Goal: Task Accomplishment & Management: Complete application form

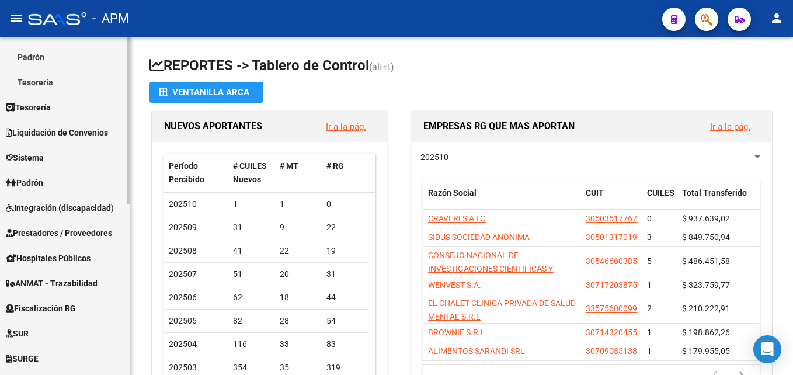
scroll to position [292, 0]
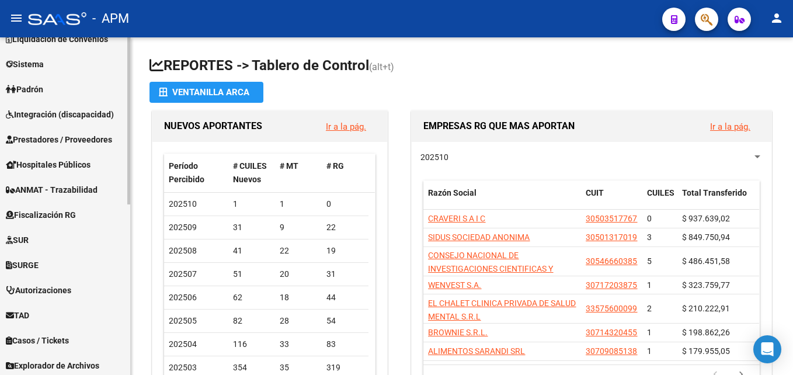
click at [79, 89] on link "Padrón" at bounding box center [65, 88] width 130 height 25
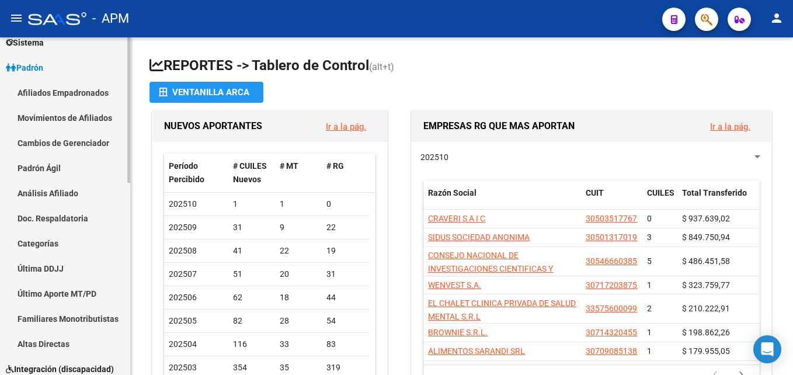
scroll to position [116, 0]
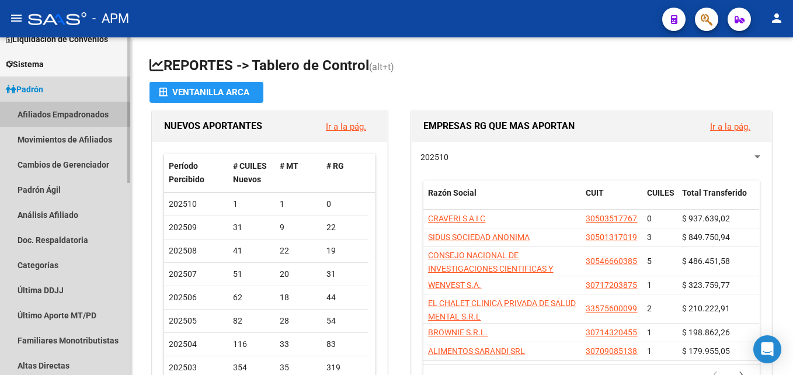
click at [86, 115] on link "Afiliados Empadronados" at bounding box center [65, 114] width 130 height 25
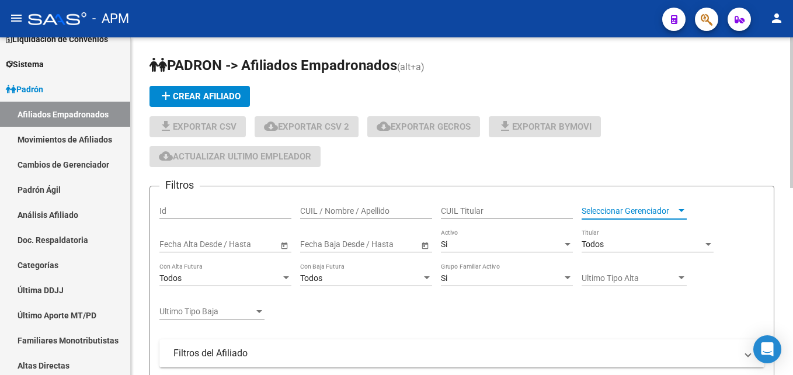
click at [664, 211] on span "Seleccionar Gerenciador" at bounding box center [628, 211] width 95 height 10
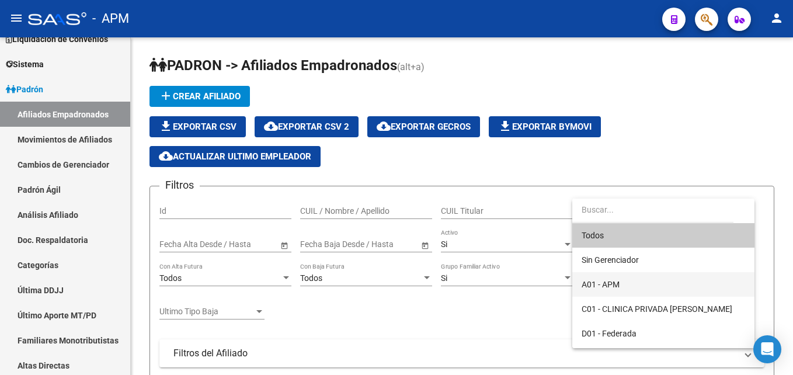
click at [640, 285] on span "A01 - APM" at bounding box center [662, 284] width 163 height 25
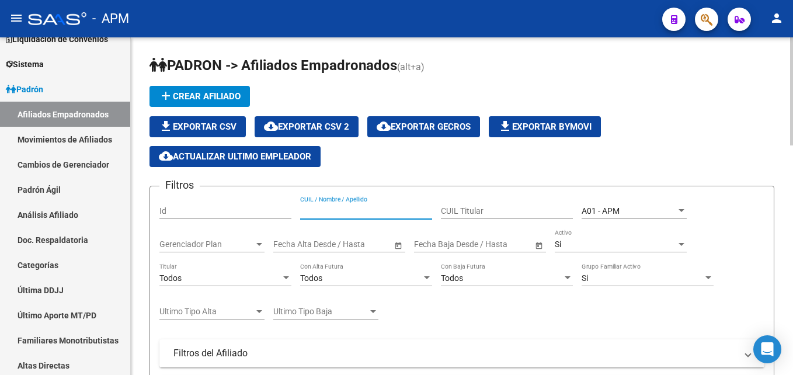
click at [344, 212] on input "CUIL / Nombre / Apellido" at bounding box center [366, 211] width 132 height 10
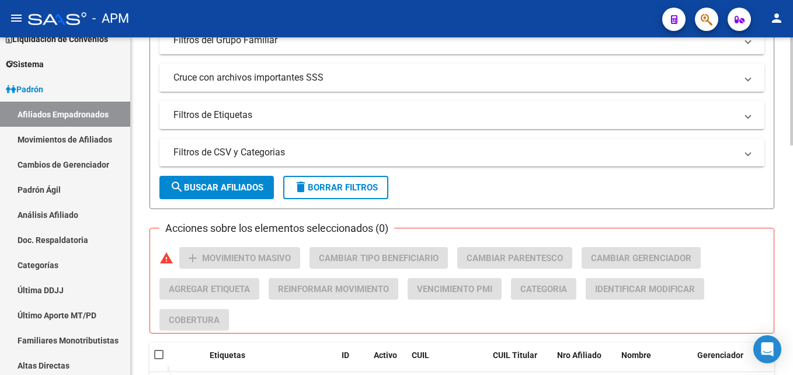
type input "[PERSON_NAME]"
click at [261, 190] on span "search Buscar Afiliados" at bounding box center [216, 187] width 93 height 11
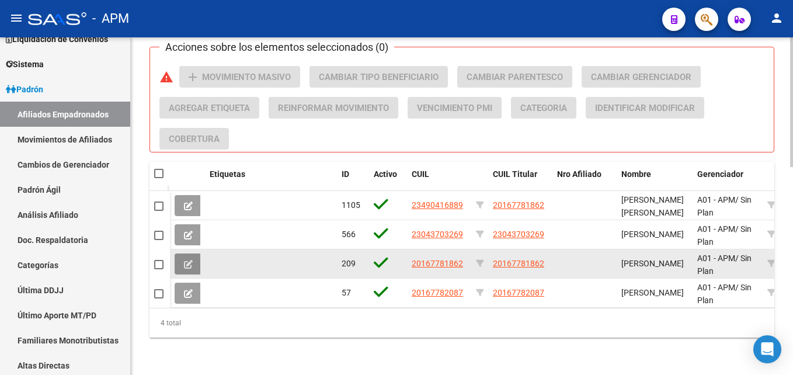
click at [193, 253] on button at bounding box center [188, 263] width 27 height 21
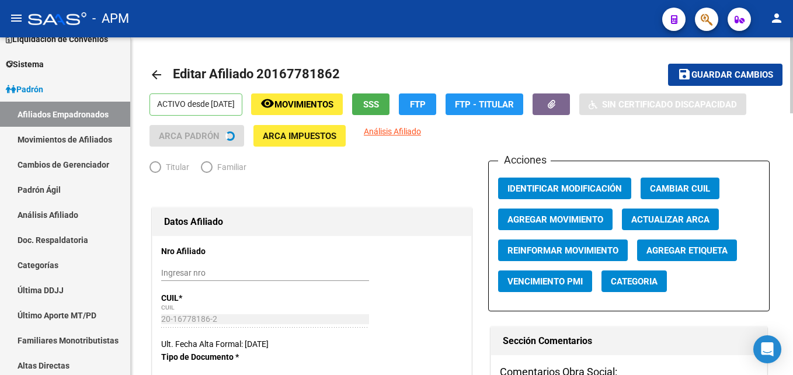
radio input "true"
type input "30-50340307-9"
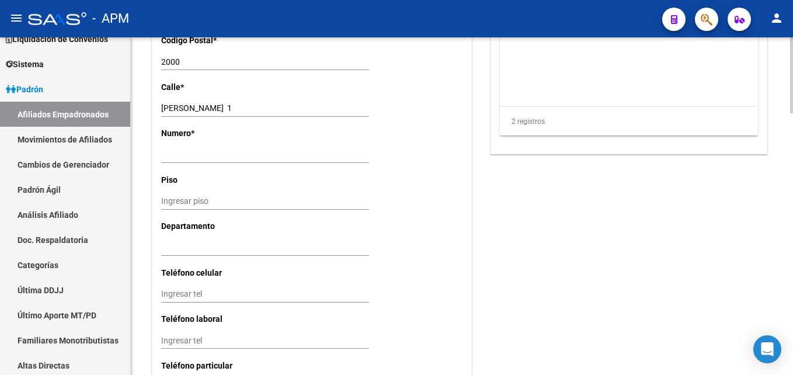
scroll to position [1165, 0]
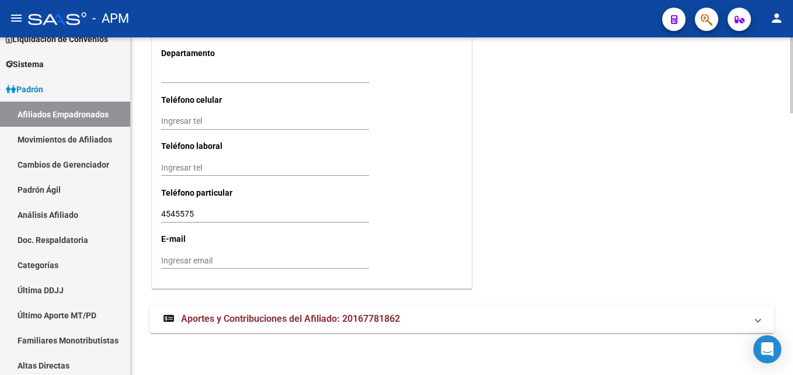
click at [678, 318] on mat-panel-title "Aportes y Contribuciones del Afiliado: 20167781862" at bounding box center [454, 318] width 583 height 13
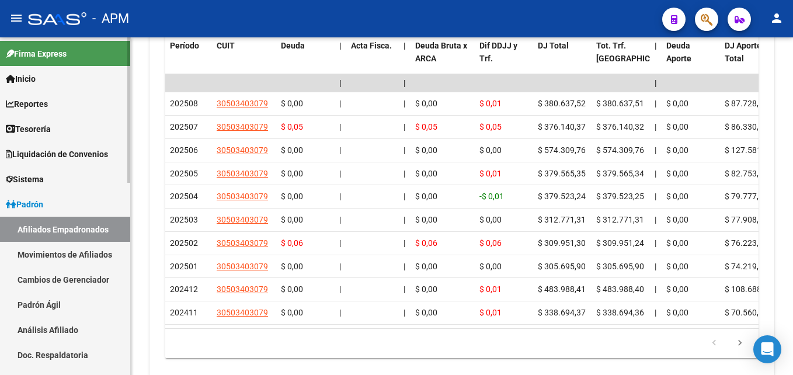
scroll to position [0, 0]
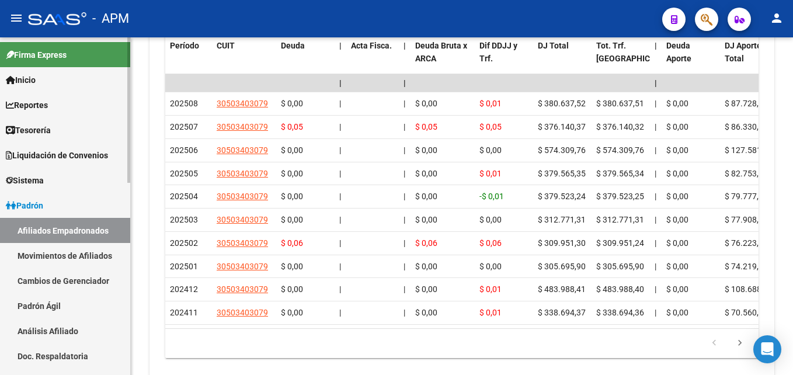
click at [78, 78] on link "Inicio" at bounding box center [65, 79] width 130 height 25
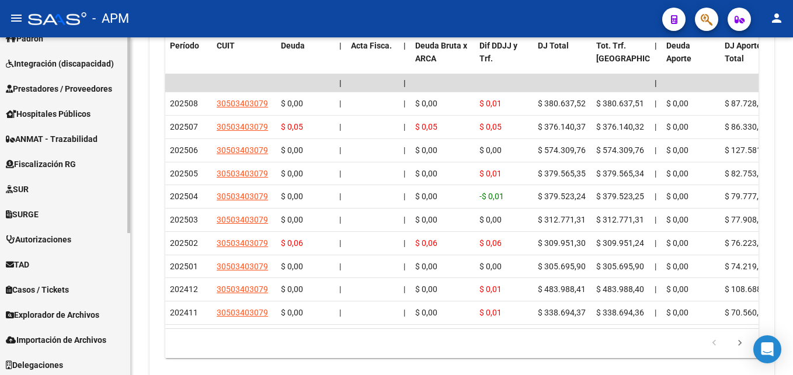
scroll to position [245, 0]
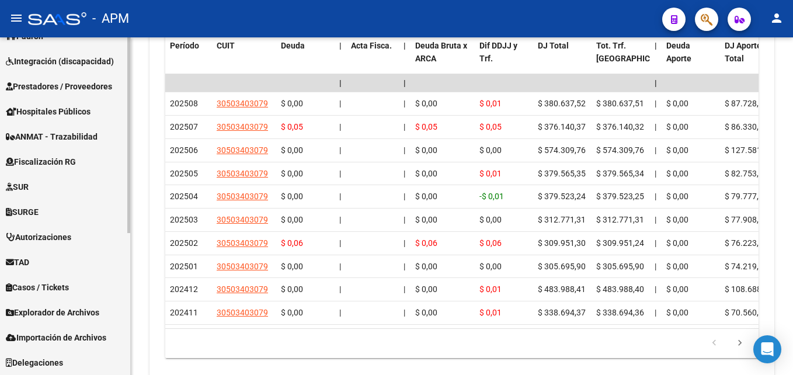
click at [82, 336] on span "Importación de Archivos" at bounding box center [56, 337] width 100 height 13
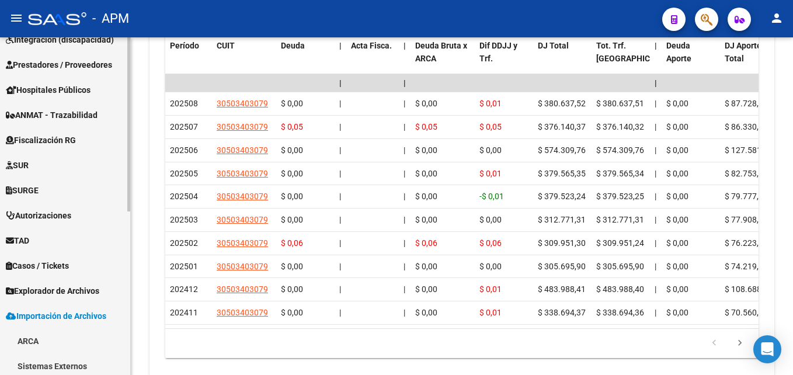
scroll to position [169, 0]
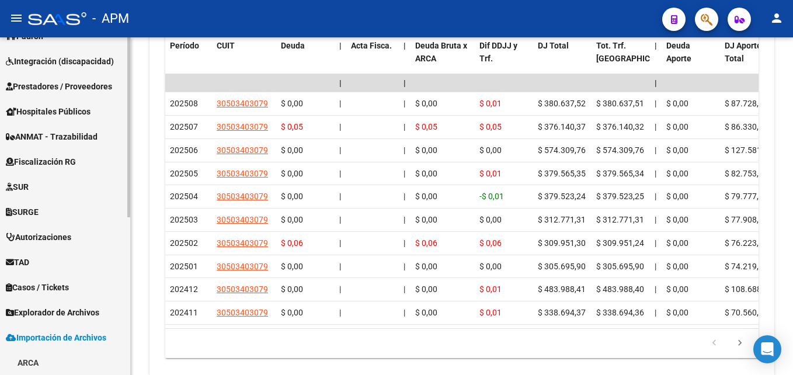
click at [75, 308] on span "Explorador de Archivos" at bounding box center [52, 312] width 93 height 13
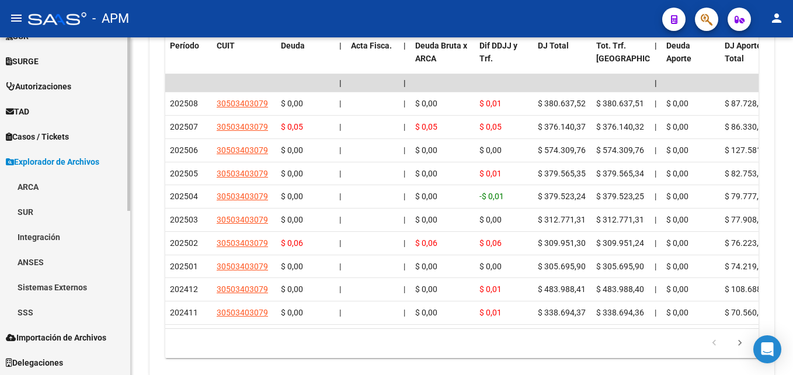
click at [60, 259] on link "ANSES" at bounding box center [65, 261] width 130 height 25
click at [61, 286] on link "Jubilados" at bounding box center [65, 286] width 130 height 25
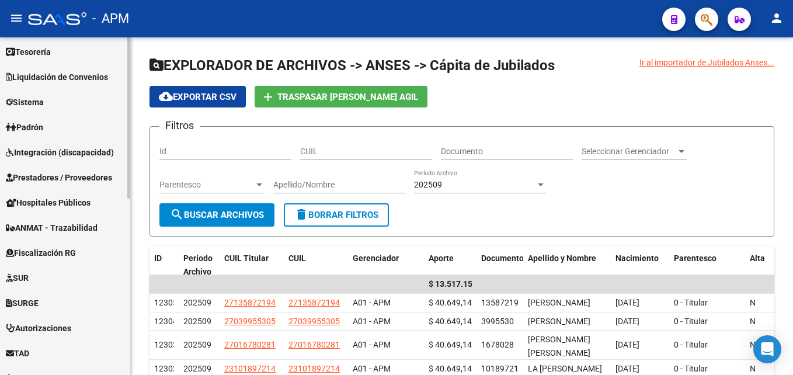
scroll to position [137, 0]
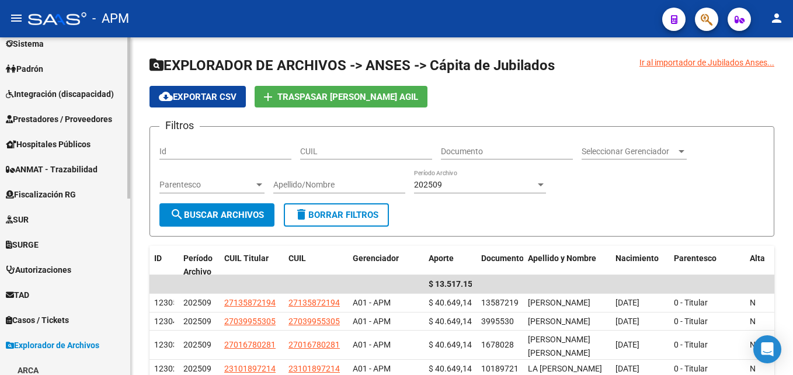
click at [89, 123] on span "Prestadores / Proveedores" at bounding box center [59, 119] width 106 height 13
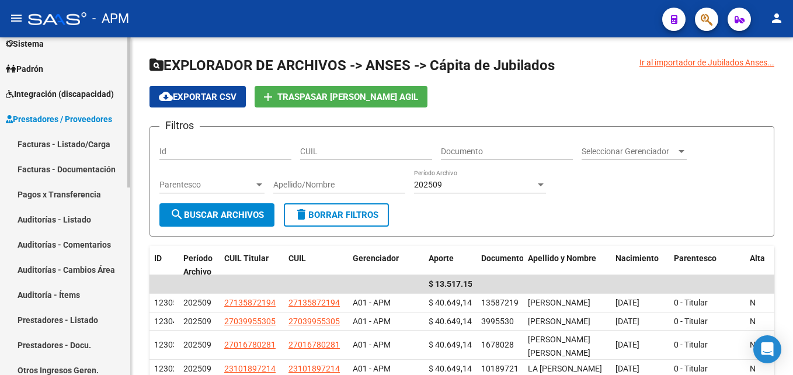
click at [67, 216] on link "Auditorías - Listado" at bounding box center [65, 219] width 130 height 25
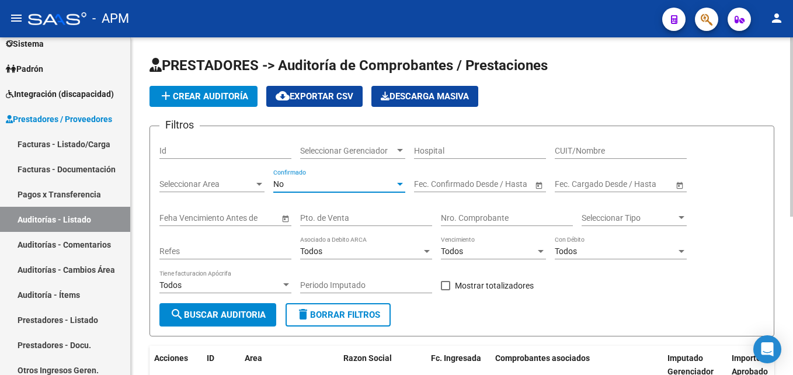
click at [401, 187] on div at bounding box center [400, 183] width 11 height 9
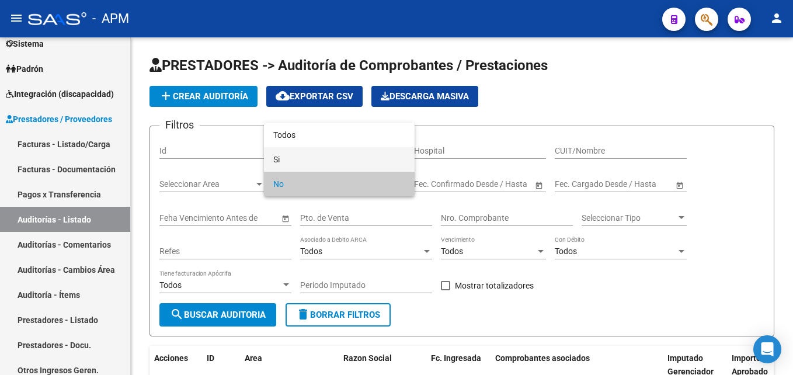
click at [364, 163] on span "Si" at bounding box center [339, 159] width 132 height 25
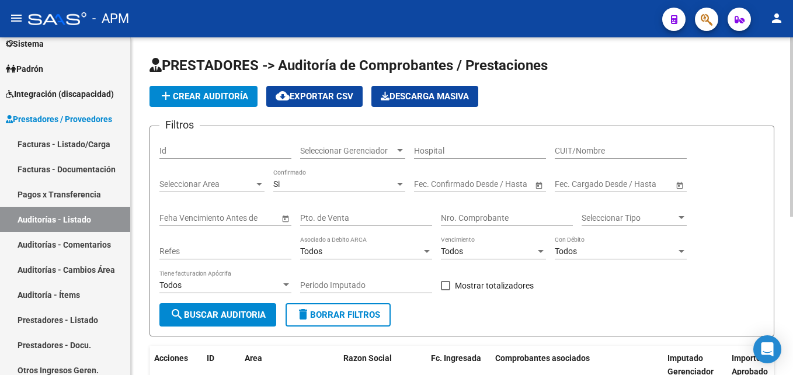
click at [536, 182] on span "Open calendar" at bounding box center [539, 184] width 28 height 28
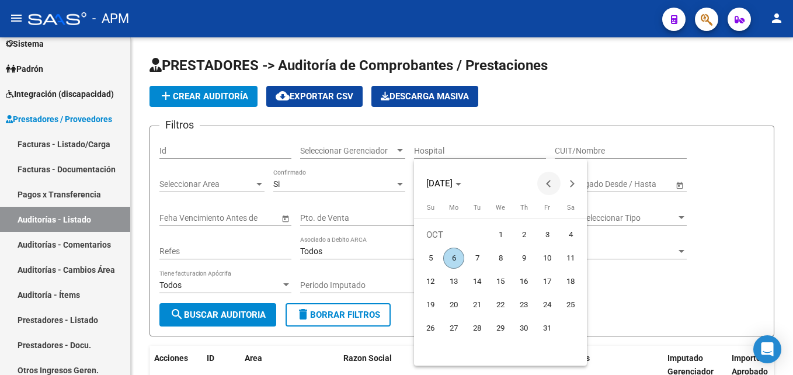
click at [542, 180] on span "Previous month" at bounding box center [548, 183] width 23 height 23
click at [451, 259] on span "1" at bounding box center [453, 258] width 21 height 21
type input "[DATE]"
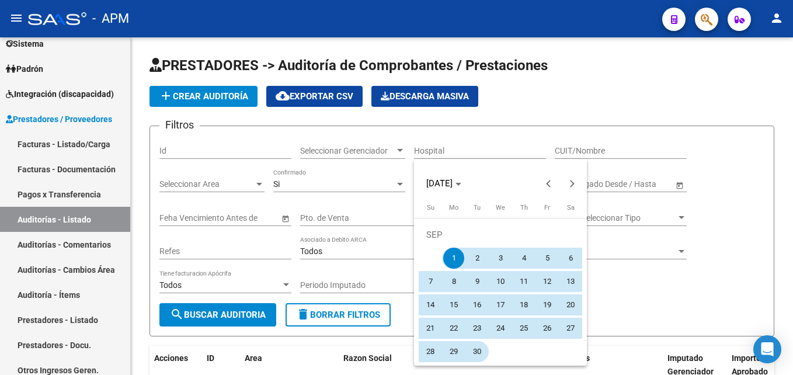
click at [470, 349] on span "30" at bounding box center [476, 351] width 21 height 21
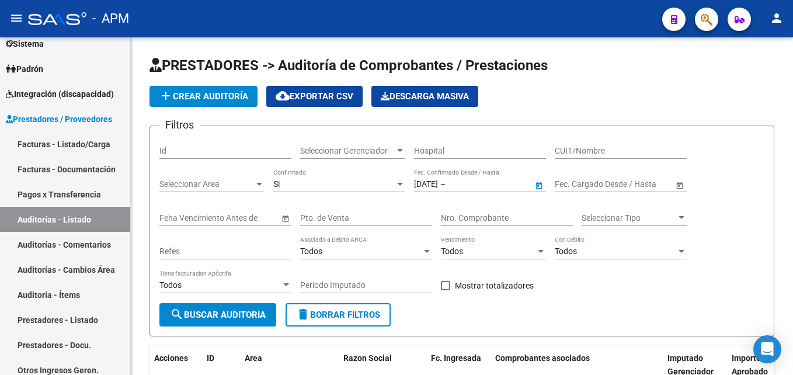
type input "[DATE]"
click at [245, 316] on span "search Buscar Auditoria" at bounding box center [218, 314] width 96 height 11
click at [323, 101] on span "cloud_download Exportar CSV" at bounding box center [315, 96] width 78 height 11
click at [387, 152] on span "Seleccionar Gerenciador" at bounding box center [347, 151] width 95 height 10
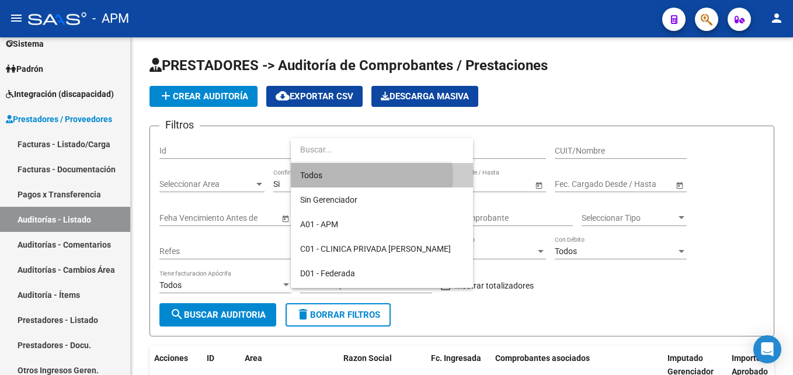
click at [357, 176] on span "Todos" at bounding box center [381, 175] width 163 height 25
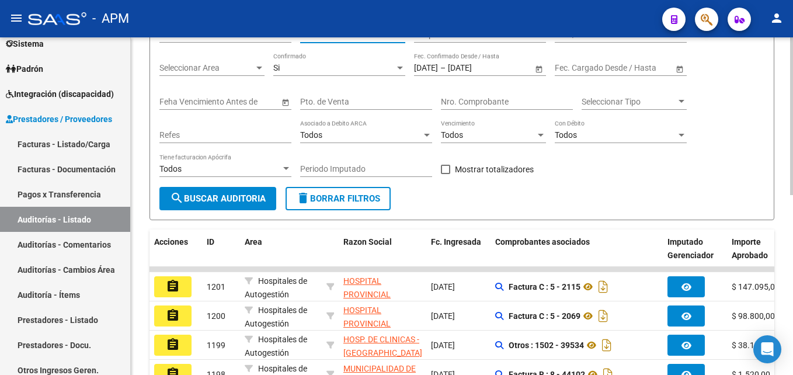
scroll to position [117, 0]
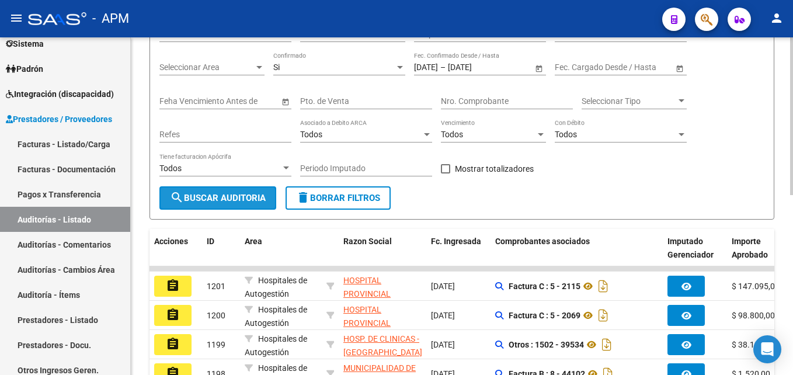
click at [235, 197] on span "search Buscar Auditoria" at bounding box center [218, 198] width 96 height 11
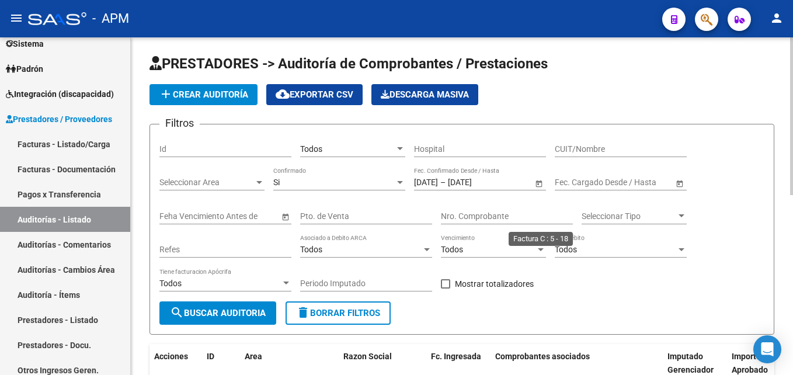
scroll to position [0, 0]
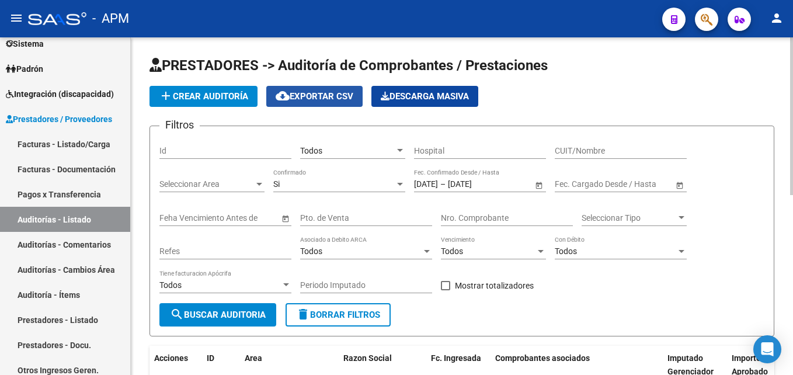
click at [314, 96] on span "cloud_download Exportar CSV" at bounding box center [315, 96] width 78 height 11
click at [393, 187] on div "Si" at bounding box center [333, 184] width 121 height 10
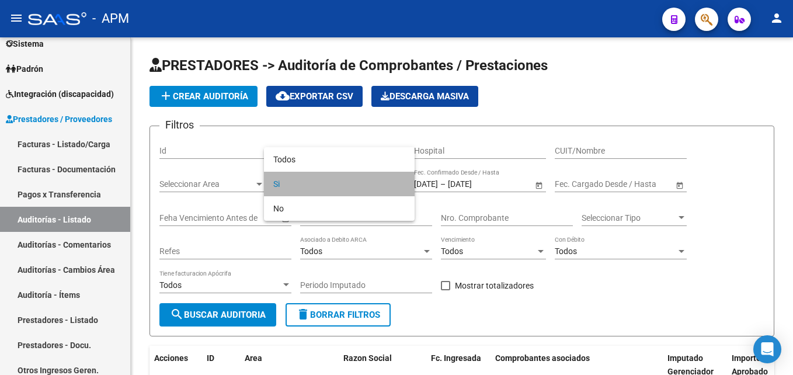
click at [380, 176] on span "Si" at bounding box center [339, 184] width 132 height 25
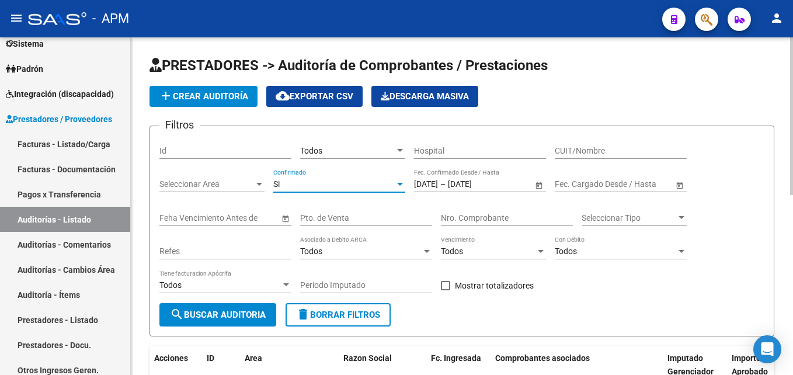
click at [544, 187] on span "Open calendar" at bounding box center [539, 184] width 28 height 28
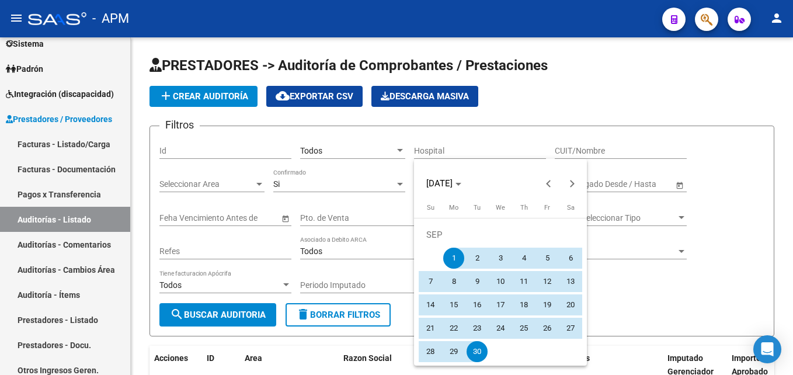
click at [455, 252] on span "1" at bounding box center [453, 258] width 21 height 21
click at [482, 350] on span "30" at bounding box center [476, 351] width 21 height 21
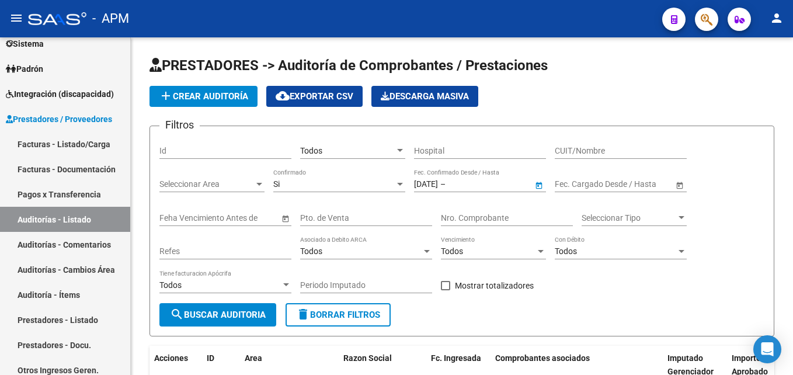
type input "[DATE]"
click at [358, 318] on span "delete Borrar Filtros" at bounding box center [338, 314] width 84 height 11
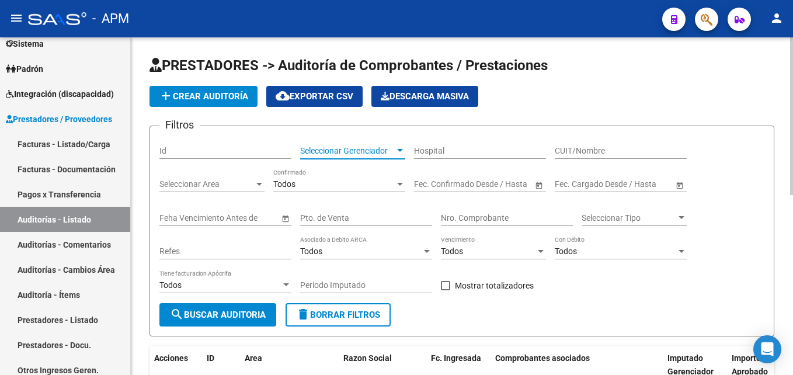
click at [388, 153] on span "Seleccionar Gerenciador" at bounding box center [347, 151] width 95 height 10
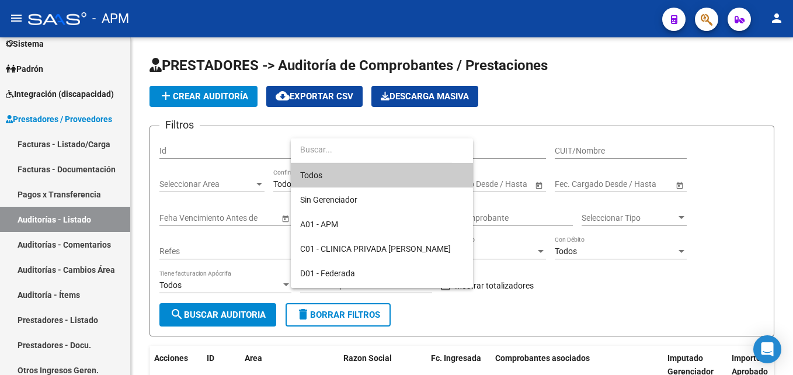
click at [361, 180] on span "Todos" at bounding box center [381, 175] width 163 height 25
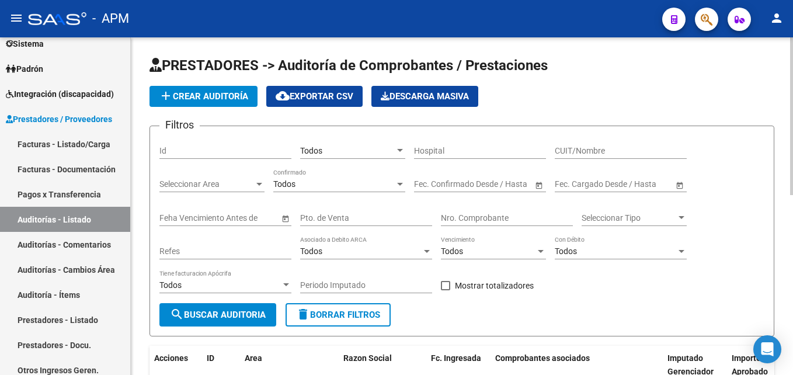
click at [538, 182] on span "Open calendar" at bounding box center [539, 184] width 28 height 28
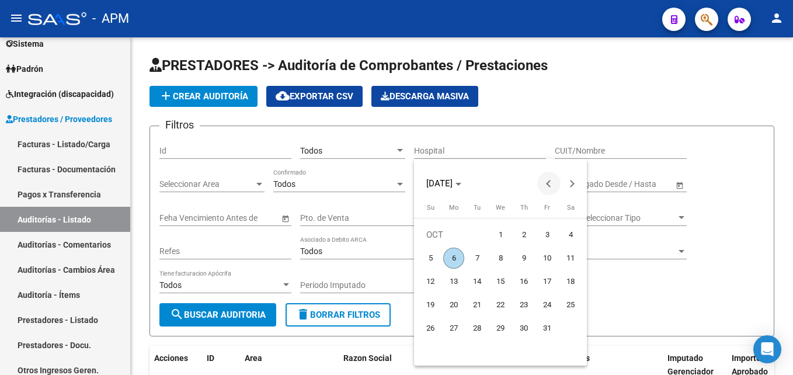
click at [547, 183] on button "Previous month" at bounding box center [548, 183] width 23 height 23
click at [452, 256] on span "1" at bounding box center [453, 258] width 21 height 21
type input "[DATE]"
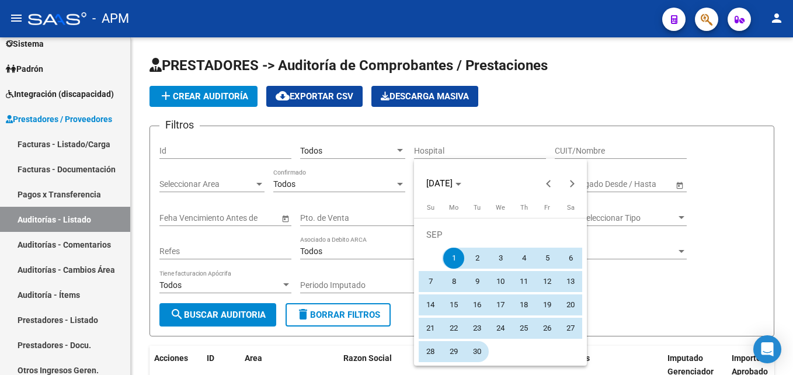
click at [477, 356] on span "30" at bounding box center [476, 351] width 21 height 21
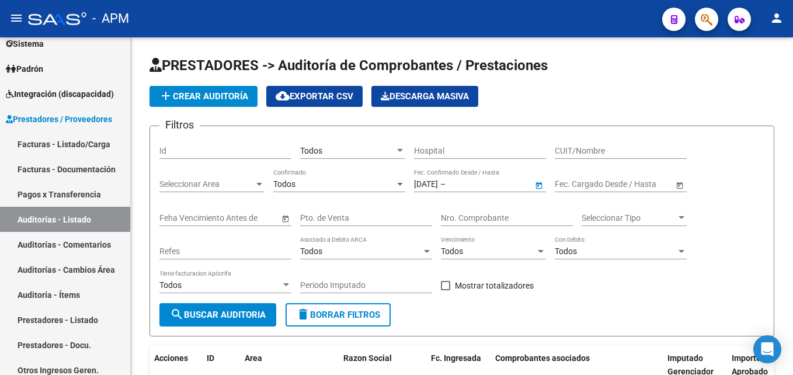
type input "[DATE]"
click at [259, 310] on span "search Buscar Auditoria" at bounding box center [218, 314] width 96 height 11
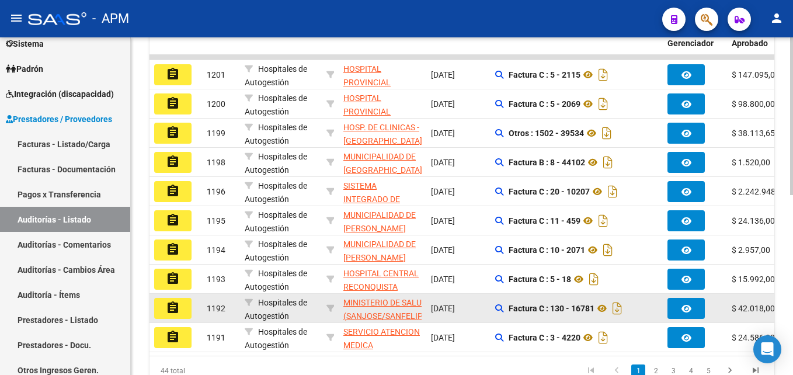
scroll to position [385, 0]
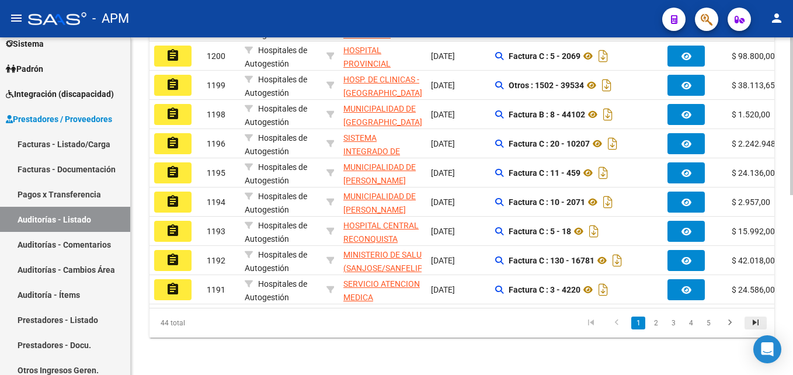
click at [751, 326] on icon "go to last page" at bounding box center [755, 324] width 15 height 14
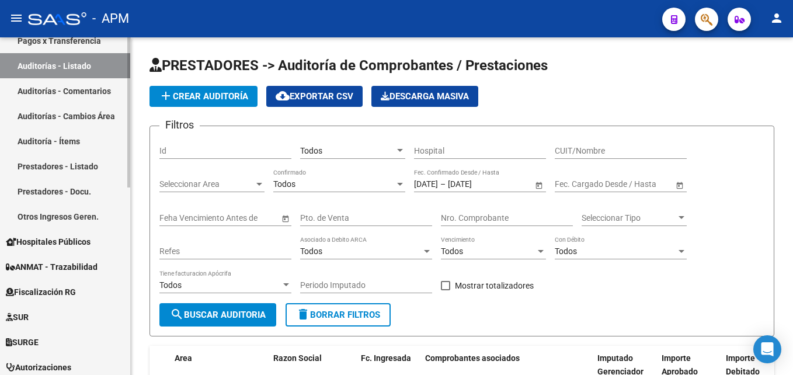
scroll to position [420, 0]
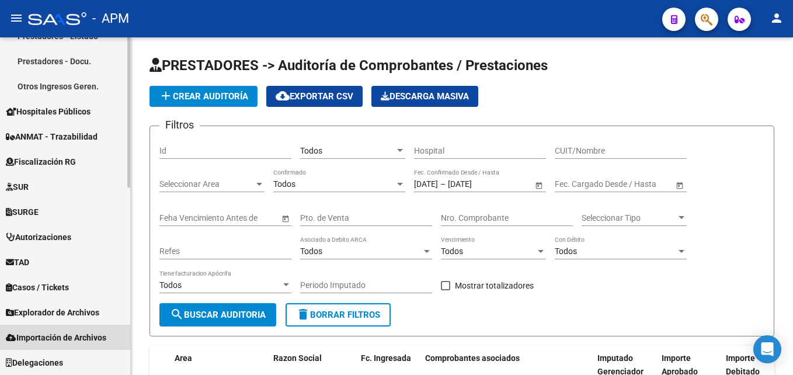
click at [73, 336] on span "Importación de Archivos" at bounding box center [56, 337] width 100 height 13
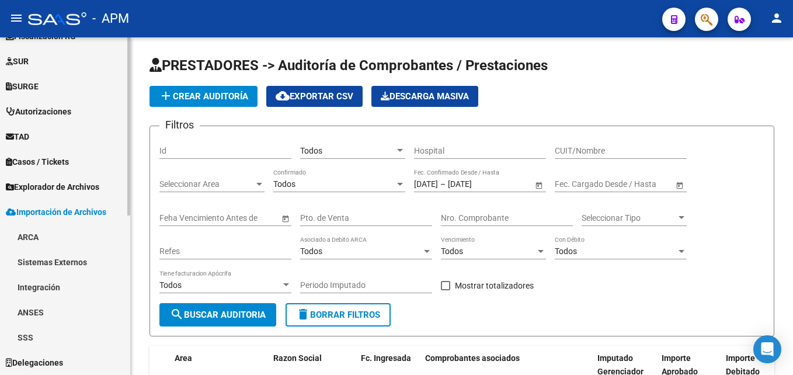
scroll to position [295, 0]
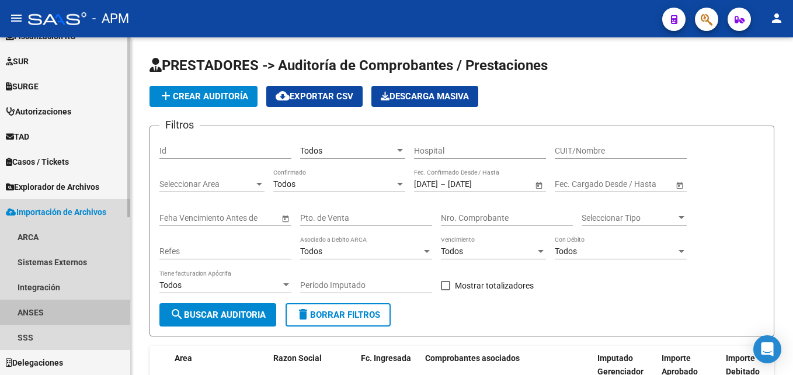
click at [62, 308] on link "ANSES" at bounding box center [65, 311] width 130 height 25
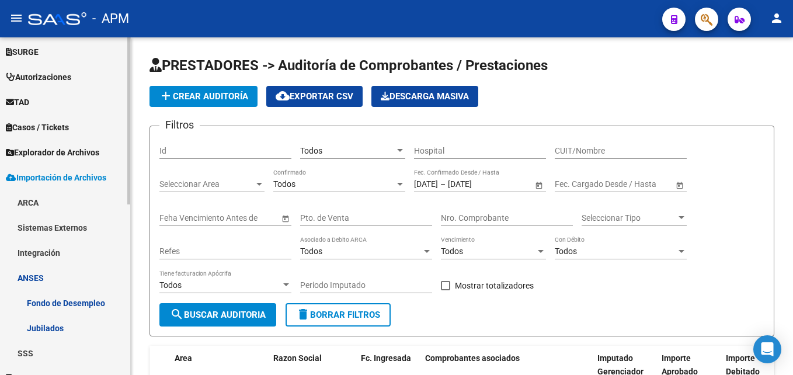
scroll to position [345, 0]
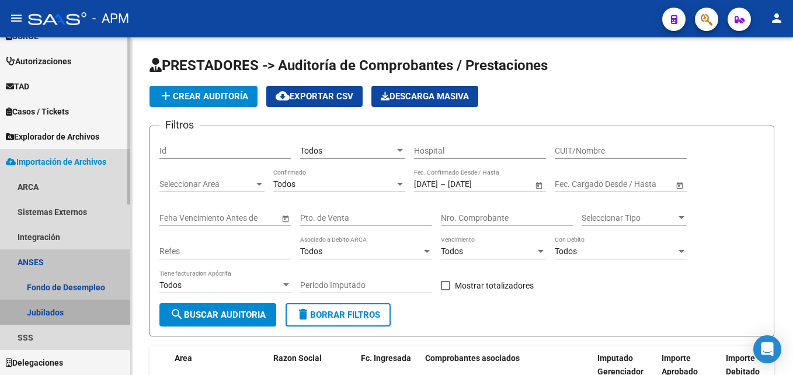
click at [76, 313] on link "Jubilados" at bounding box center [65, 311] width 130 height 25
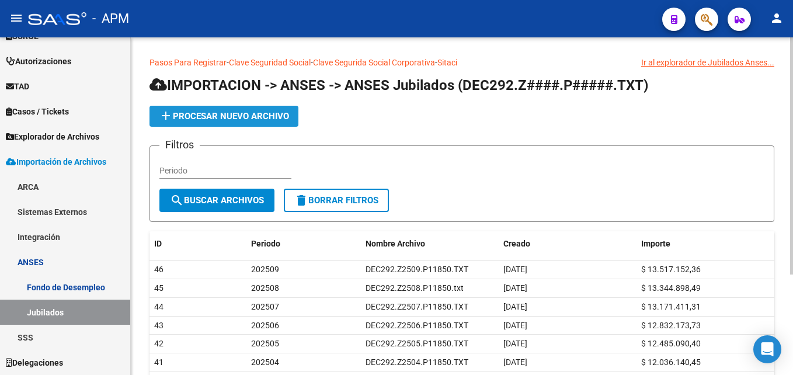
click at [277, 114] on span "add Procesar nuevo archivo" at bounding box center [224, 116] width 130 height 11
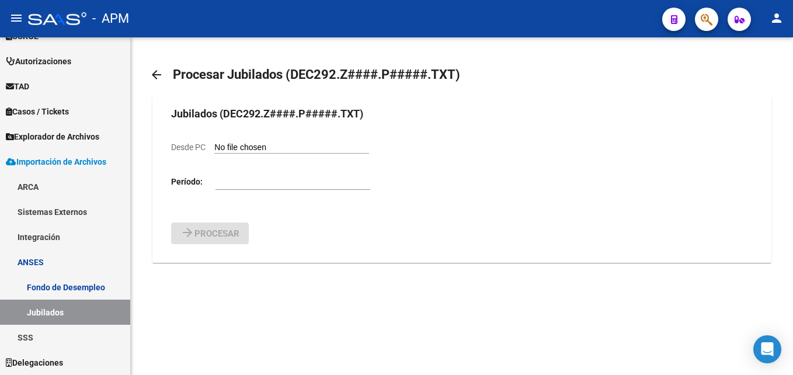
click at [266, 146] on input "Desde PC" at bounding box center [291, 147] width 155 height 11
type input "C:\fakepath\CAPITAS.M2510.P11850.zip"
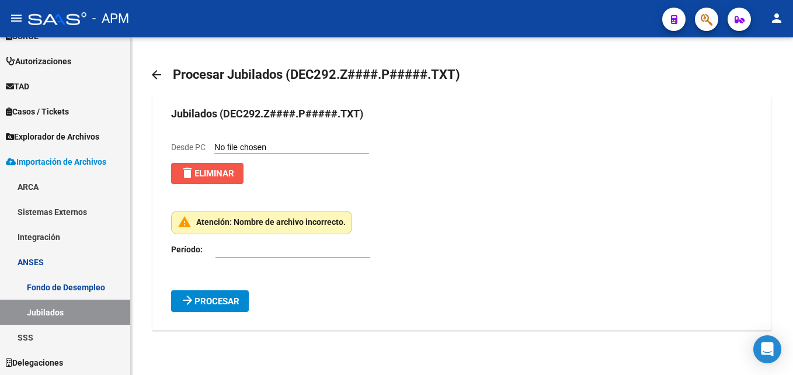
click at [227, 173] on span "delete Eliminar" at bounding box center [207, 173] width 54 height 11
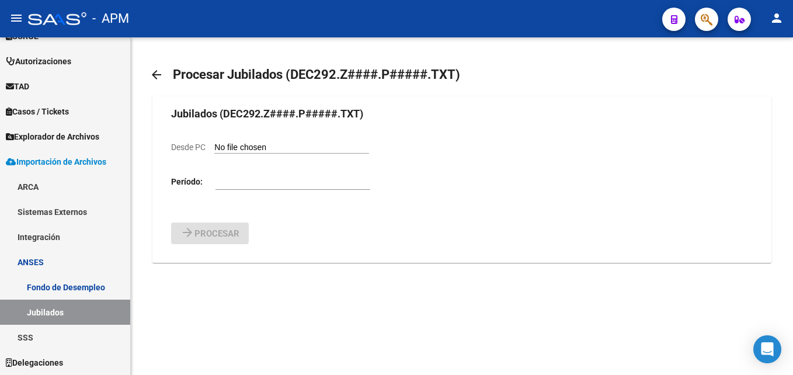
click at [275, 145] on input "Desde PC" at bounding box center [291, 147] width 155 height 11
type input "C:\fakepath\DEC292.Z2510.P11850.TXT"
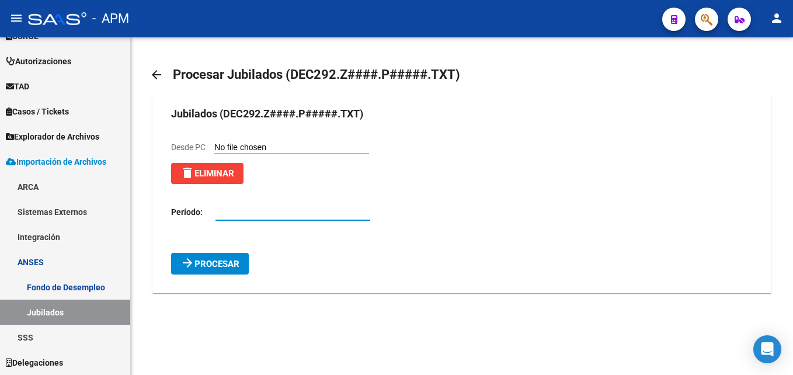
click at [278, 214] on input "number" at bounding box center [292, 212] width 155 height 10
type input "202510"
click at [243, 264] on button "arrow_forward Procesar" at bounding box center [210, 264] width 78 height 22
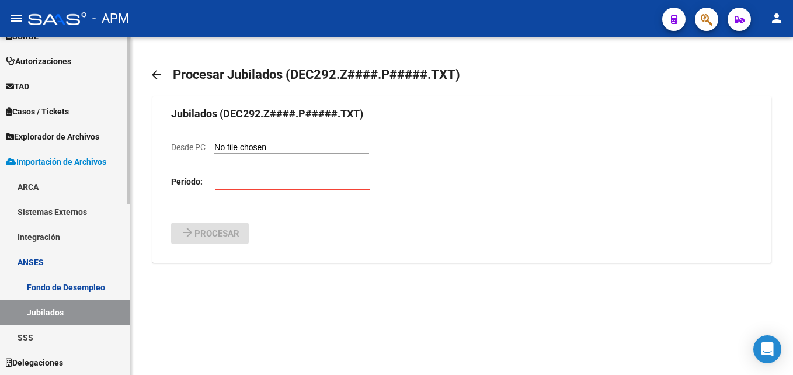
click at [86, 307] on link "Jubilados" at bounding box center [65, 311] width 130 height 25
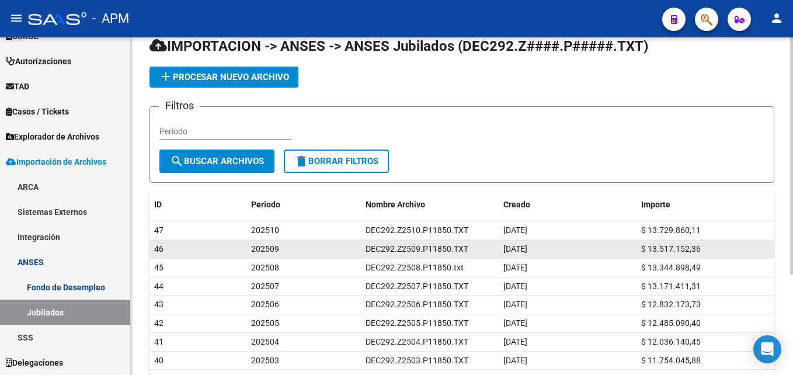
scroll to position [58, 0]
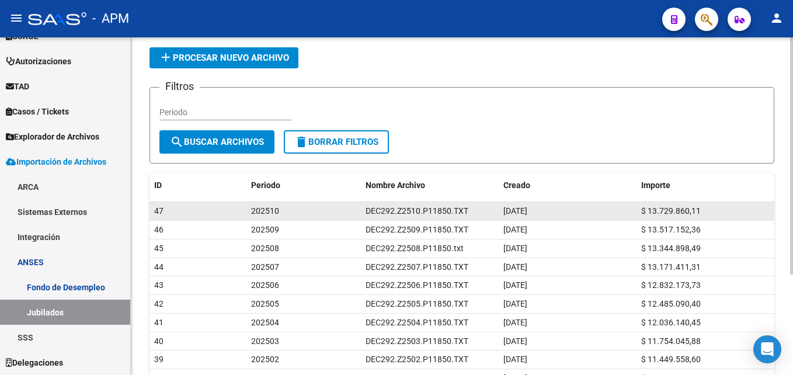
click at [725, 202] on datatable-body-cell "$ 13.729.860,11" at bounding box center [705, 211] width 138 height 18
click at [723, 207] on div "$ 13.729.860,11" at bounding box center [705, 210] width 128 height 13
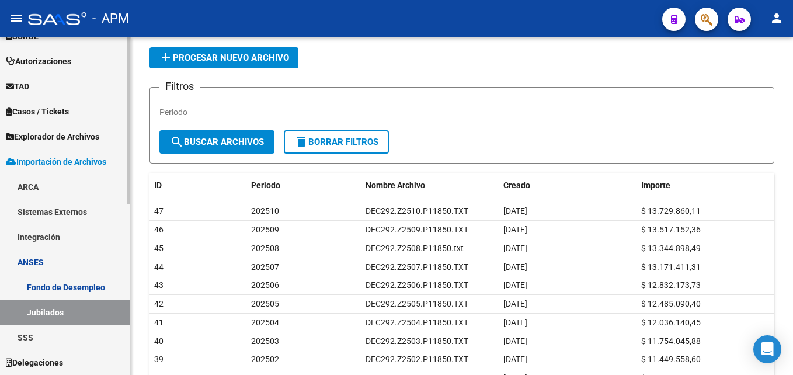
click at [75, 310] on link "Jubilados" at bounding box center [65, 311] width 130 height 25
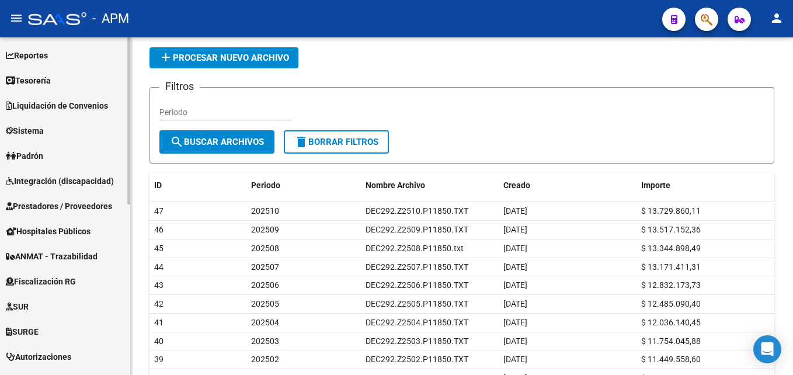
scroll to position [0, 0]
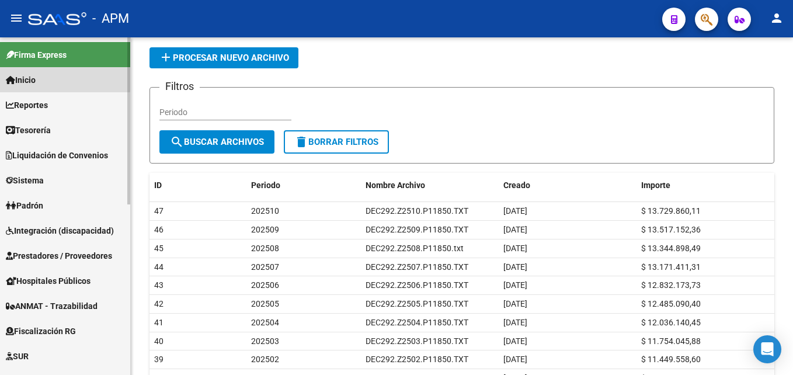
click at [47, 74] on link "Inicio" at bounding box center [65, 79] width 130 height 25
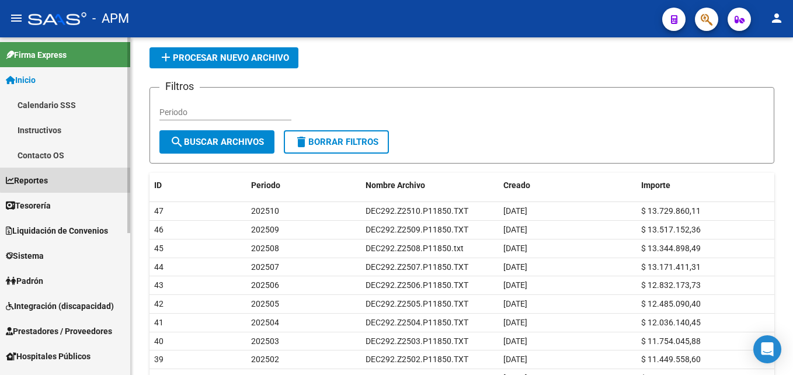
click at [74, 176] on link "Reportes" at bounding box center [65, 180] width 130 height 25
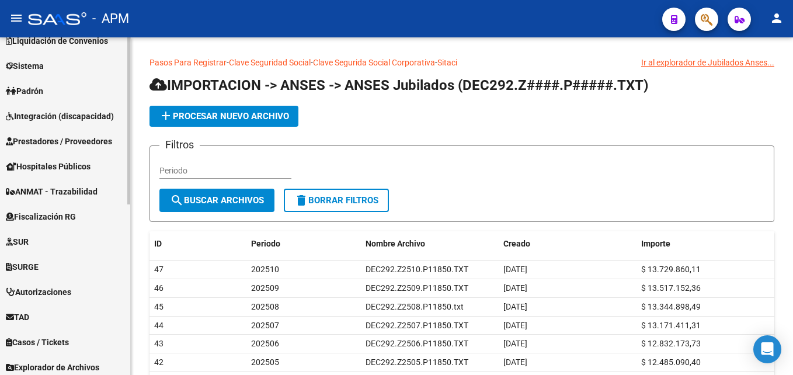
scroll to position [292, 0]
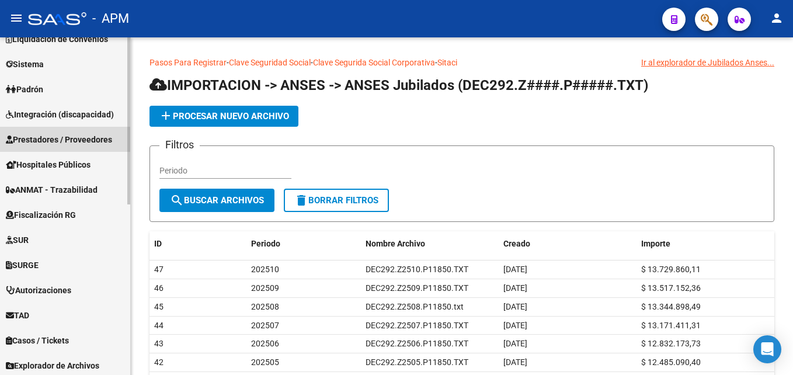
click at [79, 131] on link "Prestadores / Proveedores" at bounding box center [65, 139] width 130 height 25
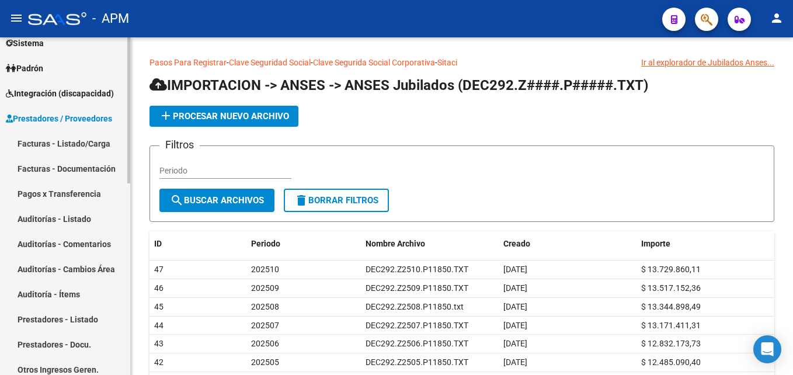
scroll to position [116, 0]
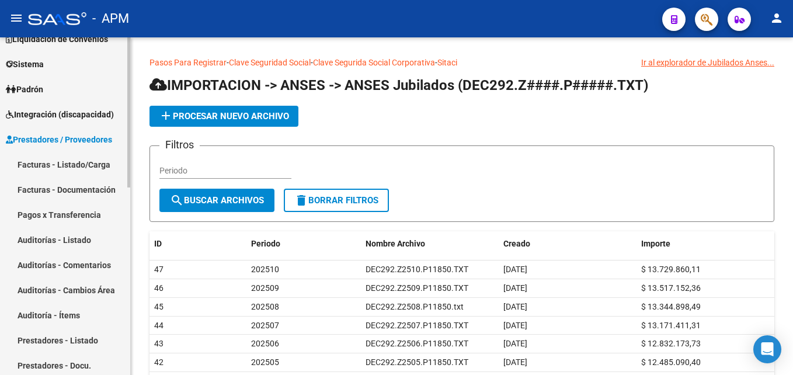
click at [68, 241] on link "Auditorías - Listado" at bounding box center [65, 239] width 130 height 25
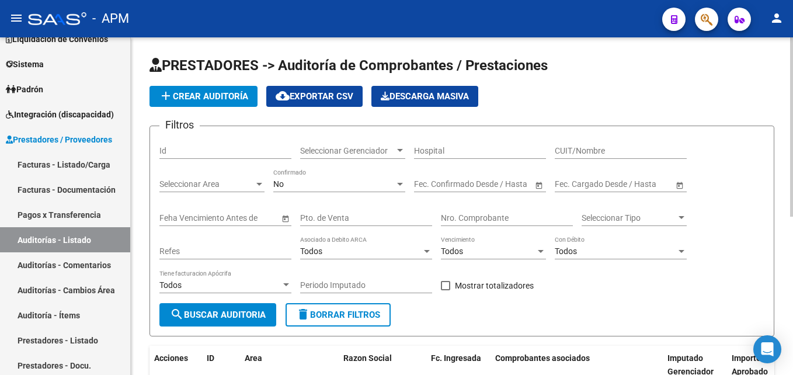
click at [373, 146] on span "Seleccionar Gerenciador" at bounding box center [347, 151] width 95 height 10
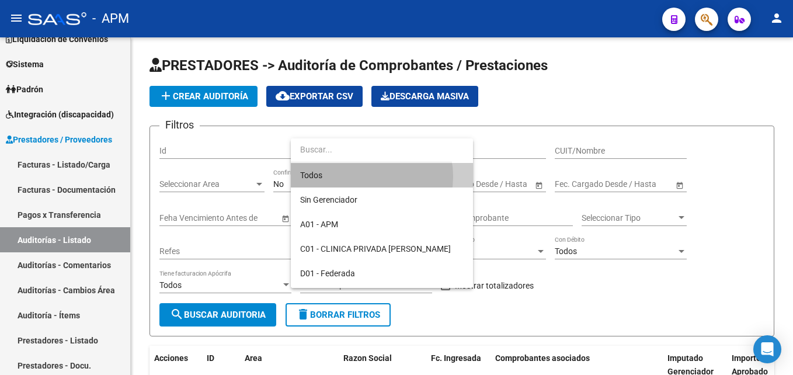
click at [362, 176] on span "Todos" at bounding box center [381, 175] width 163 height 25
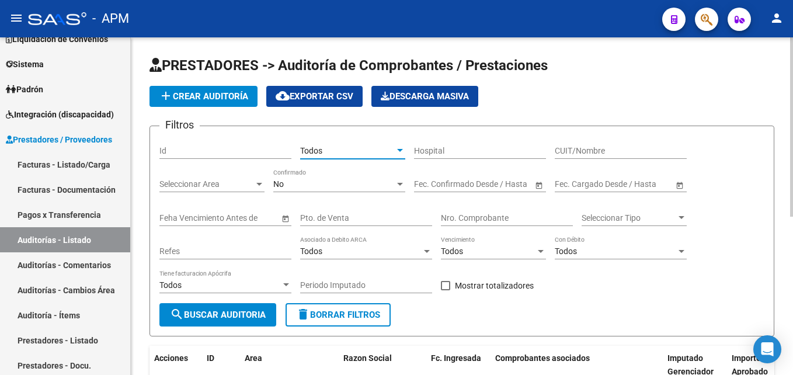
click at [382, 188] on div "No" at bounding box center [333, 184] width 121 height 10
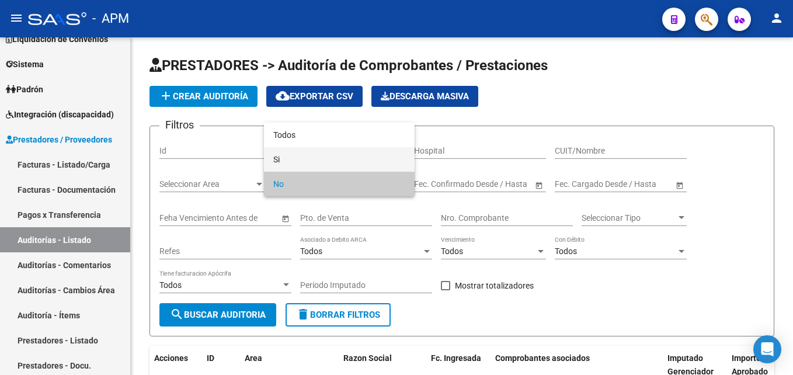
click at [353, 161] on span "Si" at bounding box center [339, 159] width 132 height 25
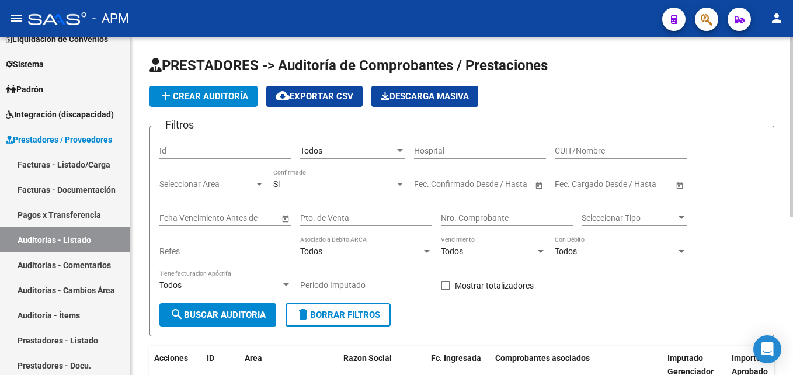
click at [539, 183] on span "Open calendar" at bounding box center [539, 184] width 28 height 28
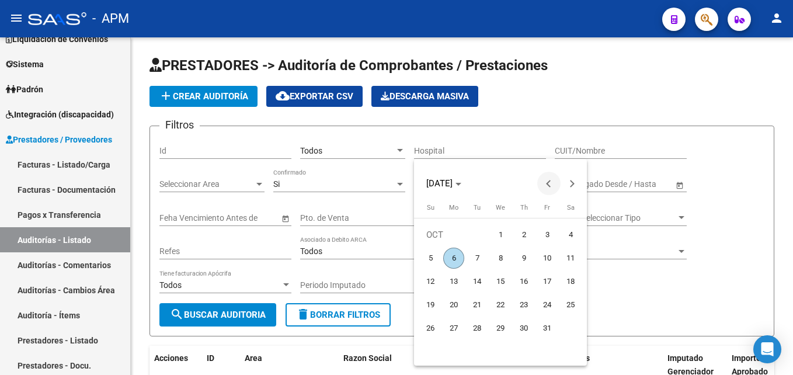
click at [541, 180] on span "Previous month" at bounding box center [548, 183] width 23 height 23
click at [453, 259] on span "1" at bounding box center [453, 258] width 21 height 21
type input "[DATE]"
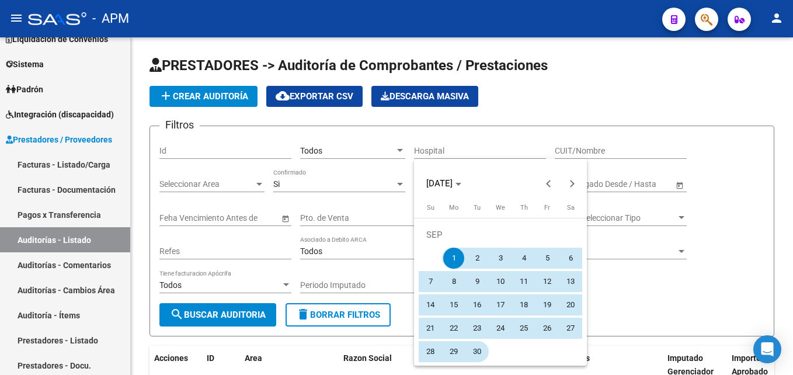
click at [473, 347] on span "30" at bounding box center [476, 351] width 21 height 21
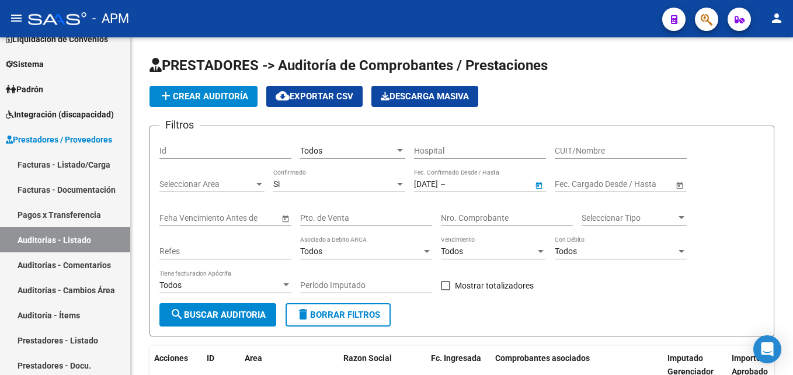
type input "[DATE]"
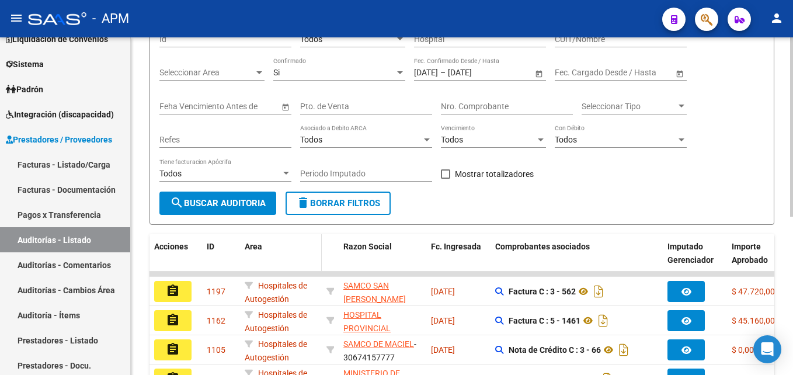
scroll to position [117, 0]
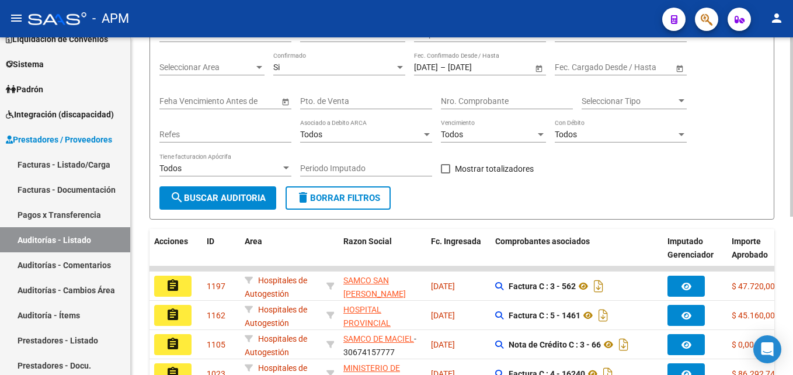
click at [254, 197] on span "search Buscar Auditoria" at bounding box center [218, 198] width 96 height 11
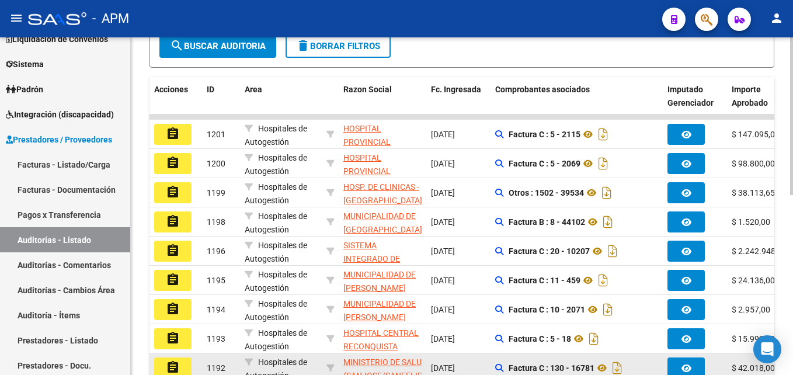
scroll to position [327, 0]
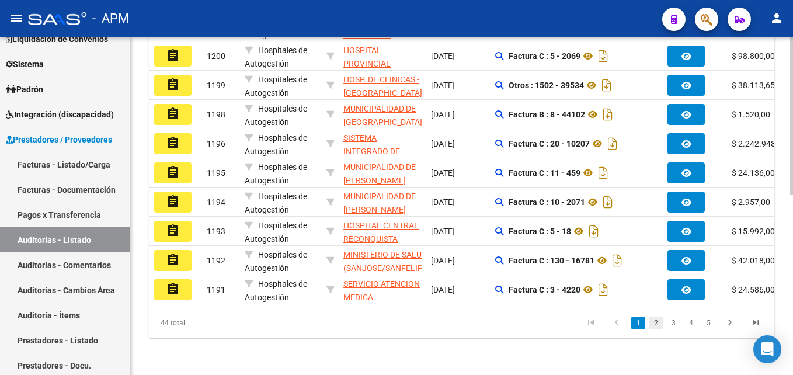
click at [656, 322] on link "2" at bounding box center [656, 322] width 14 height 13
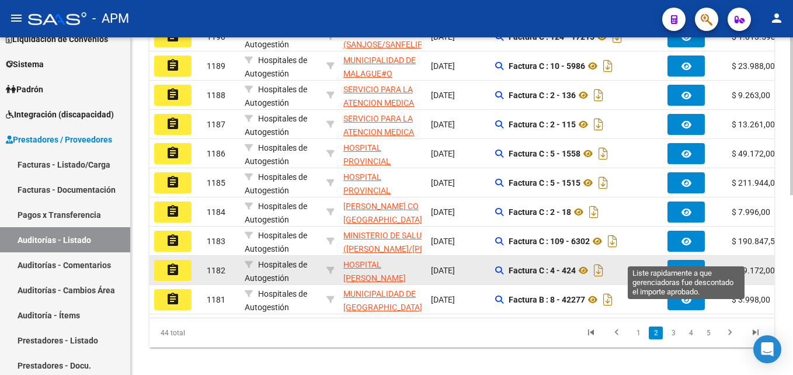
scroll to position [385, 0]
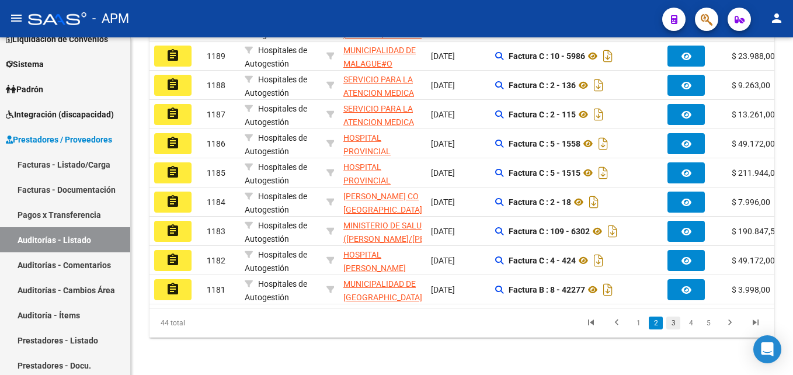
click at [672, 324] on link "3" at bounding box center [673, 322] width 14 height 13
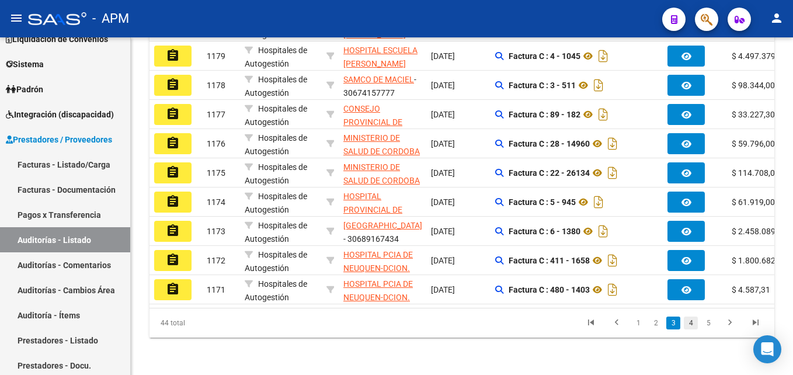
click at [688, 323] on link "4" at bounding box center [691, 322] width 14 height 13
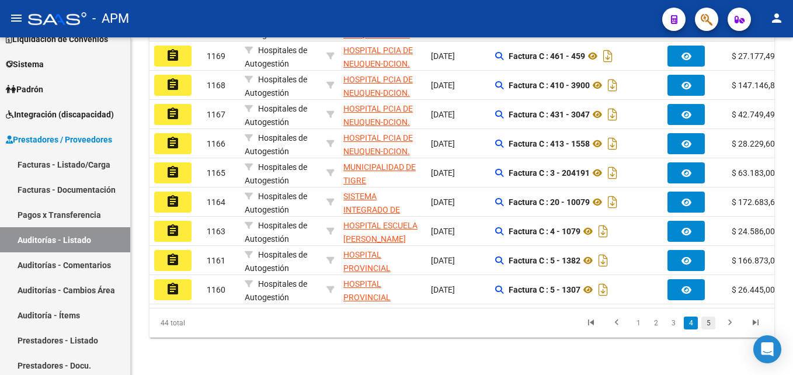
click at [712, 322] on link "5" at bounding box center [708, 322] width 14 height 13
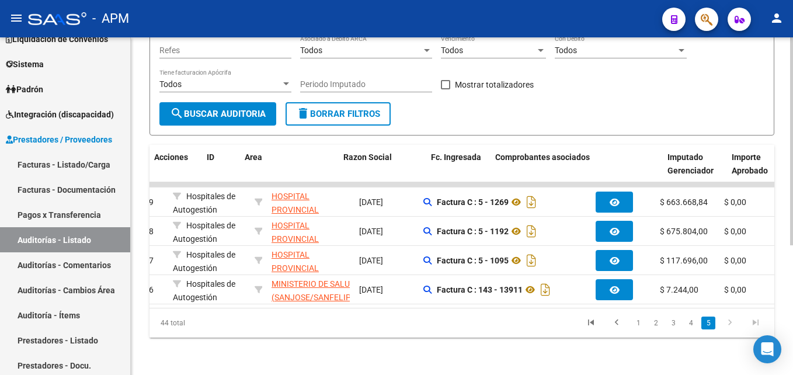
scroll to position [0, 0]
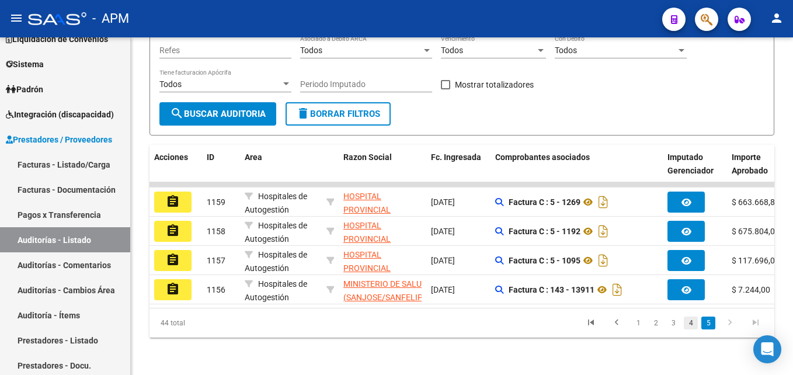
click at [689, 320] on link "4" at bounding box center [691, 322] width 14 height 13
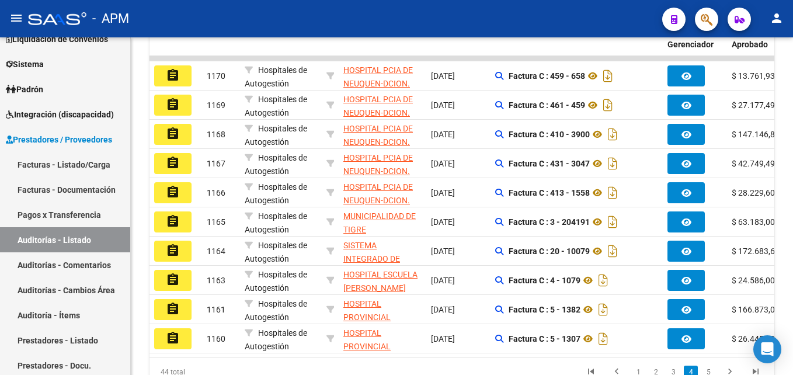
scroll to position [385, 0]
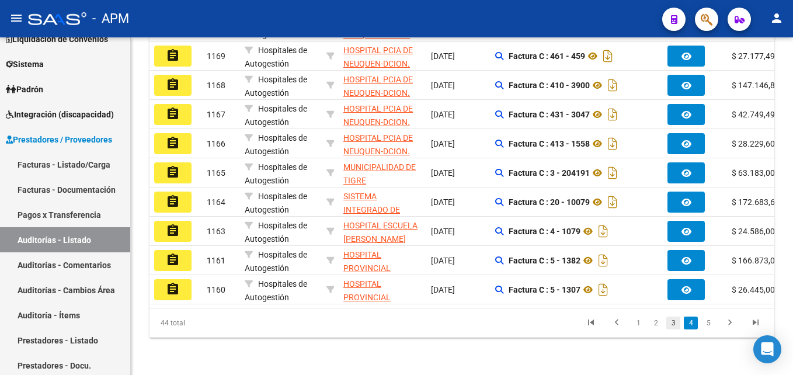
click at [674, 325] on link "3" at bounding box center [673, 322] width 14 height 13
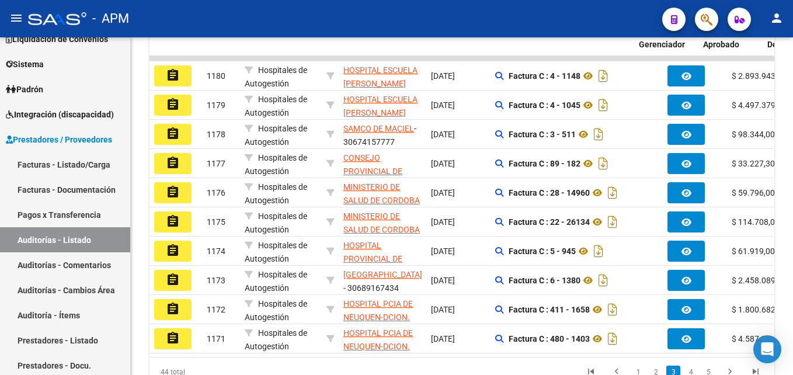
scroll to position [0, 50]
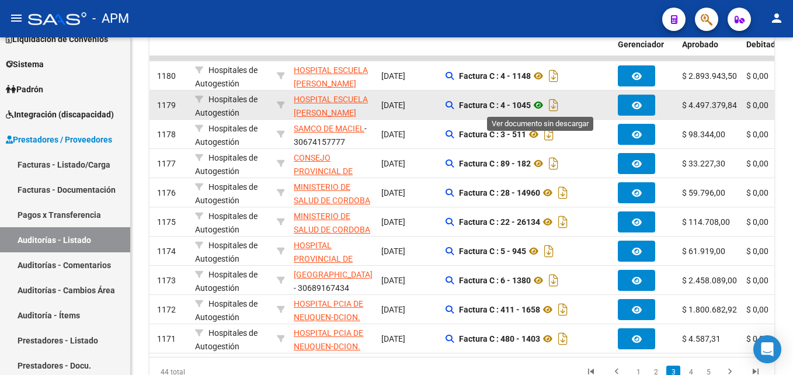
click at [539, 102] on icon at bounding box center [538, 105] width 15 height 14
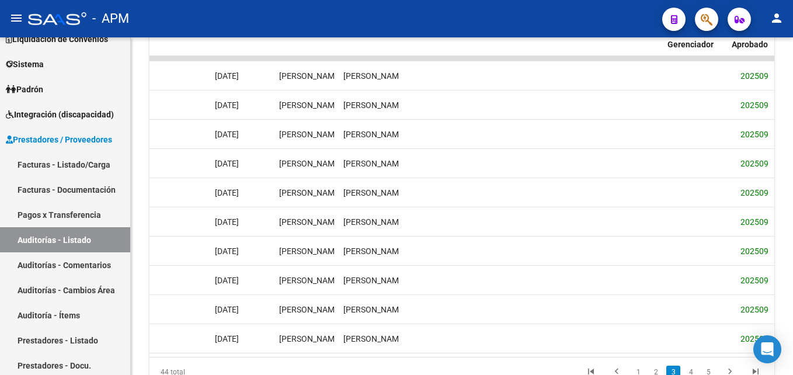
scroll to position [0, 0]
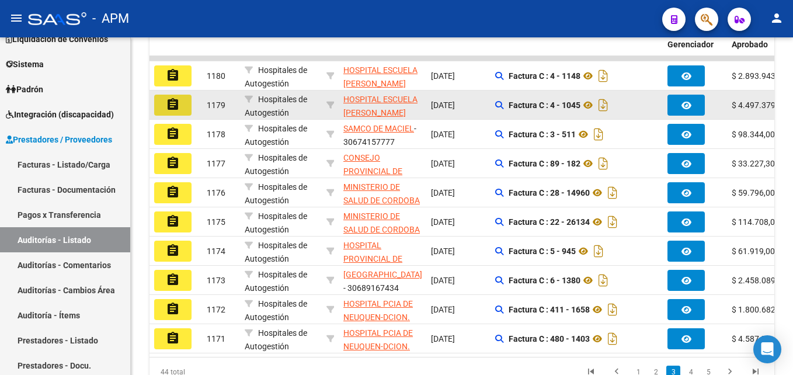
click at [169, 104] on mat-icon "assignment" at bounding box center [173, 104] width 14 height 14
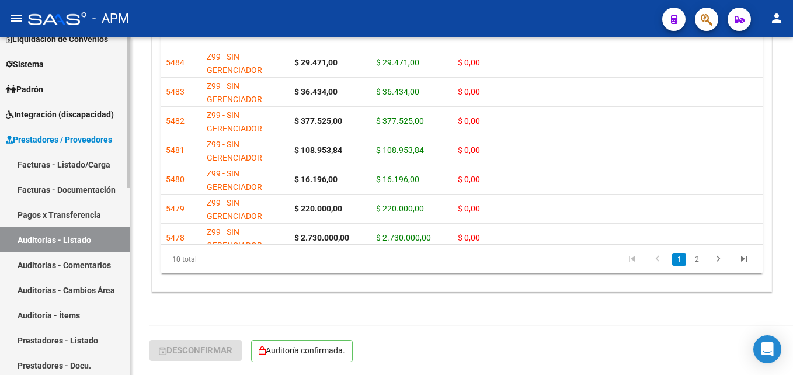
click at [62, 243] on link "Auditorías - Listado" at bounding box center [65, 239] width 130 height 25
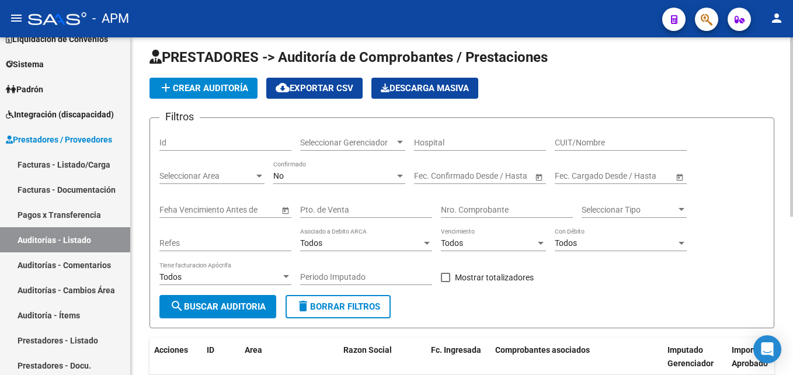
scroll to position [6, 0]
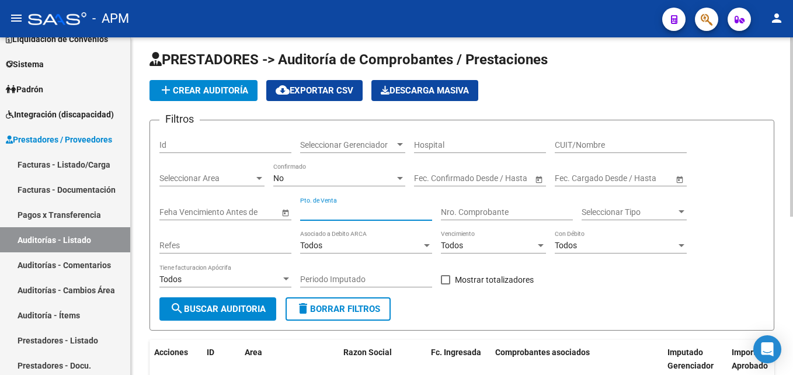
click at [346, 210] on input "Pto. de Venta" at bounding box center [366, 212] width 132 height 10
type input "15"
click at [478, 204] on div "Nro. Comprobante" at bounding box center [507, 208] width 132 height 23
type input "1903"
click at [391, 181] on div "No" at bounding box center [333, 178] width 121 height 10
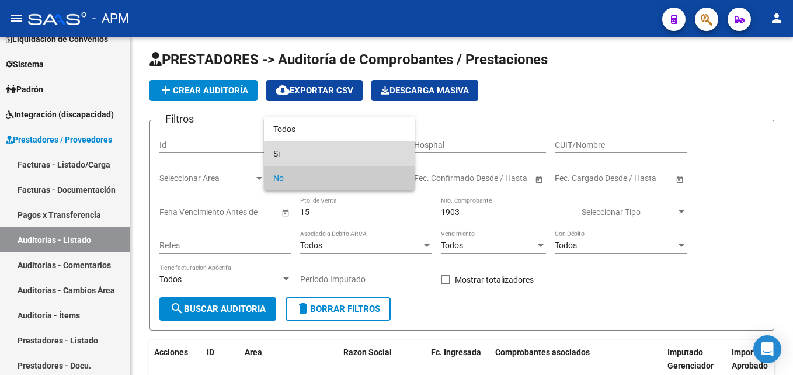
click at [350, 157] on span "Si" at bounding box center [339, 153] width 132 height 25
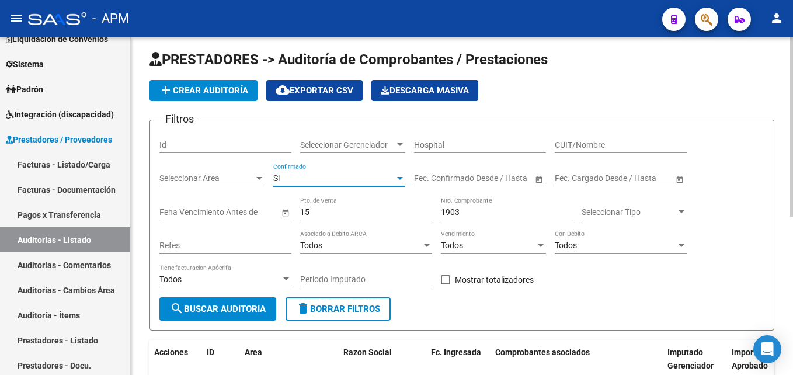
click at [255, 311] on span "search Buscar Auditoria" at bounding box center [218, 309] width 96 height 11
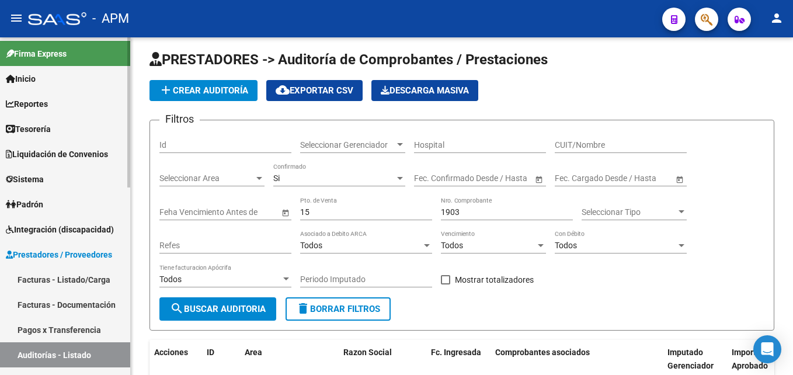
scroll to position [0, 0]
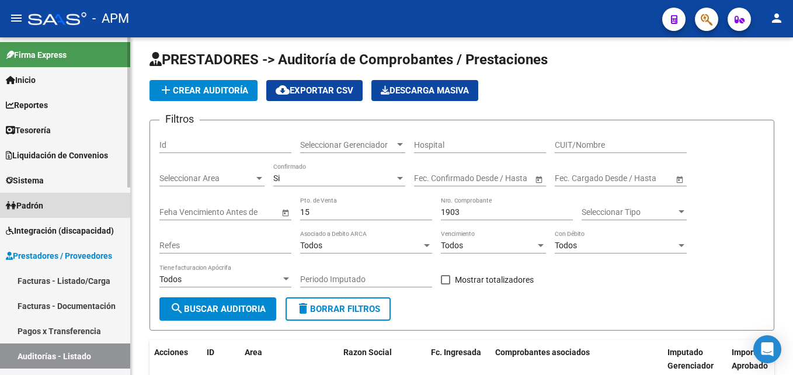
click at [79, 201] on link "Padrón" at bounding box center [65, 205] width 130 height 25
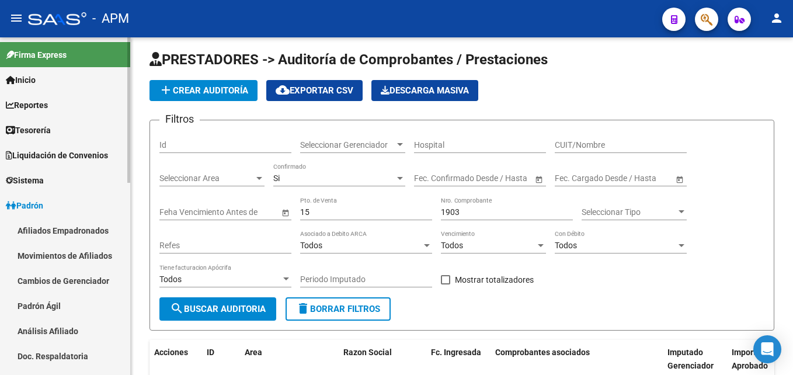
click at [83, 225] on link "Afiliados Empadronados" at bounding box center [65, 230] width 130 height 25
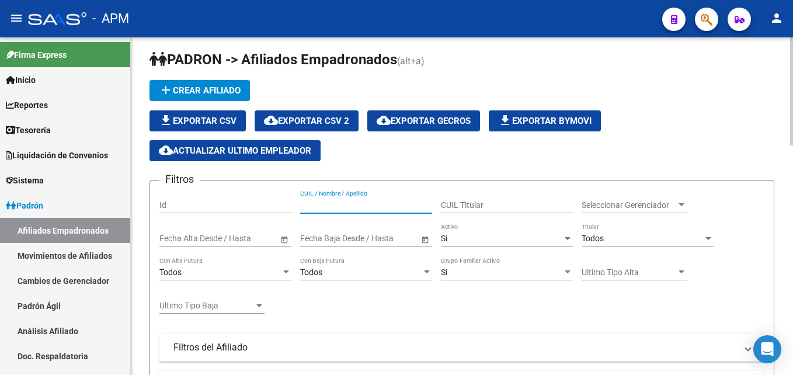
paste input "2030478995-7"
click at [348, 207] on input "2030478995-7" at bounding box center [366, 205] width 132 height 10
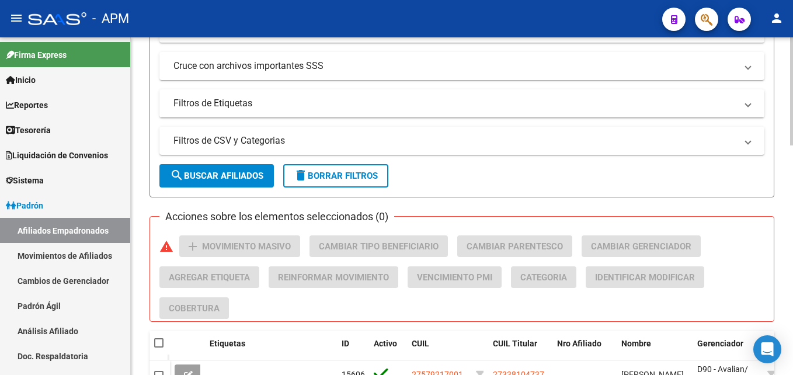
scroll to position [414, 0]
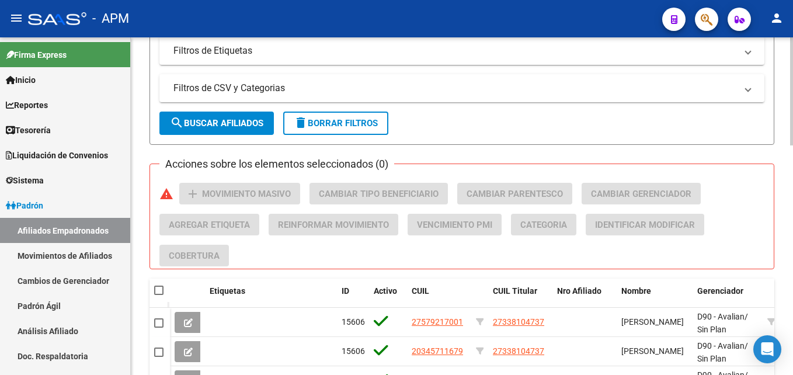
type input "20304789957"
click at [263, 126] on span "search Buscar Afiliados" at bounding box center [216, 123] width 93 height 11
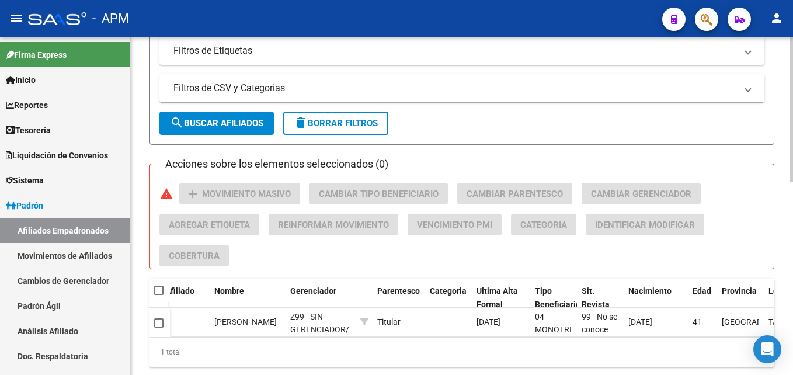
scroll to position [0, 0]
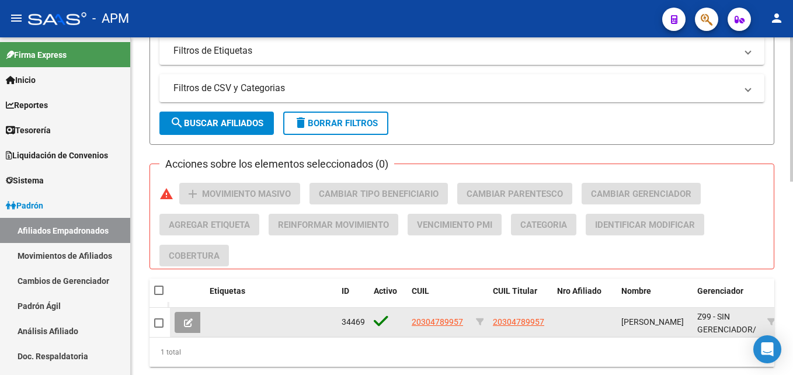
click at [188, 323] on icon at bounding box center [188, 322] width 9 height 9
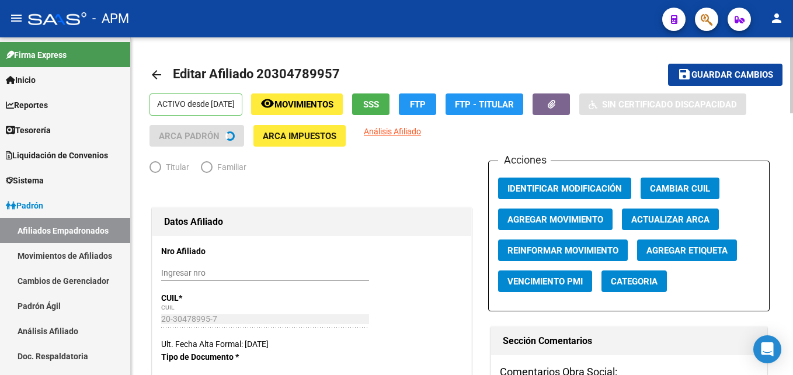
radio input "true"
type input "20-30478995-7"
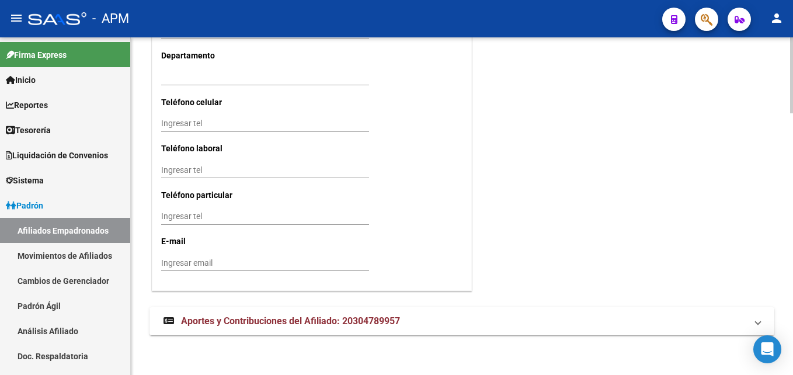
scroll to position [1165, 0]
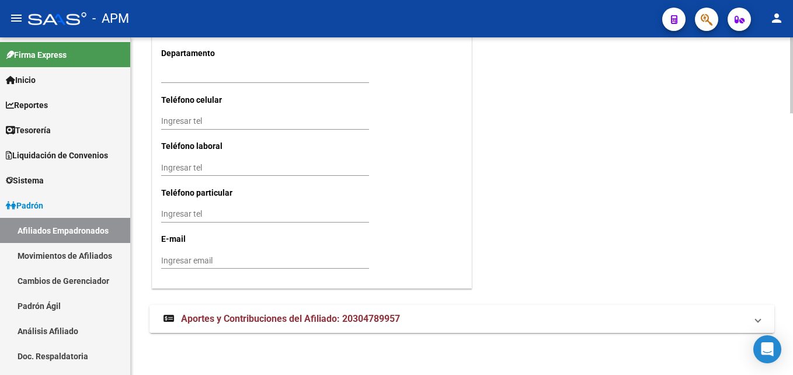
click at [543, 322] on mat-panel-title "Aportes y Contribuciones del Afiliado: 20304789957" at bounding box center [454, 318] width 583 height 13
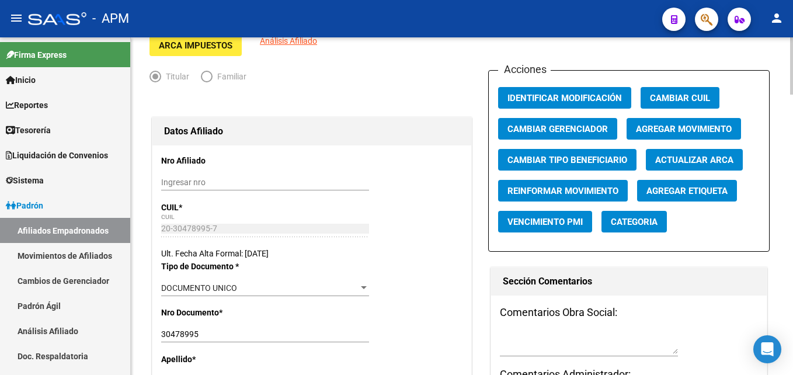
scroll to position [0, 0]
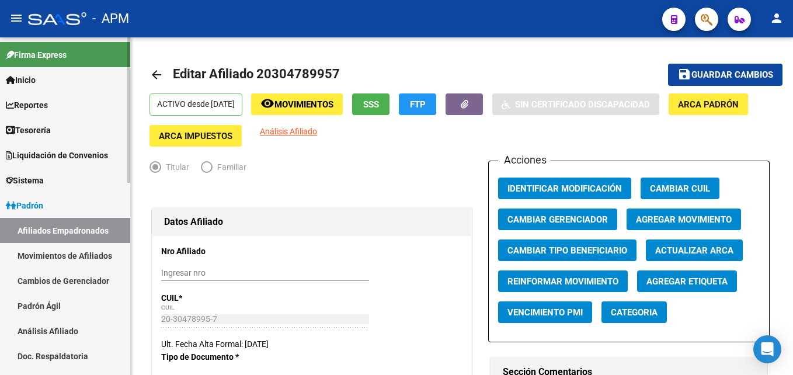
click at [65, 232] on link "Afiliados Empadronados" at bounding box center [65, 230] width 130 height 25
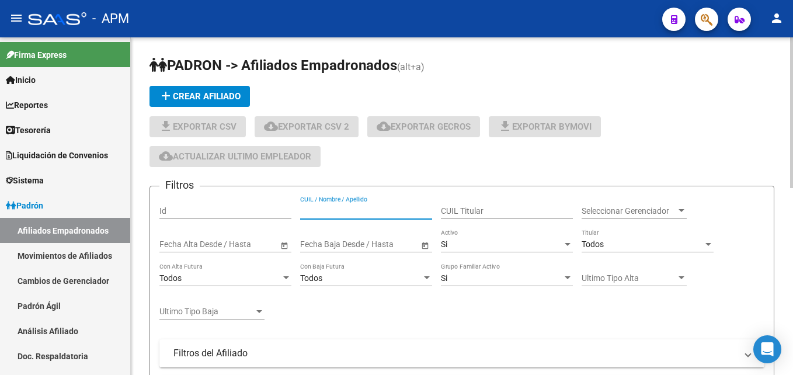
click at [328, 211] on input "CUIL / Nombre / Apellido" at bounding box center [366, 211] width 132 height 10
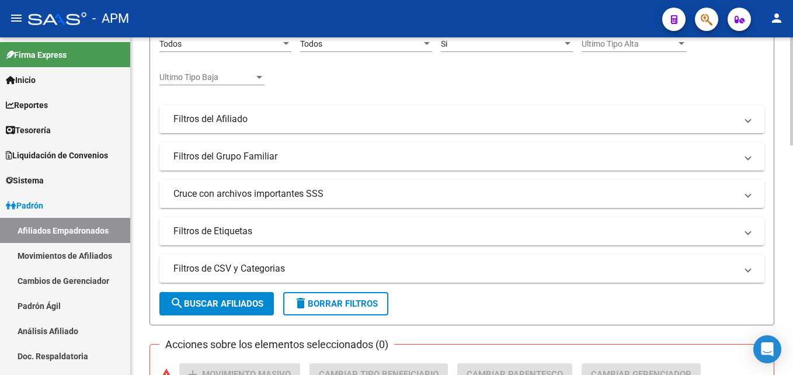
scroll to position [350, 0]
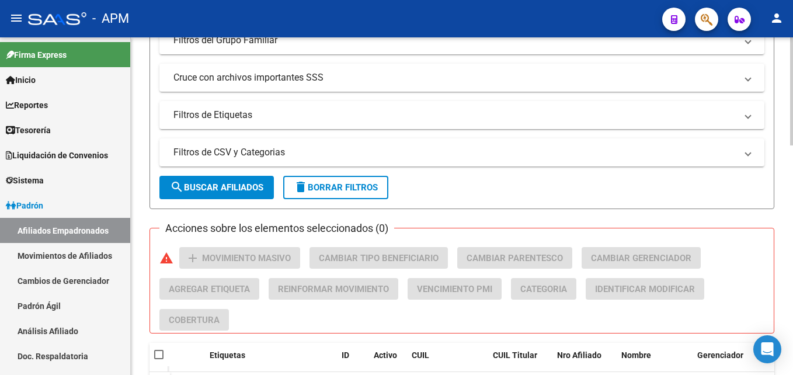
type input "27387022932"
click at [207, 190] on span "search Buscar Afiliados" at bounding box center [216, 187] width 93 height 11
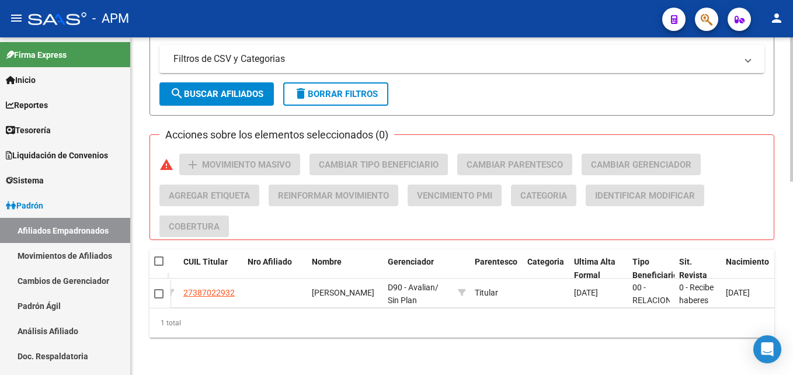
scroll to position [0, 0]
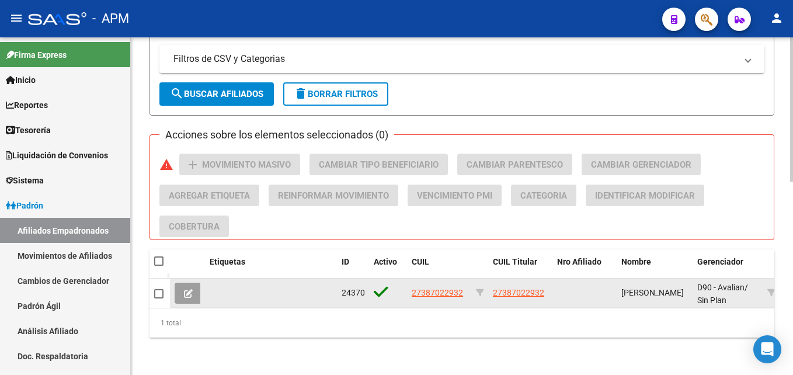
click at [194, 283] on button at bounding box center [188, 293] width 27 height 21
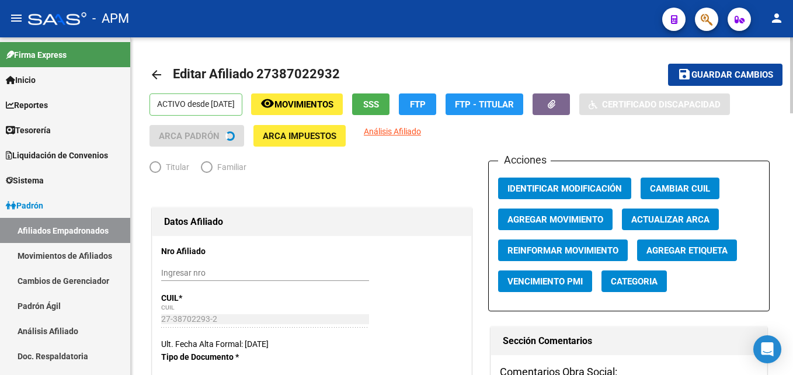
radio input "true"
type input "30-50423240-5"
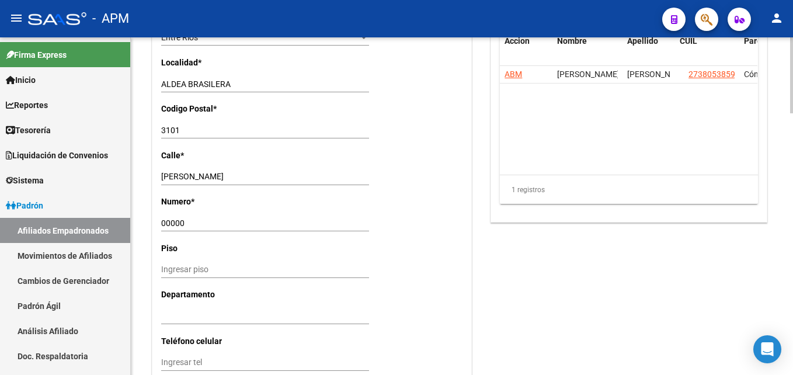
scroll to position [1165, 0]
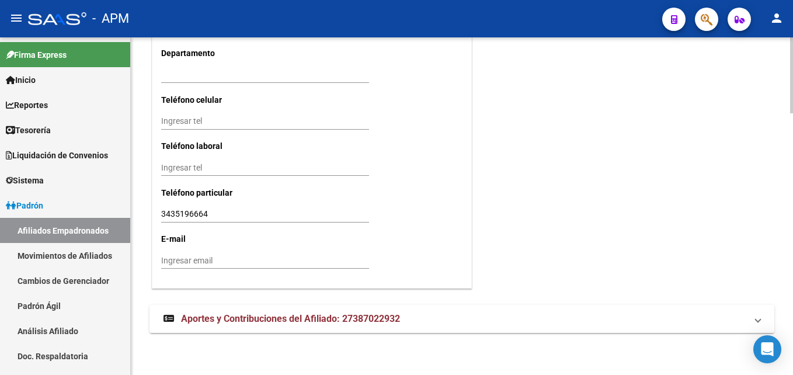
click at [428, 310] on mat-expansion-panel-header "Aportes y Contribuciones del Afiliado: 27387022932" at bounding box center [461, 319] width 625 height 28
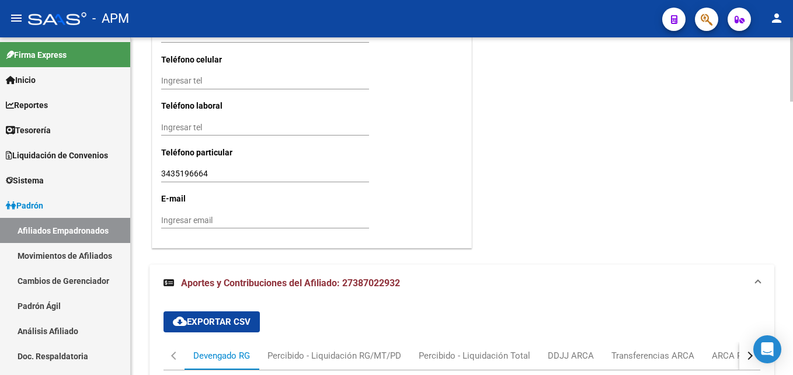
scroll to position [1430, 0]
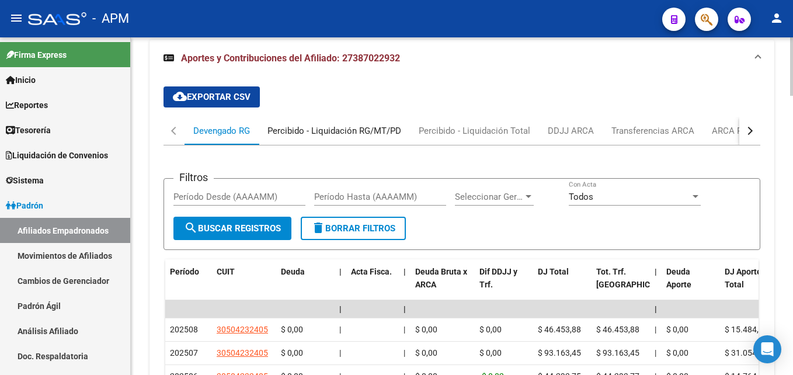
click at [343, 131] on div "Percibido - Liquidación RG/MT/PD" at bounding box center [334, 130] width 134 height 13
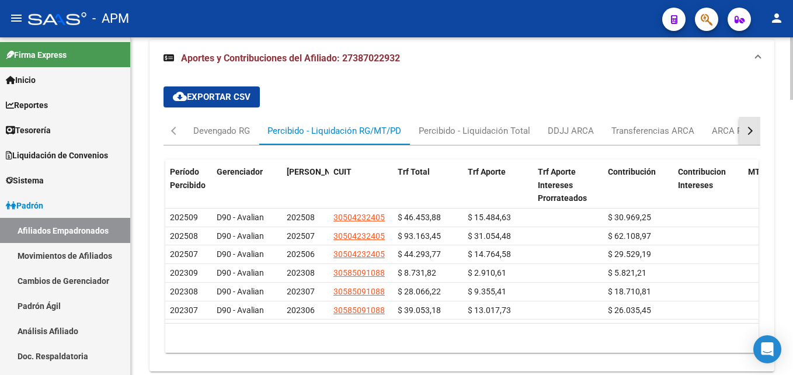
click at [750, 125] on button "button" at bounding box center [749, 131] width 21 height 28
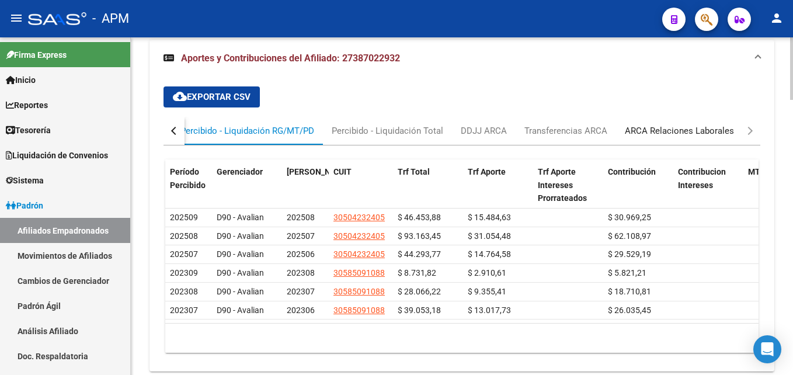
click at [685, 131] on div "ARCA Relaciones Laborales" at bounding box center [679, 130] width 109 height 13
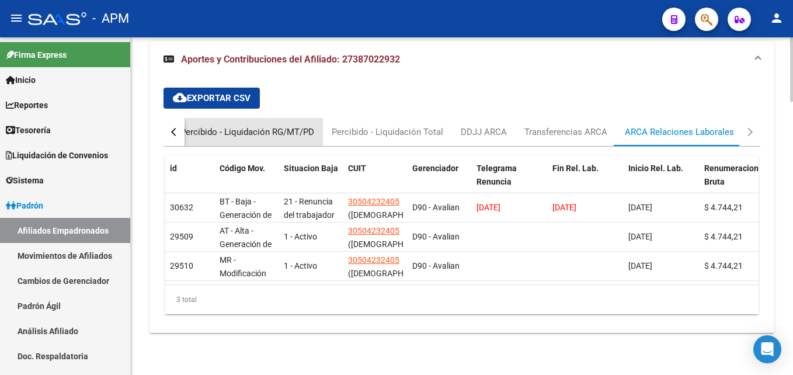
click at [252, 130] on div "Percibido - Liquidación RG/MT/PD" at bounding box center [247, 132] width 134 height 13
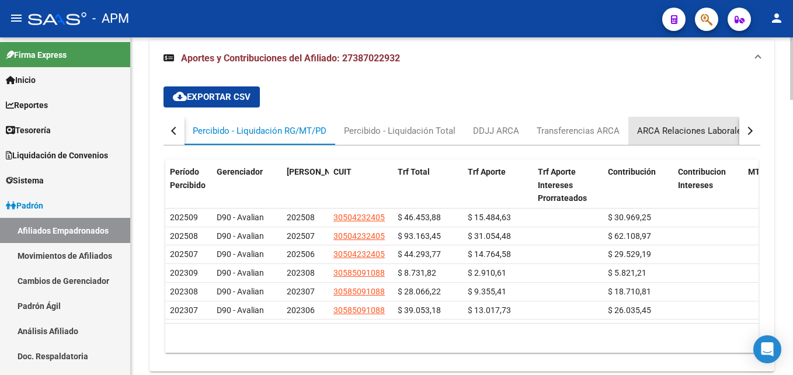
click at [699, 129] on div "ARCA Relaciones Laborales" at bounding box center [691, 130] width 109 height 13
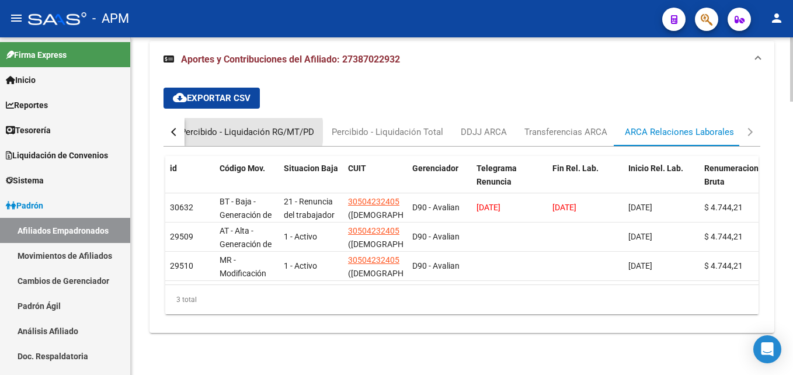
click at [231, 130] on div "Percibido - Liquidación RG/MT/PD" at bounding box center [247, 132] width 134 height 13
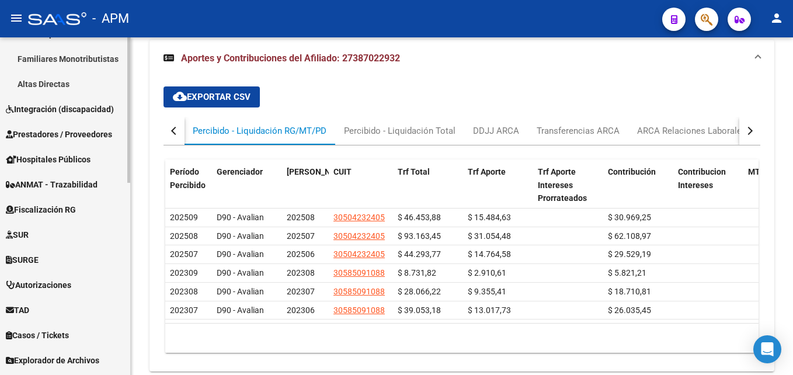
scroll to position [409, 0]
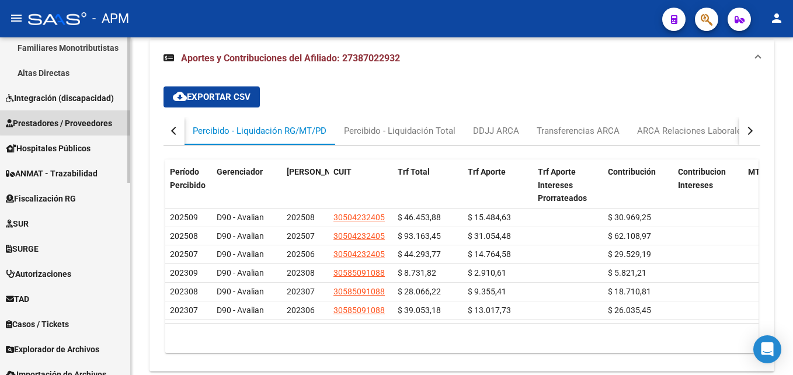
click at [104, 120] on span "Prestadores / Proveedores" at bounding box center [59, 123] width 106 height 13
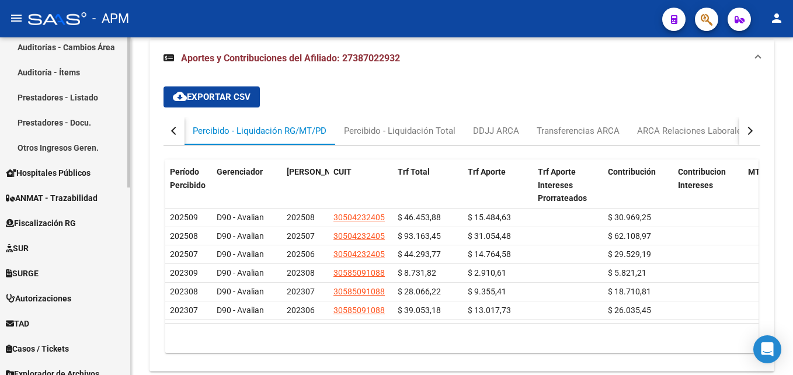
scroll to position [292, 0]
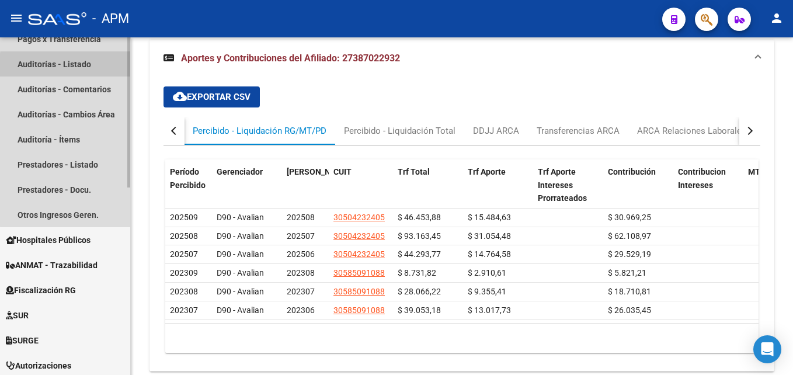
click at [88, 67] on link "Auditorías - Listado" at bounding box center [65, 63] width 130 height 25
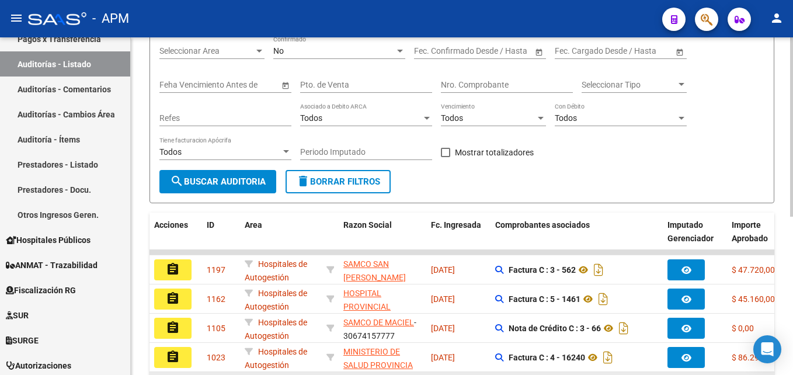
scroll to position [123, 0]
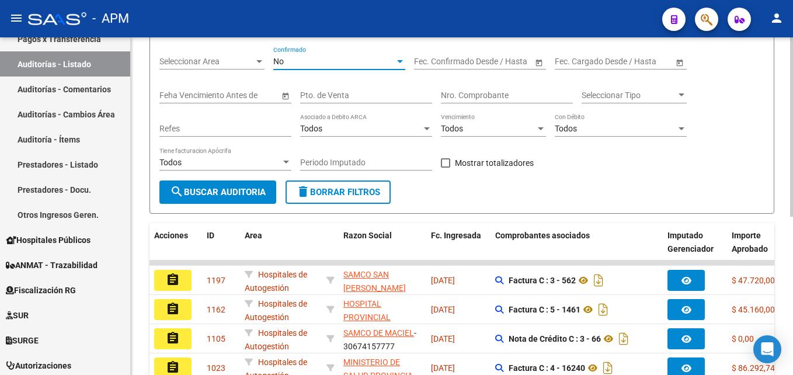
click at [381, 58] on div "No" at bounding box center [333, 62] width 121 height 10
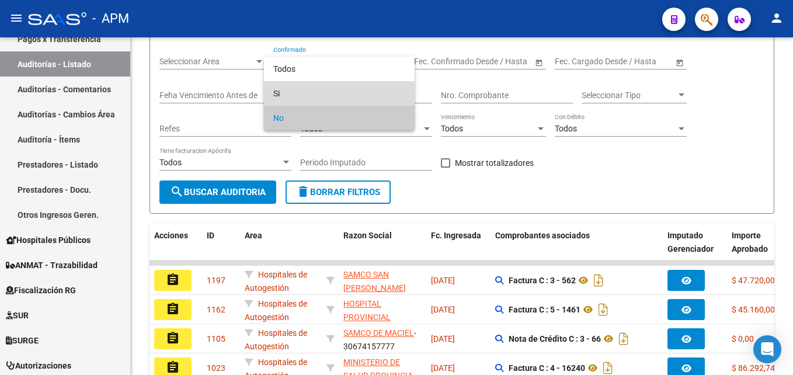
click at [363, 88] on span "Si" at bounding box center [339, 93] width 132 height 25
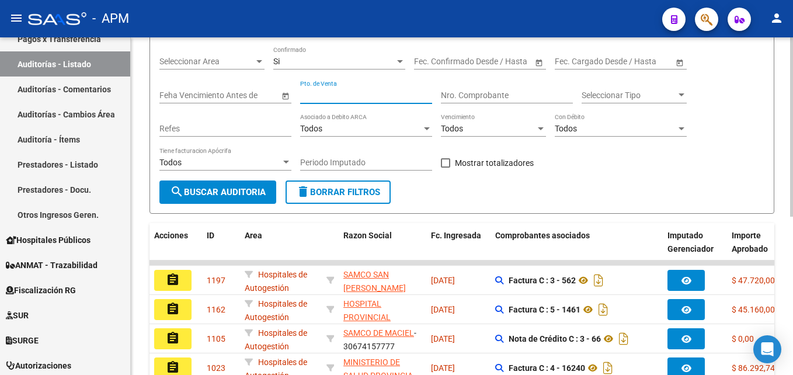
click at [368, 94] on input "Pto. de Venta" at bounding box center [366, 95] width 132 height 10
type input "18"
click at [490, 95] on input "Nro. Comprobante" at bounding box center [507, 95] width 132 height 10
click at [229, 186] on button "search Buscar Auditoria" at bounding box center [217, 191] width 117 height 23
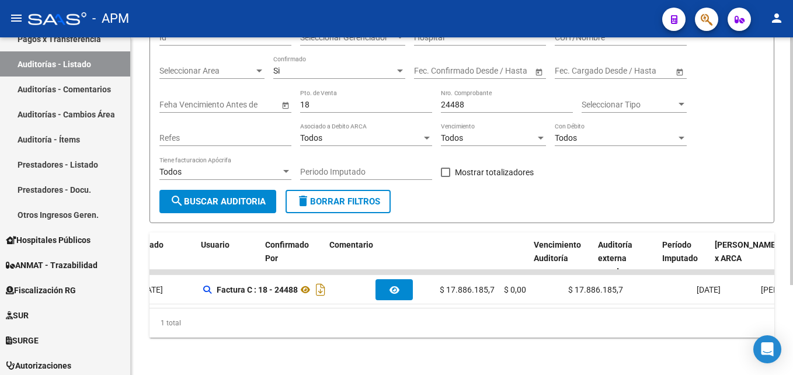
scroll to position [0, 0]
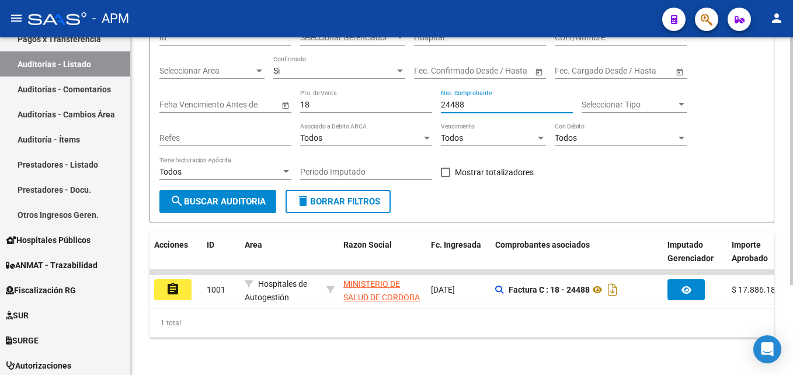
click at [468, 100] on input "24488" at bounding box center [507, 105] width 132 height 10
click at [257, 190] on button "search Buscar Auditoria" at bounding box center [217, 201] width 117 height 23
drag, startPoint x: 350, startPoint y: 308, endPoint x: 496, endPoint y: 308, distance: 145.9
click at [496, 308] on datatable-body "assignment 1000 Hospitales de Autogestión MINISTERIO DE [PERSON_NAME] - 3099925…" at bounding box center [461, 289] width 625 height 38
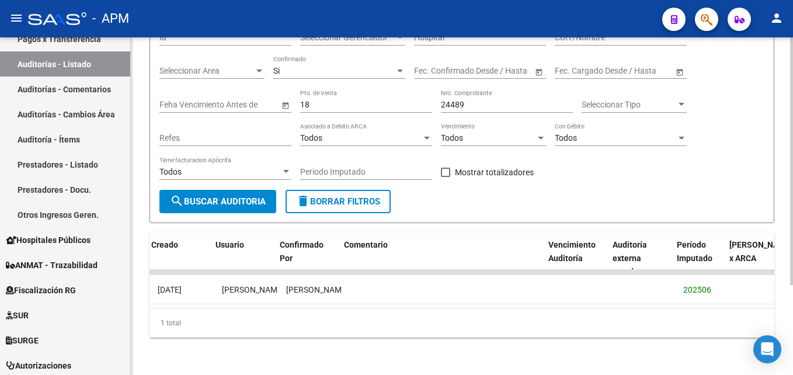
scroll to position [0, 837]
click at [473, 100] on input "24489" at bounding box center [507, 105] width 132 height 10
type input "24493"
click at [221, 196] on span "search Buscar Auditoria" at bounding box center [218, 201] width 96 height 11
click at [326, 100] on input "18" at bounding box center [366, 105] width 132 height 10
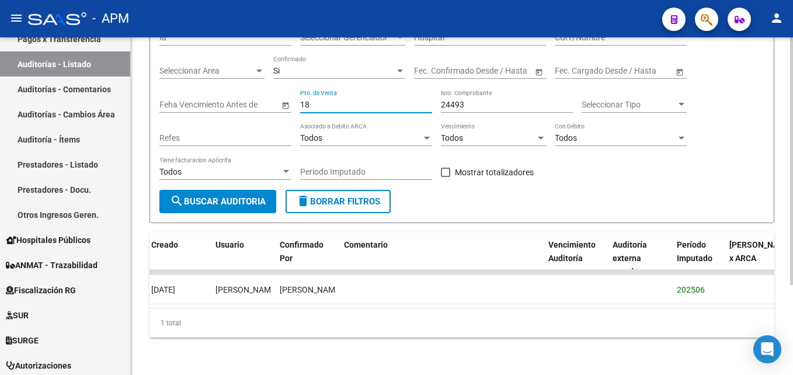
type input "1"
type input "37"
click at [476, 100] on input "24493" at bounding box center [507, 105] width 132 height 10
type input "2"
click at [248, 196] on span "search Buscar Auditoria" at bounding box center [218, 201] width 96 height 11
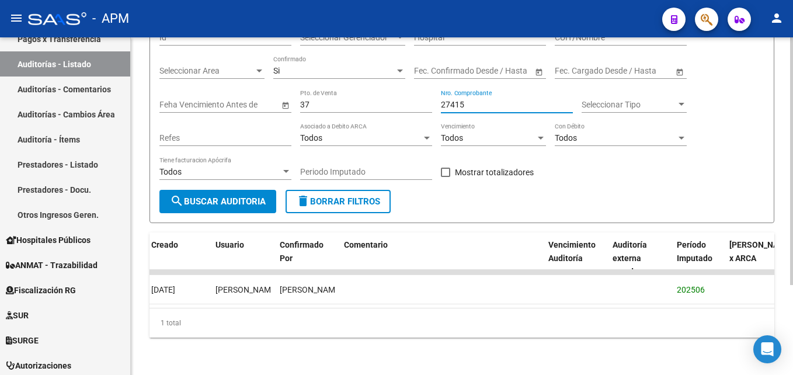
click at [472, 100] on input "27415" at bounding box center [507, 105] width 132 height 10
type input "27452"
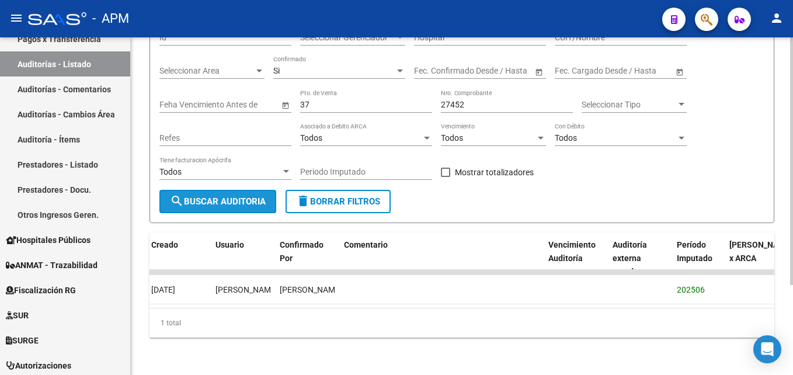
click at [253, 196] on span "search Buscar Auditoria" at bounding box center [218, 201] width 96 height 11
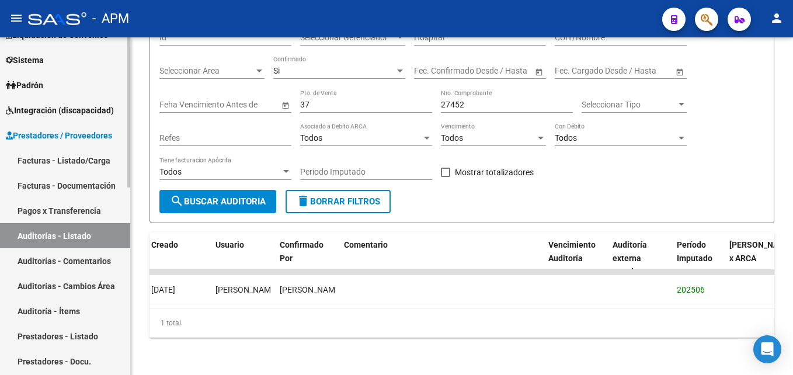
scroll to position [117, 0]
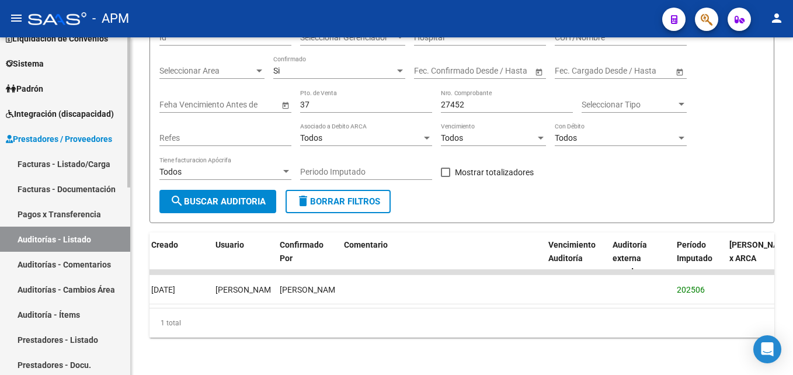
click at [71, 163] on link "Facturas - Listado/Carga" at bounding box center [65, 163] width 130 height 25
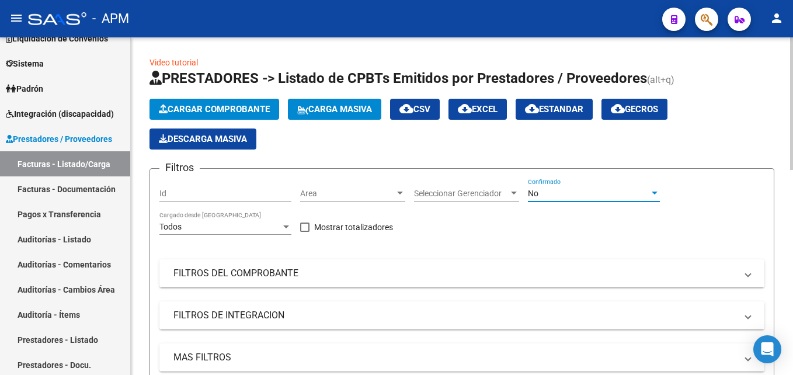
click at [605, 192] on div "No" at bounding box center [588, 194] width 121 height 10
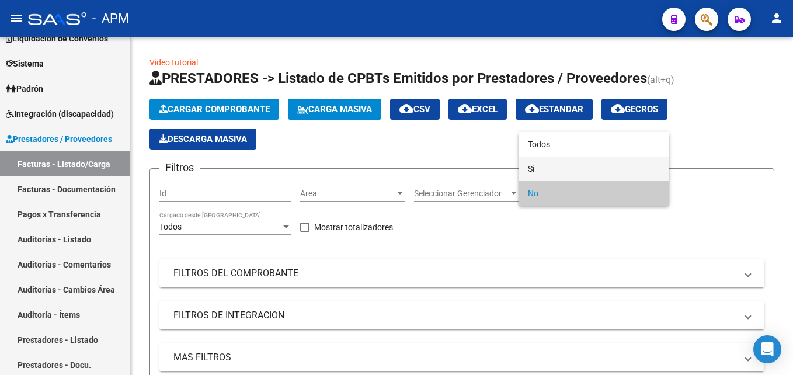
click at [563, 171] on span "Si" at bounding box center [594, 168] width 132 height 25
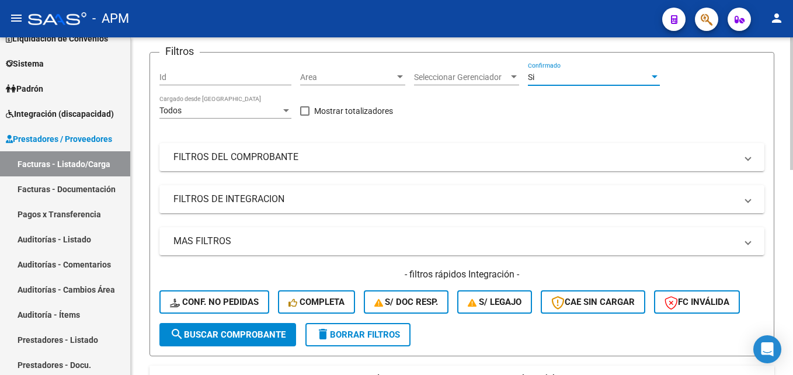
scroll to position [117, 0]
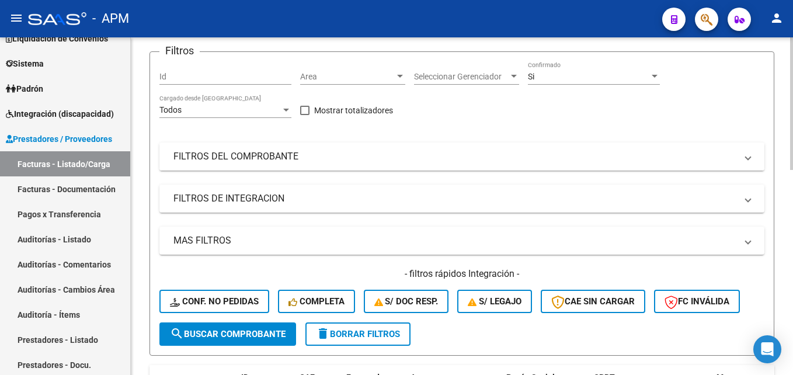
click at [398, 155] on mat-panel-title "FILTROS DEL COMPROBANTE" at bounding box center [454, 156] width 563 height 13
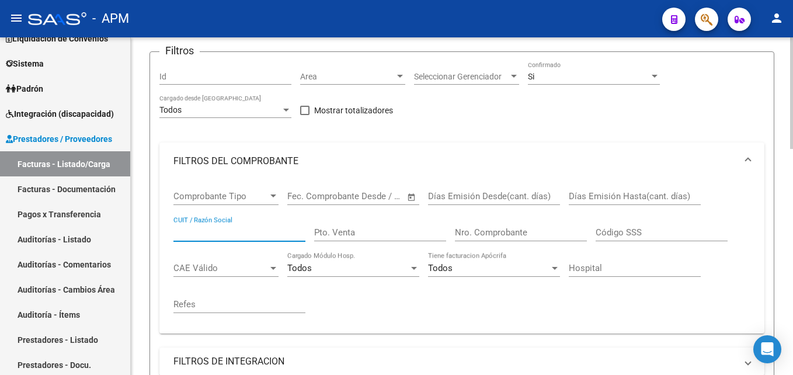
click at [188, 236] on input "CUIT / Razón Social" at bounding box center [239, 232] width 132 height 11
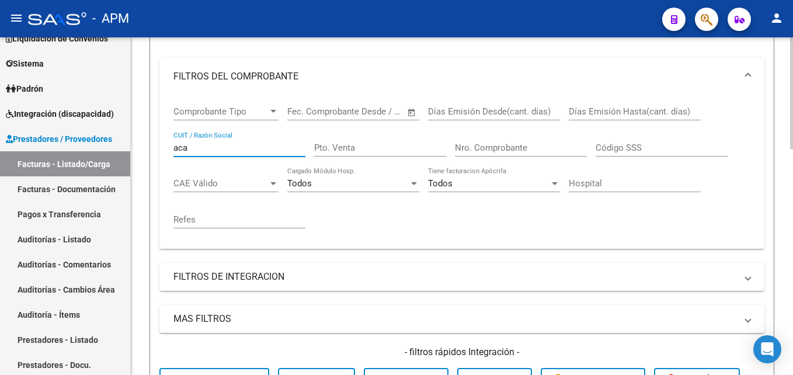
scroll to position [350, 0]
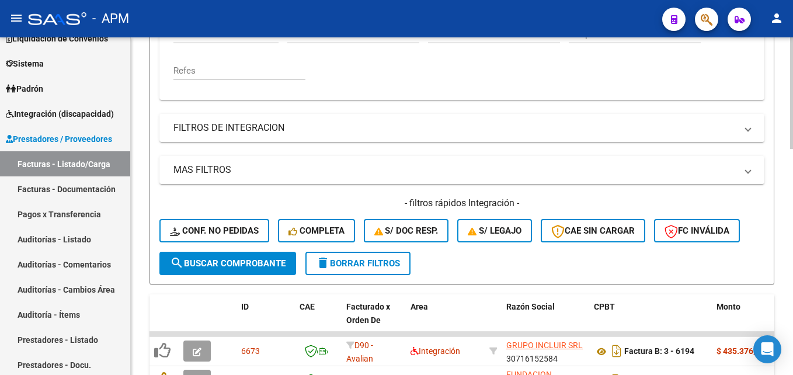
type input "aca"
click at [205, 267] on span "search Buscar Comprobante" at bounding box center [228, 263] width 116 height 11
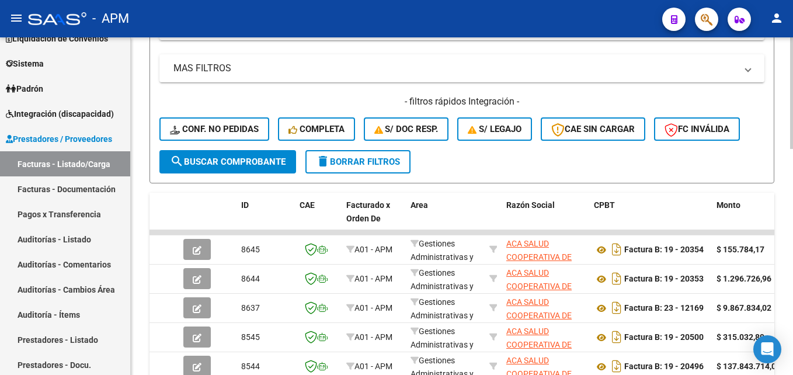
scroll to position [467, 0]
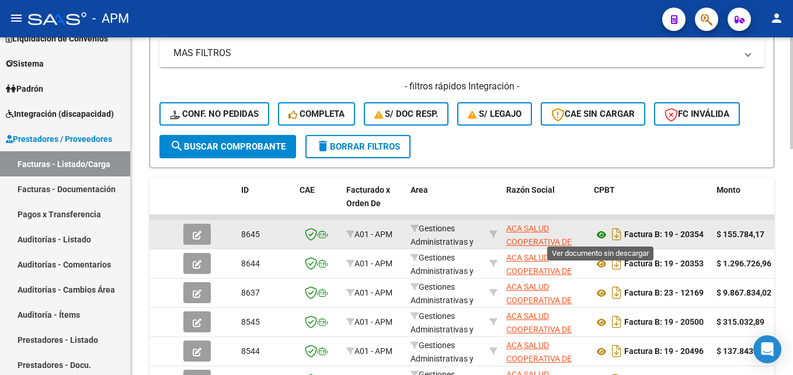
click at [598, 233] on icon at bounding box center [601, 235] width 15 height 14
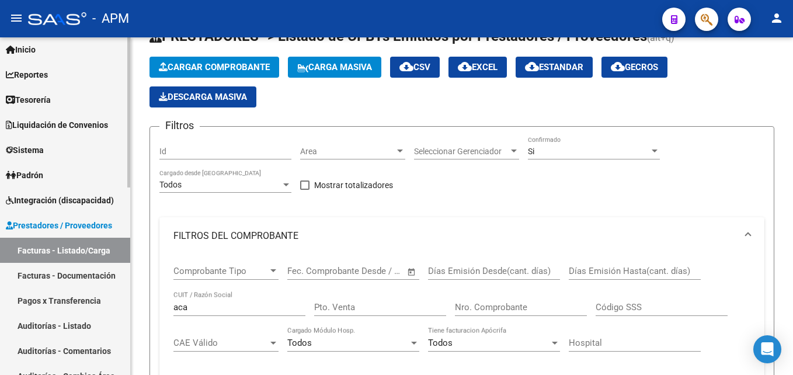
scroll to position [0, 0]
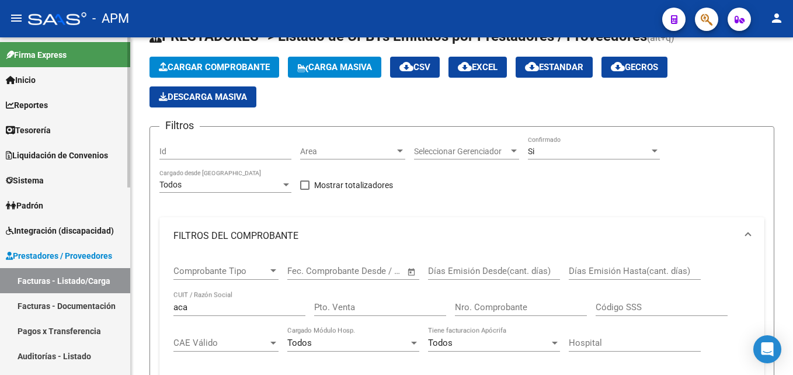
click at [72, 208] on link "Padrón" at bounding box center [65, 205] width 130 height 25
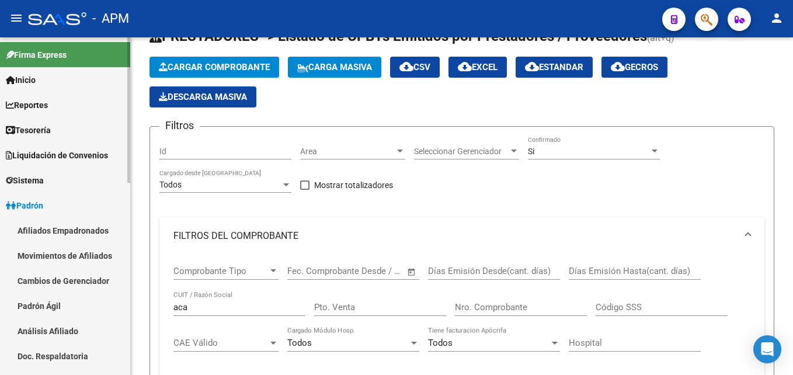
click at [80, 228] on link "Afiliados Empadronados" at bounding box center [65, 230] width 130 height 25
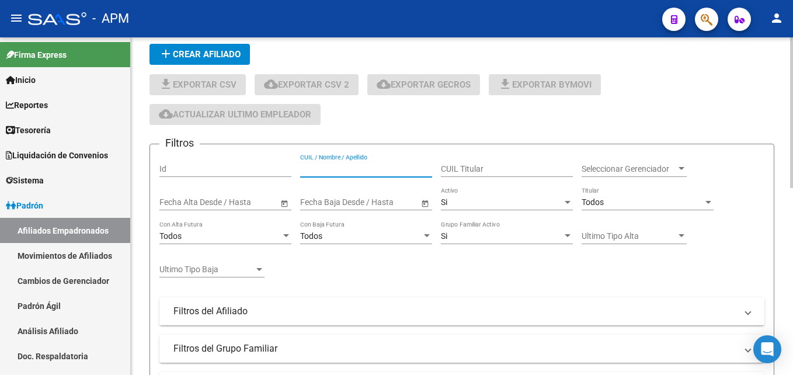
click at [377, 173] on input "CUIL / Nombre / Apellido" at bounding box center [366, 169] width 132 height 10
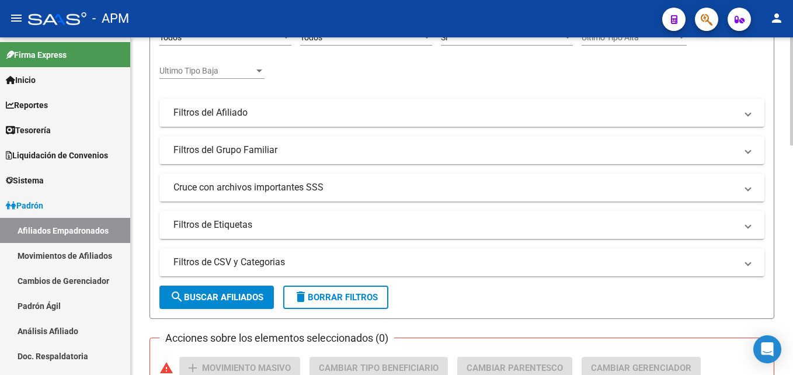
scroll to position [276, 0]
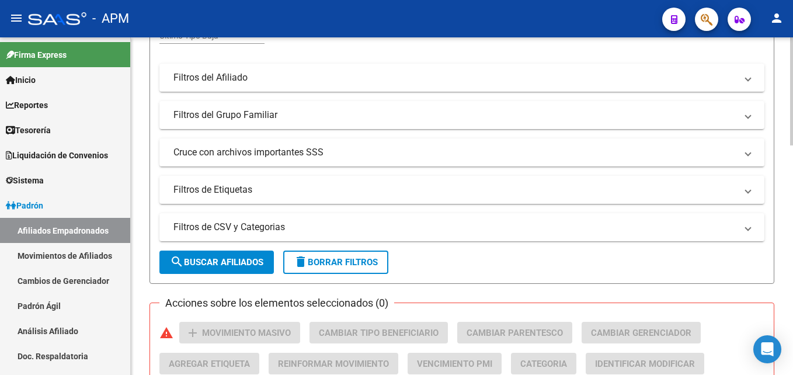
type input "27387022932"
click at [252, 261] on span "search Buscar Afiliados" at bounding box center [216, 262] width 93 height 11
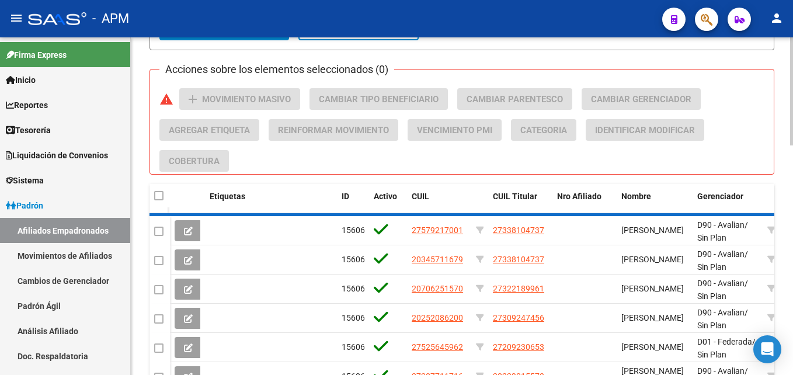
scroll to position [452, 0]
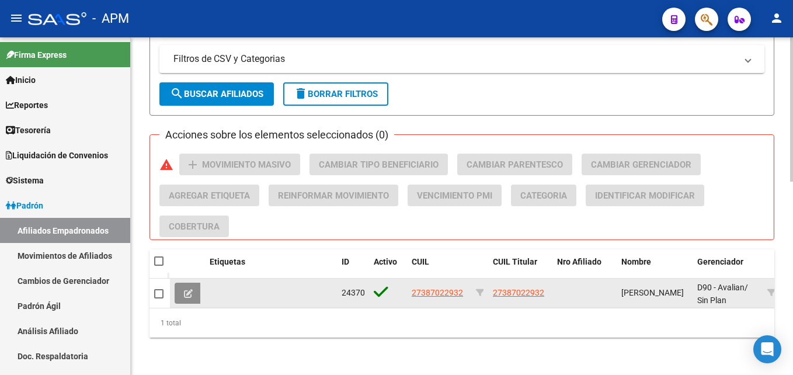
click at [182, 287] on button at bounding box center [188, 293] width 27 height 21
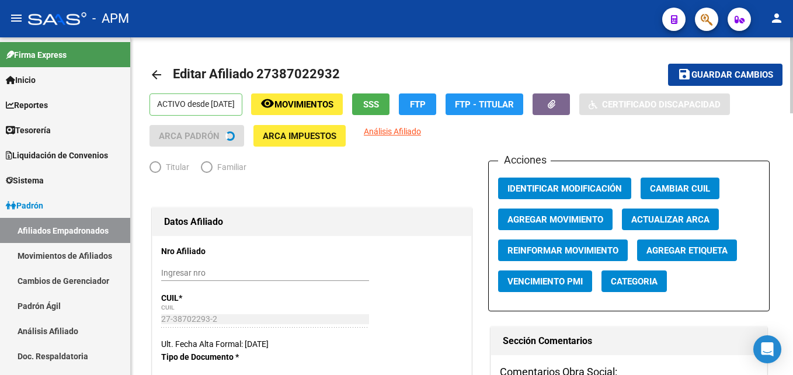
radio input "true"
type input "30-50423240-5"
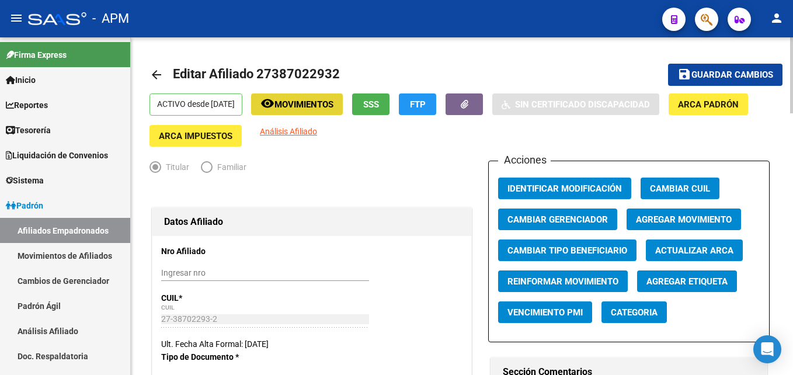
click at [333, 109] on span "Movimientos" at bounding box center [303, 104] width 59 height 11
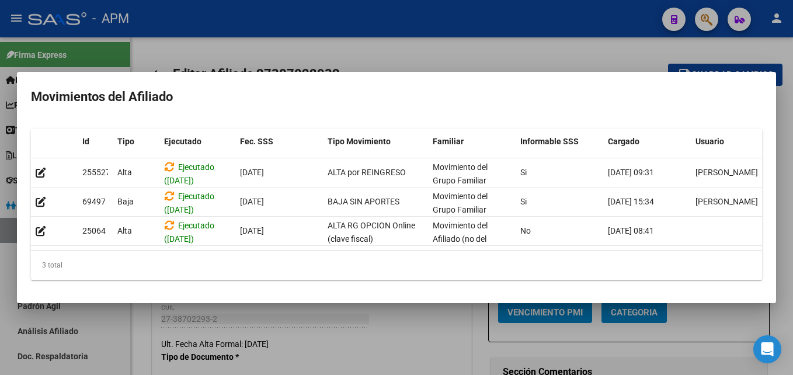
click at [416, 332] on div at bounding box center [396, 187] width 793 height 375
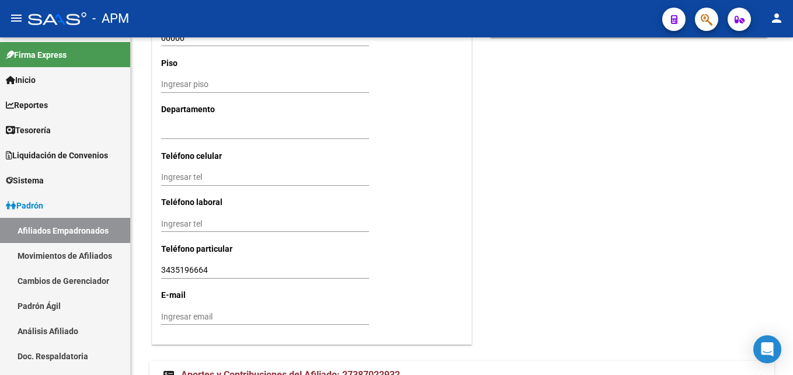
scroll to position [1165, 0]
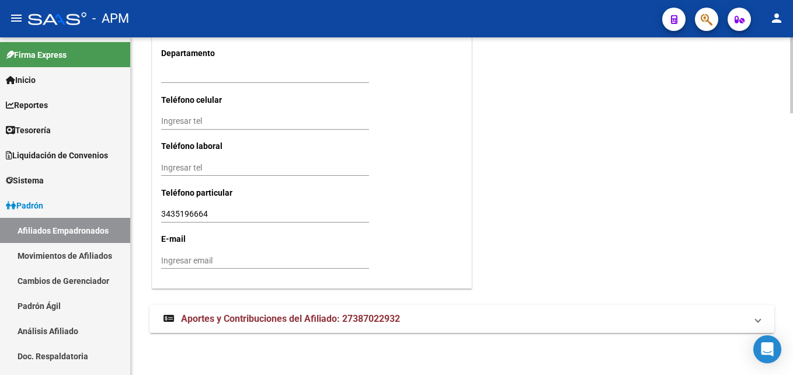
click at [413, 322] on mat-panel-title "Aportes y Contribuciones del Afiliado: 27387022932" at bounding box center [454, 318] width 583 height 13
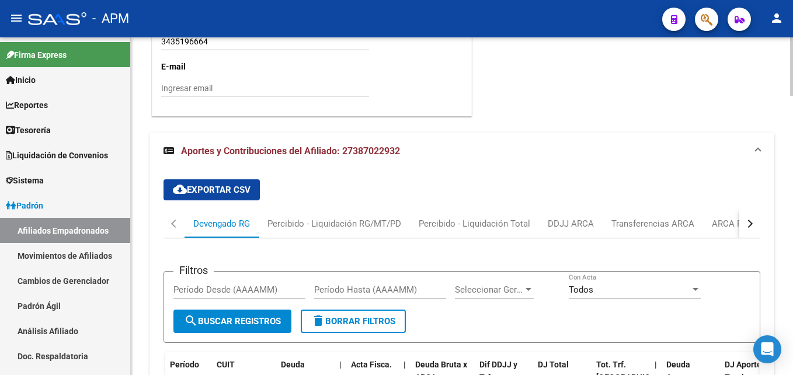
scroll to position [1381, 0]
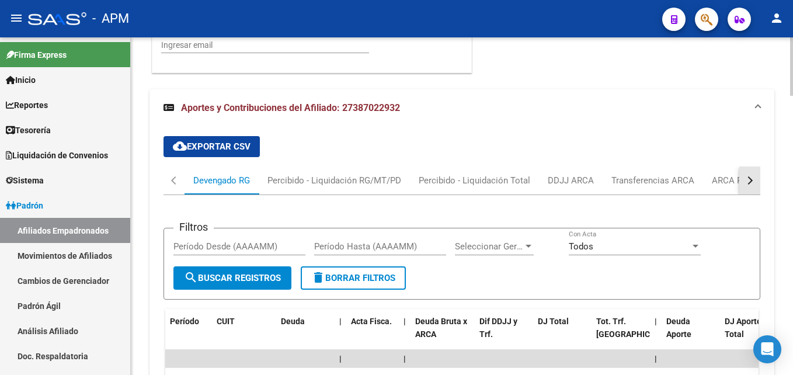
click at [747, 181] on div "button" at bounding box center [748, 180] width 8 height 8
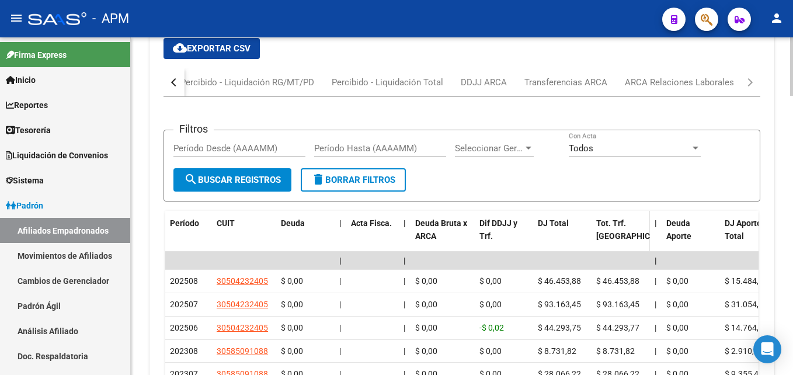
scroll to position [1439, 0]
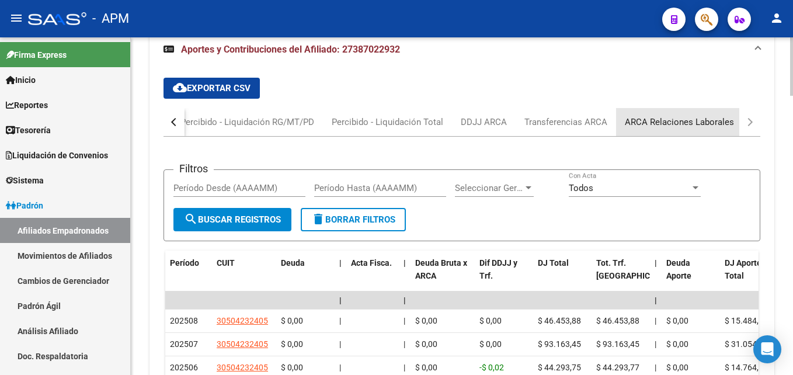
click at [713, 118] on div "ARCA Relaciones Laborales" at bounding box center [679, 122] width 109 height 13
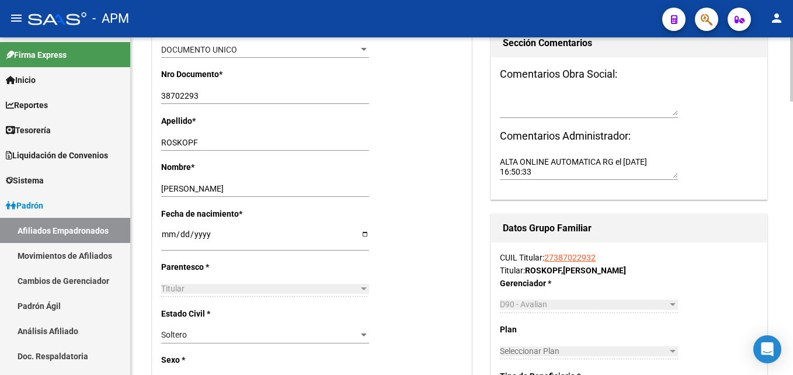
scroll to position [0, 0]
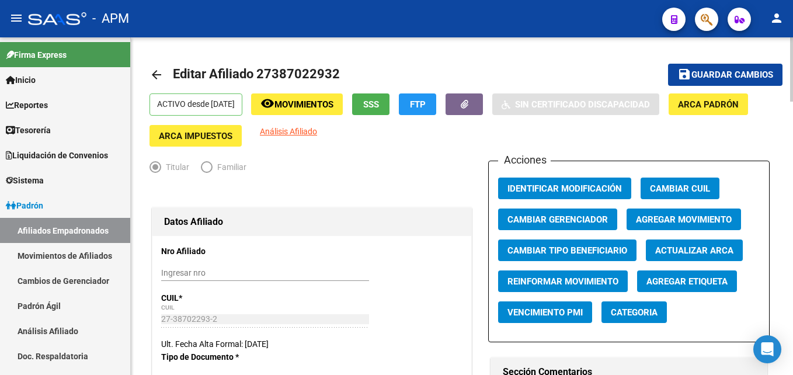
click at [152, 72] on mat-icon "arrow_back" at bounding box center [156, 75] width 14 height 14
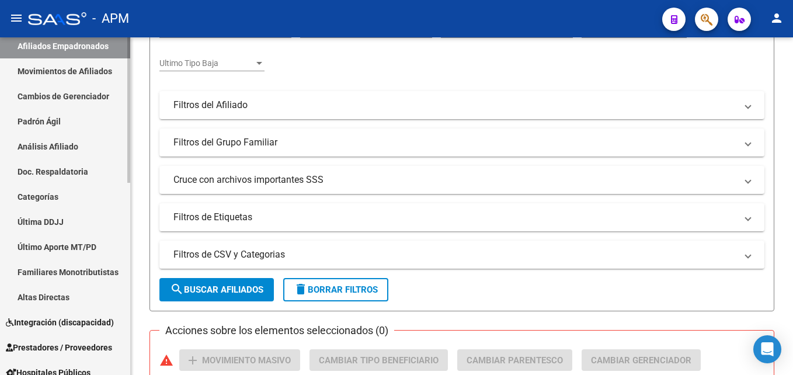
scroll to position [292, 0]
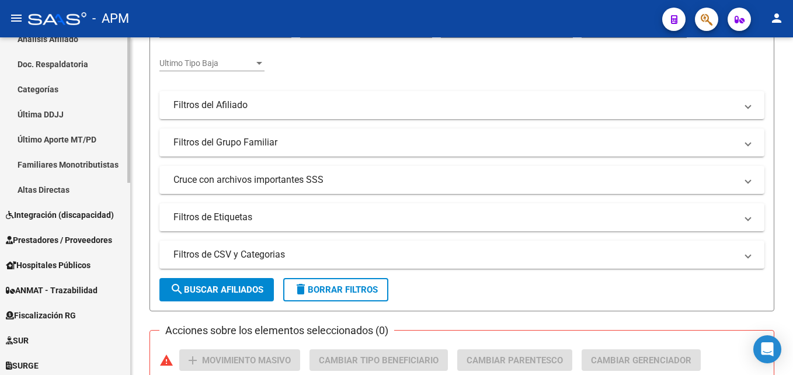
click at [77, 238] on span "Prestadores / Proveedores" at bounding box center [59, 239] width 106 height 13
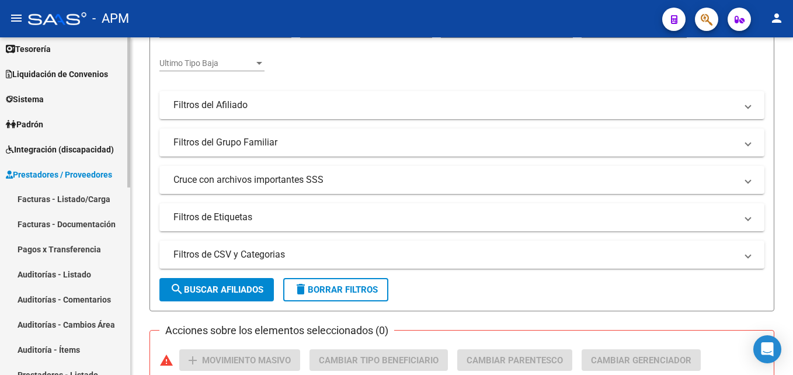
scroll to position [0, 0]
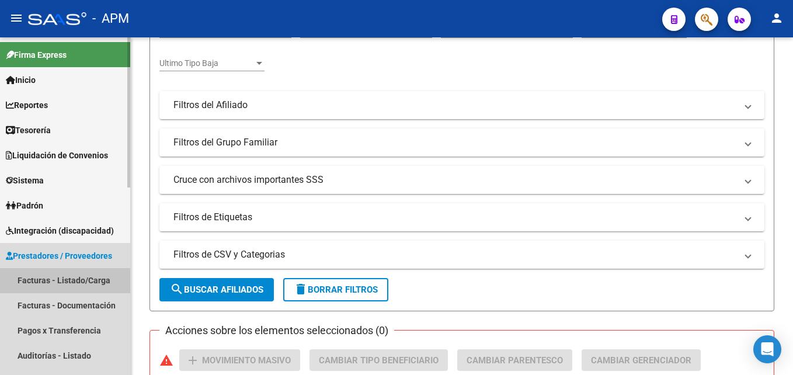
click at [67, 274] on link "Facturas - Listado/Carga" at bounding box center [65, 280] width 130 height 25
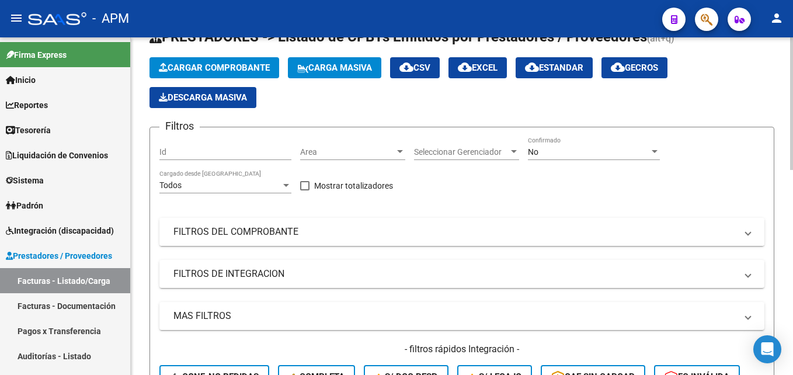
scroll to position [15, 0]
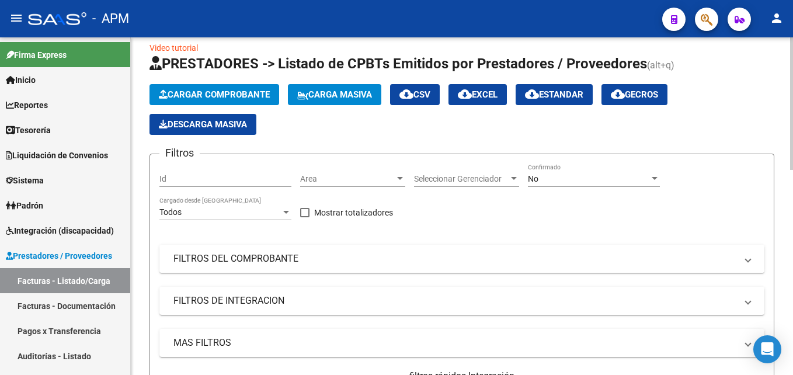
click at [496, 252] on mat-panel-title "FILTROS DEL COMPROBANTE" at bounding box center [454, 258] width 563 height 13
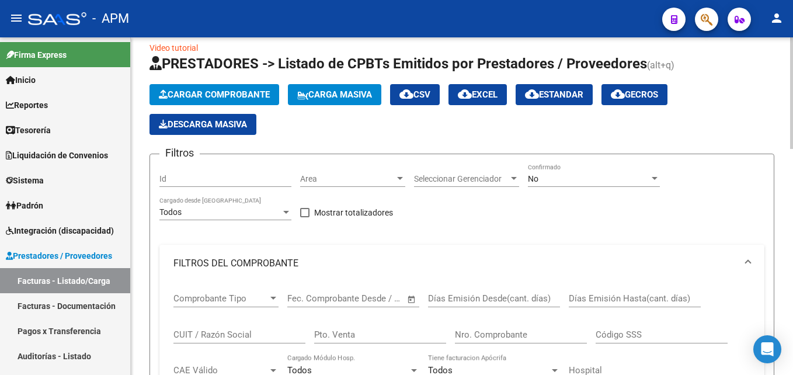
click at [353, 334] on input "Pto. Venta" at bounding box center [380, 334] width 132 height 11
type input "18"
click at [476, 334] on input "Nro. Comprobante" at bounding box center [521, 334] width 132 height 11
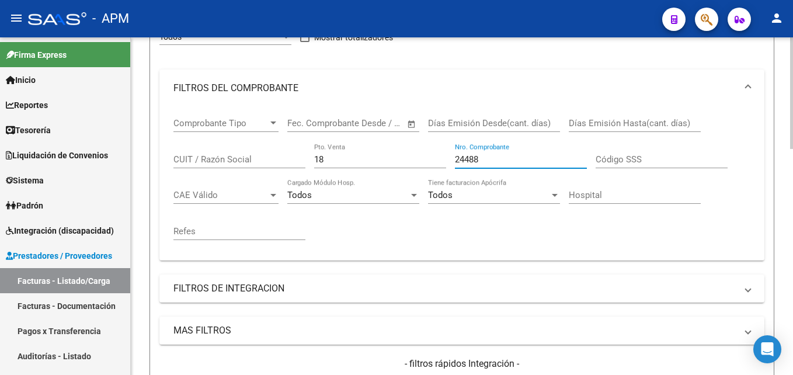
scroll to position [248, 0]
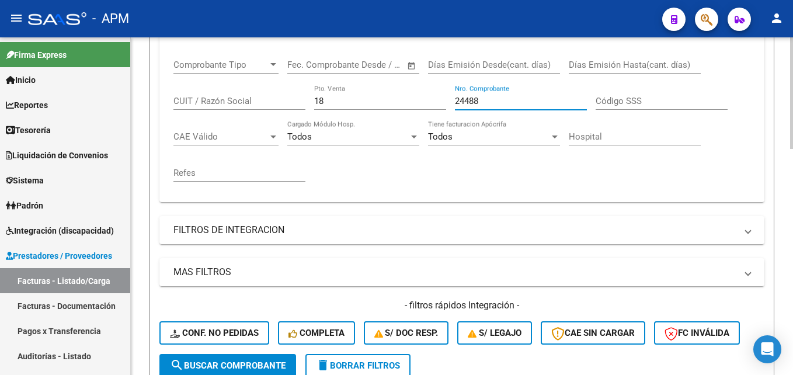
click at [273, 370] on span "search Buscar Comprobante" at bounding box center [228, 365] width 116 height 11
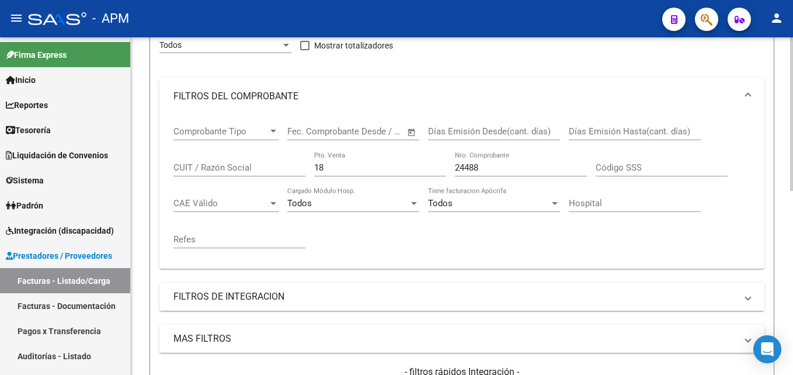
scroll to position [111, 0]
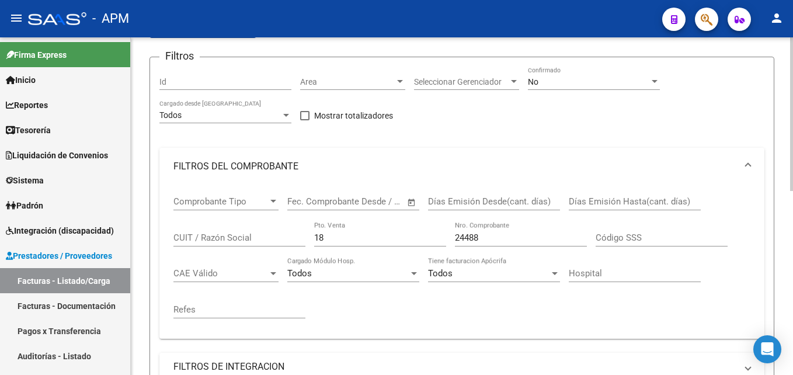
click at [602, 86] on div "No" at bounding box center [588, 82] width 121 height 10
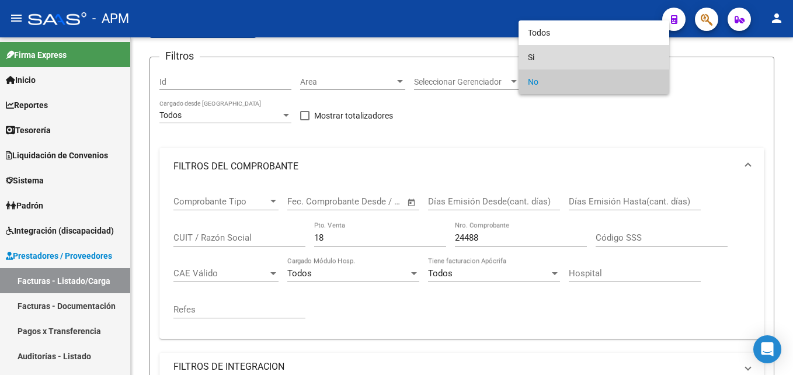
click at [602, 48] on span "Si" at bounding box center [594, 57] width 132 height 25
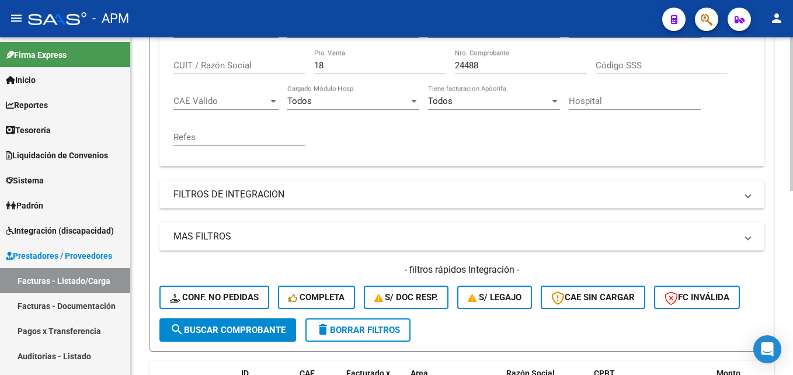
scroll to position [287, 0]
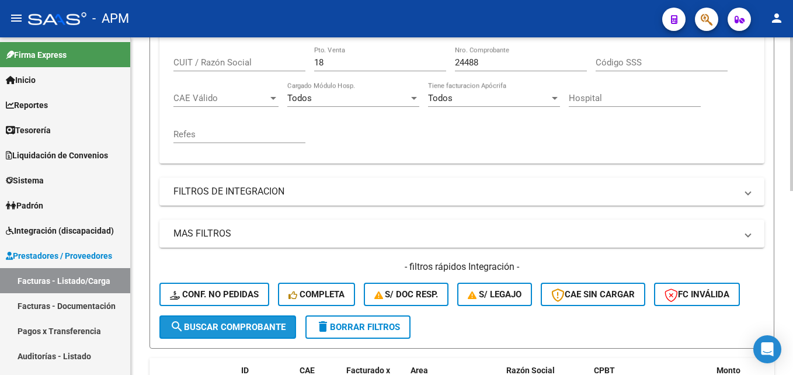
click at [229, 328] on span "search Buscar Comprobante" at bounding box center [228, 327] width 116 height 11
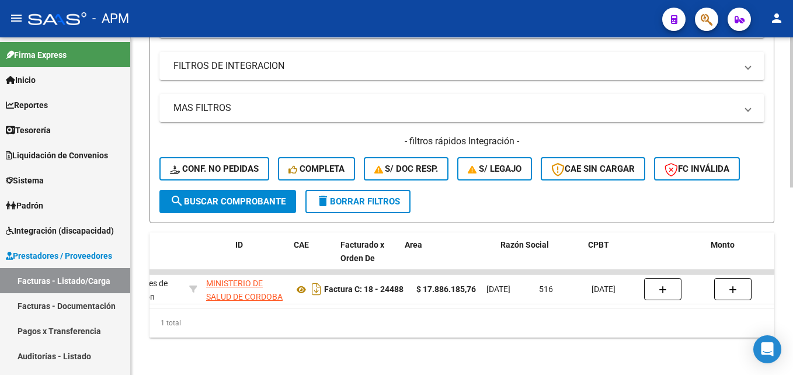
scroll to position [0, 0]
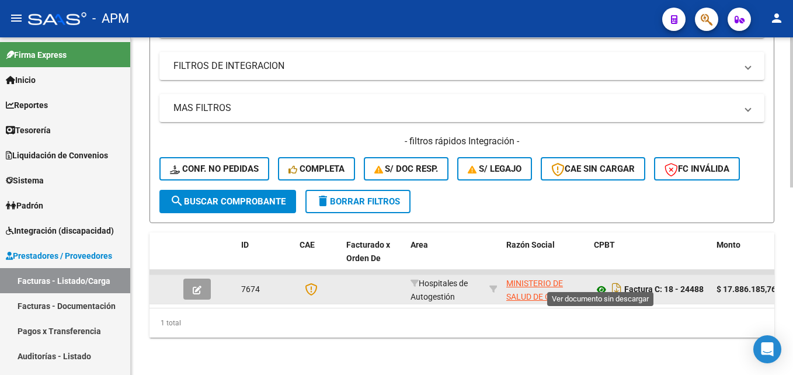
click at [601, 283] on icon at bounding box center [601, 290] width 15 height 14
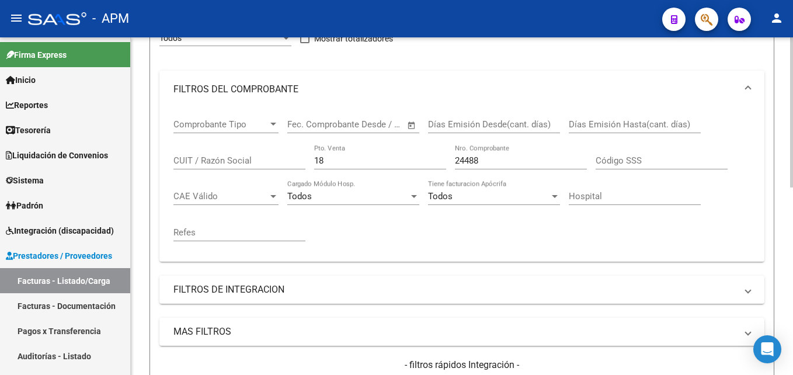
scroll to position [188, 0]
click at [489, 162] on input "24488" at bounding box center [521, 161] width 132 height 11
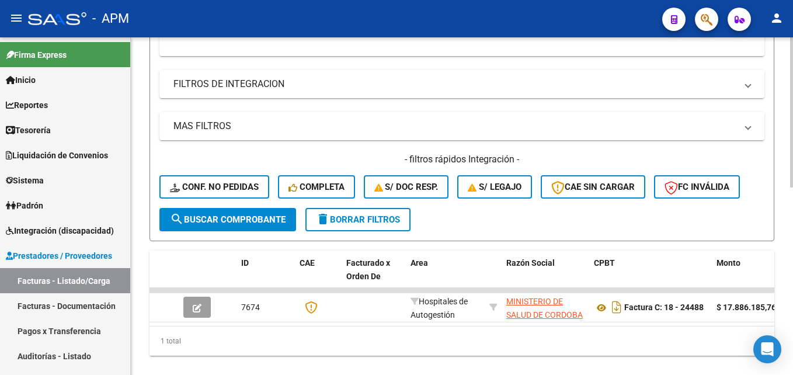
click at [790, 296] on div at bounding box center [791, 292] width 3 height 150
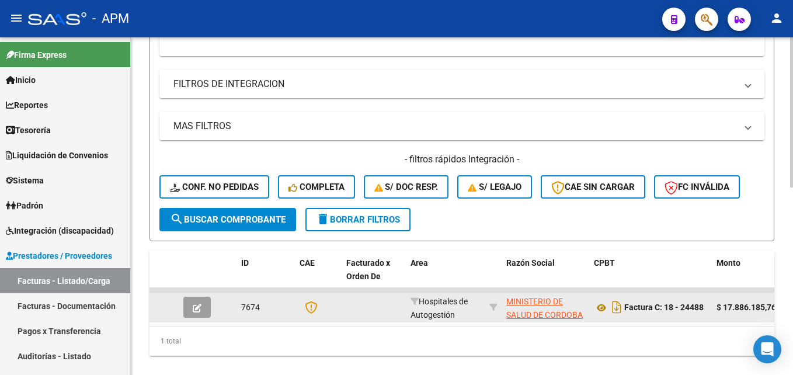
scroll to position [398, 0]
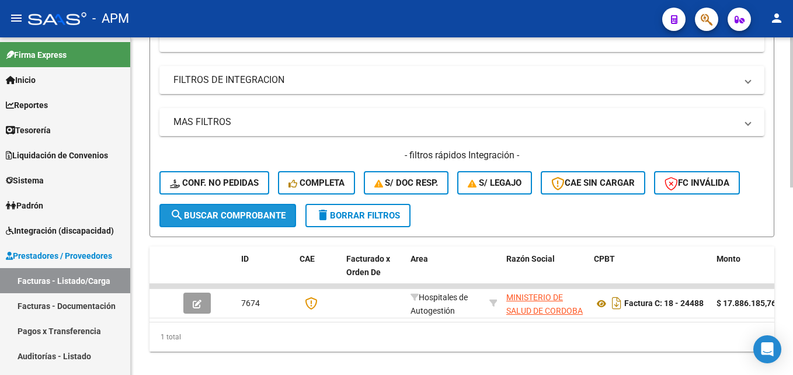
click at [256, 219] on span "search Buscar Comprobante" at bounding box center [228, 215] width 116 height 11
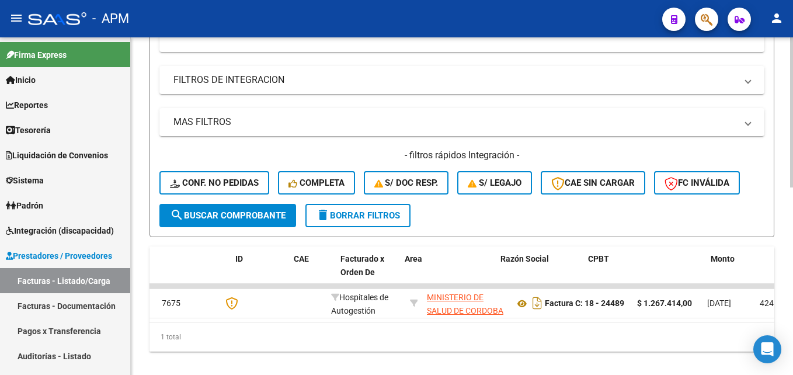
scroll to position [0, 0]
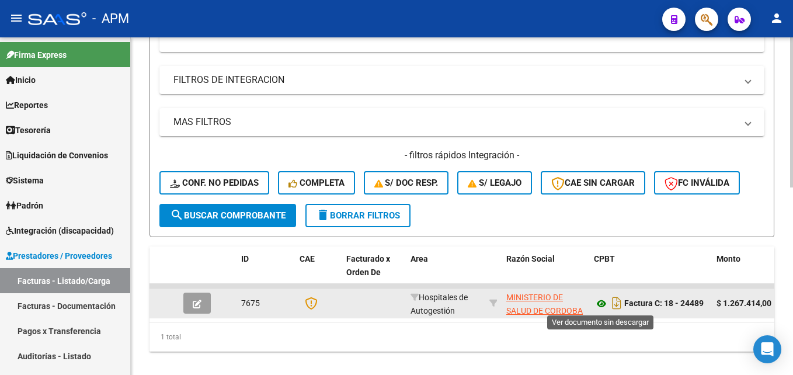
click at [598, 304] on icon at bounding box center [601, 304] width 15 height 14
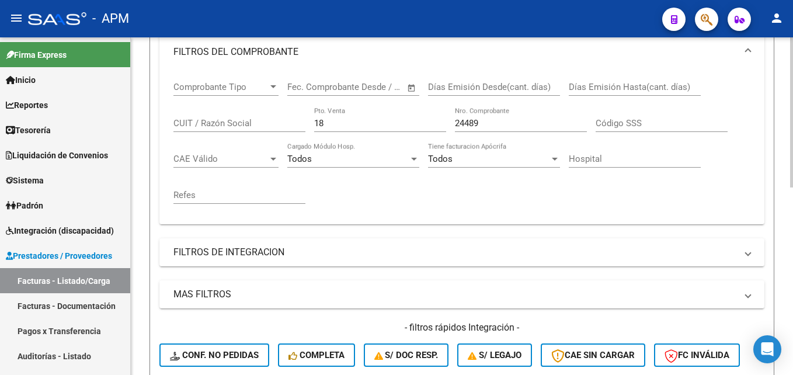
scroll to position [223, 0]
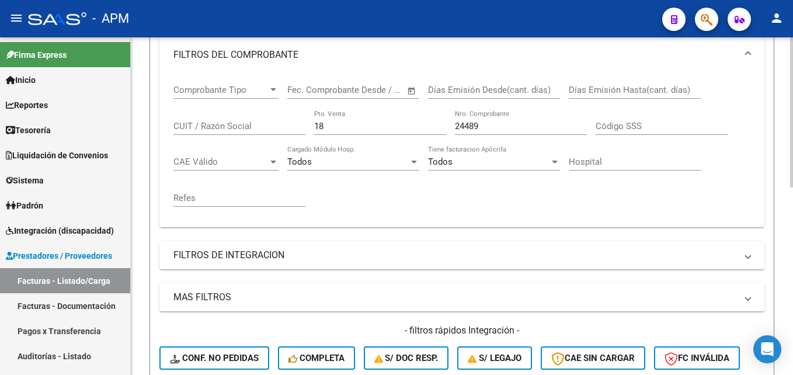
click at [483, 128] on input "24489" at bounding box center [521, 126] width 132 height 11
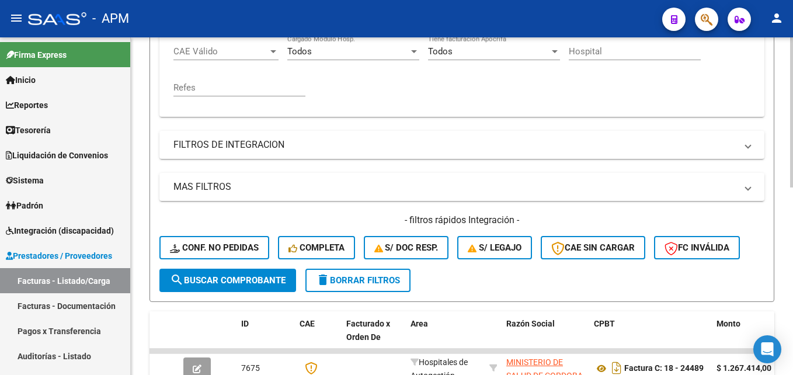
scroll to position [340, 0]
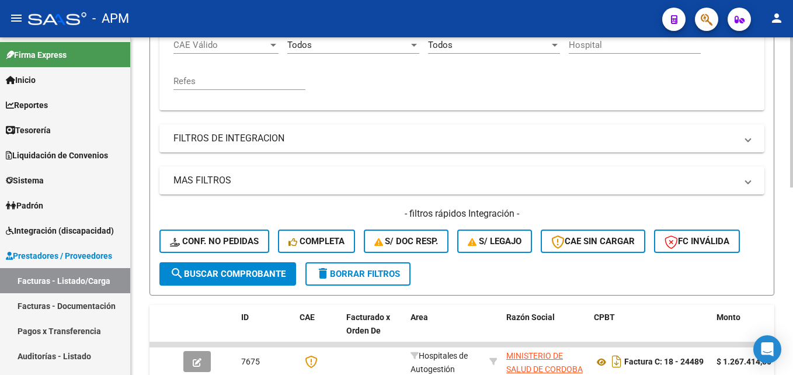
type input "24493"
click at [280, 278] on span "search Buscar Comprobante" at bounding box center [228, 274] width 116 height 11
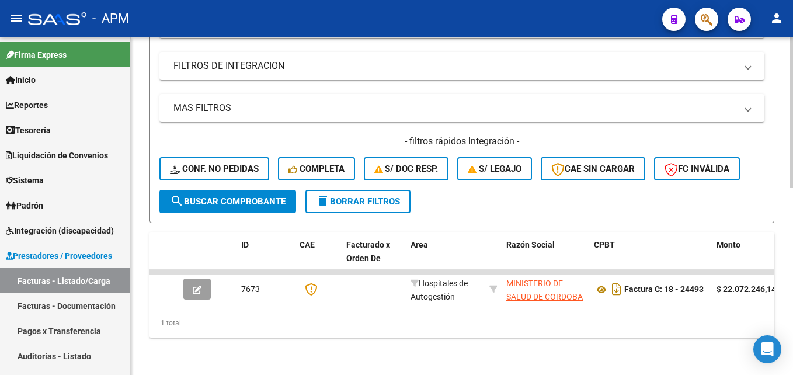
scroll to position [421, 0]
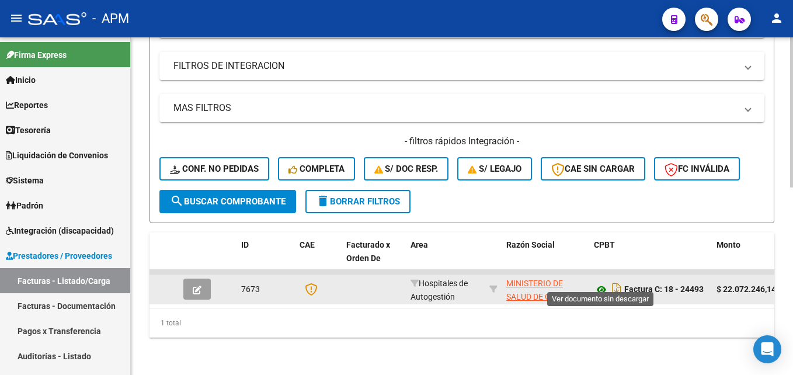
click at [597, 283] on icon at bounding box center [601, 290] width 15 height 14
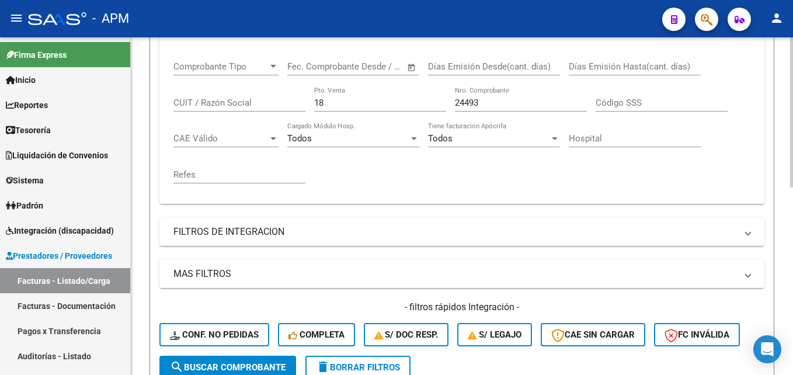
scroll to position [188, 0]
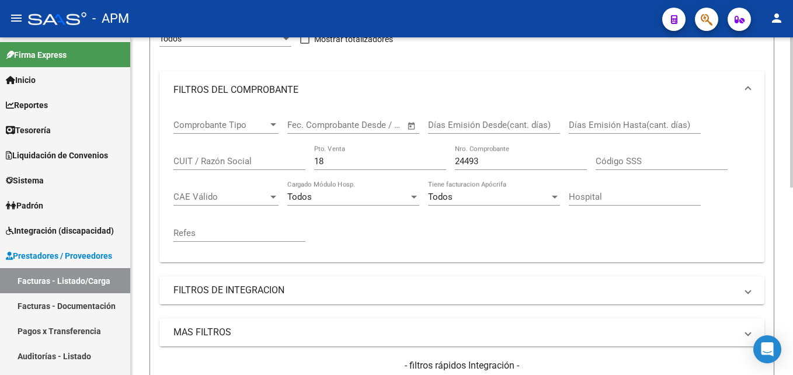
click at [340, 163] on input "18" at bounding box center [380, 161] width 132 height 11
type input "1"
type input "37"
click at [508, 166] on input "24493" at bounding box center [521, 161] width 132 height 11
type input "2"
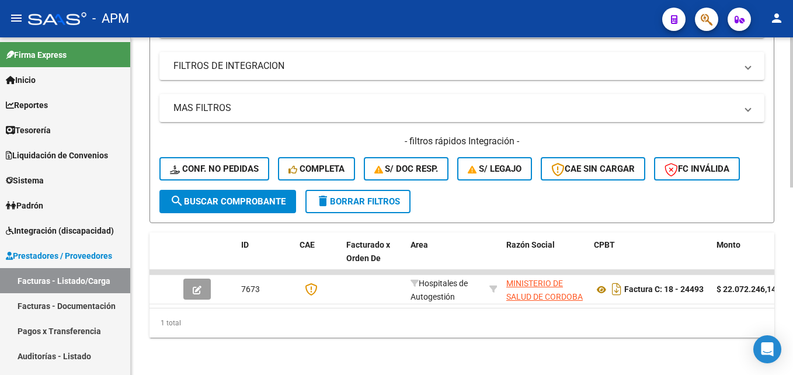
scroll to position [421, 0]
click at [255, 196] on span "search Buscar Comprobante" at bounding box center [228, 201] width 116 height 11
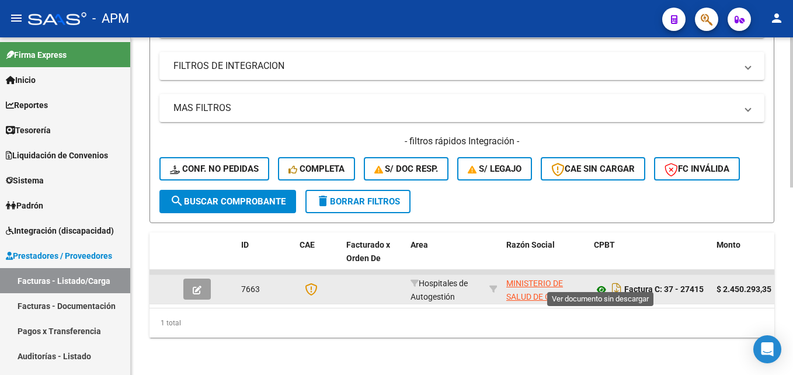
click at [600, 283] on icon at bounding box center [601, 290] width 15 height 14
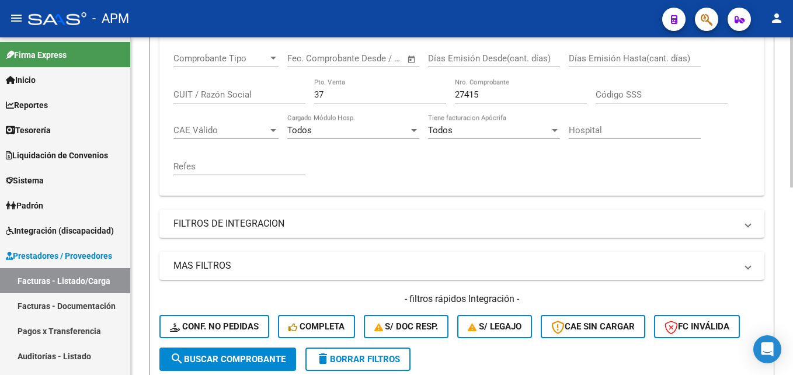
scroll to position [246, 0]
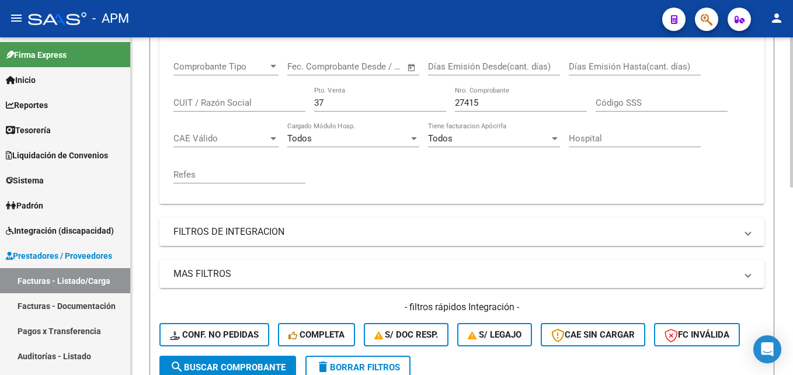
click at [492, 102] on input "27415" at bounding box center [521, 102] width 132 height 11
click at [244, 367] on span "search Buscar Comprobante" at bounding box center [228, 367] width 116 height 11
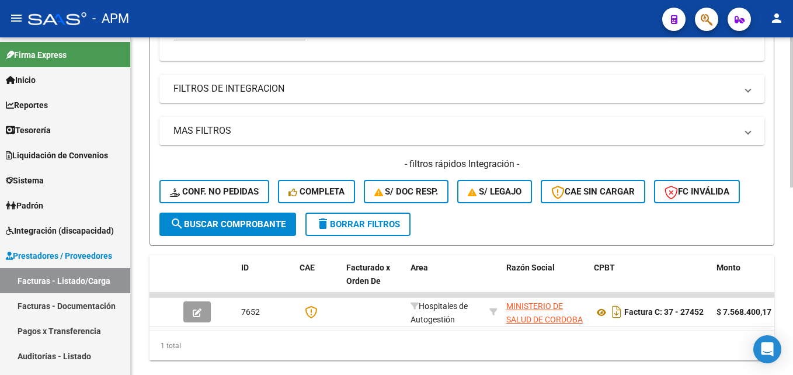
scroll to position [421, 0]
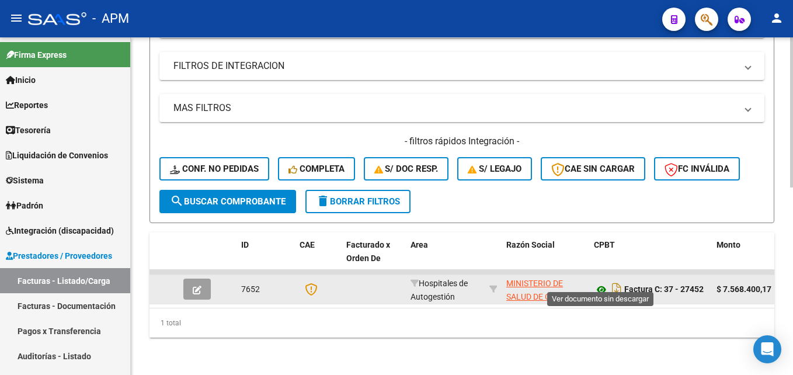
click at [603, 283] on icon at bounding box center [601, 290] width 15 height 14
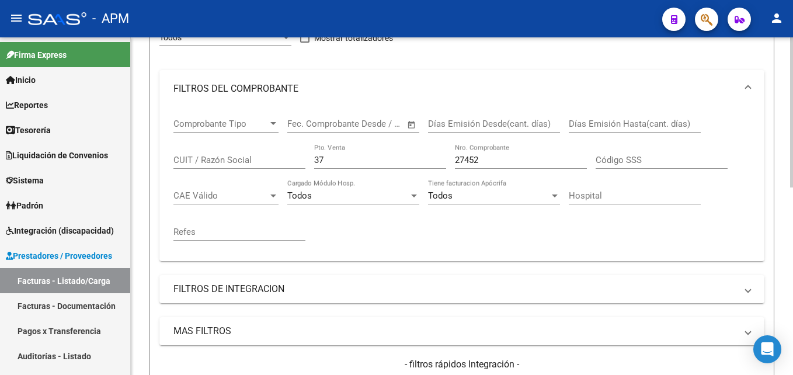
scroll to position [188, 0]
click at [494, 164] on input "27452" at bounding box center [521, 161] width 132 height 11
type input "2"
type input "10923"
click at [330, 163] on input "37" at bounding box center [380, 161] width 132 height 11
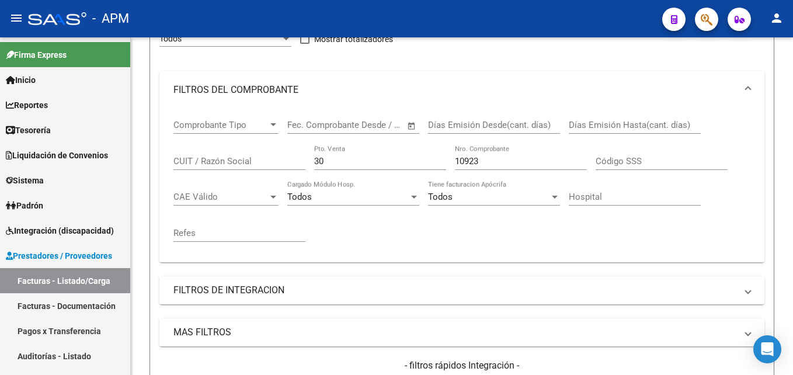
drag, startPoint x: 789, startPoint y: 223, endPoint x: 794, endPoint y: 316, distance: 93.6
click at [792, 316] on html "menu - APM person Firma Express Inicio Calendario SSS Instructivos Contacto OS …" at bounding box center [396, 187] width 793 height 375
drag, startPoint x: 794, startPoint y: 316, endPoint x: 717, endPoint y: 210, distance: 131.6
click at [717, 210] on div "Comprobante Tipo Comprobante Tipo Fecha inicio – Fecha fin Fec. Comprobante Des…" at bounding box center [461, 181] width 577 height 144
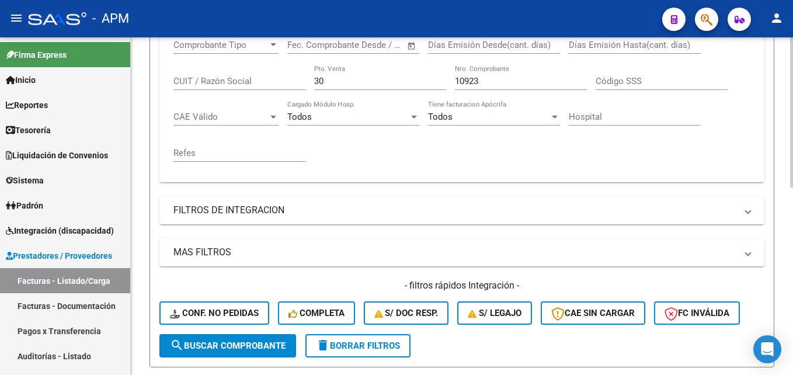
scroll to position [341, 0]
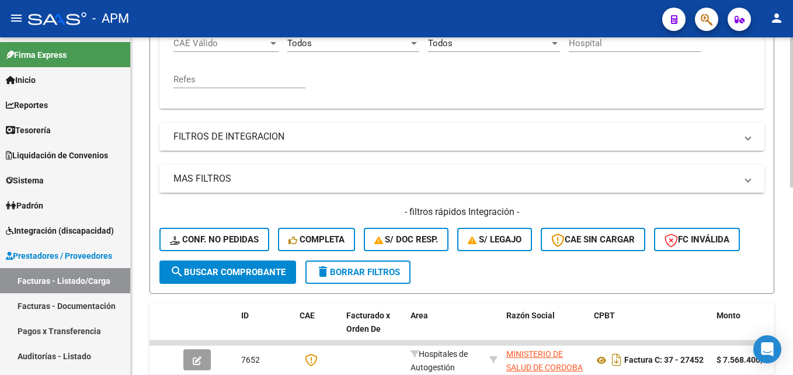
click at [788, 276] on div "Video tutorial PRESTADORES -> Listado de CPBTs Emitidos por Prestadores / Prove…" at bounding box center [463, 71] width 665 height 750
click at [287, 277] on button "search Buscar Comprobante" at bounding box center [227, 271] width 137 height 23
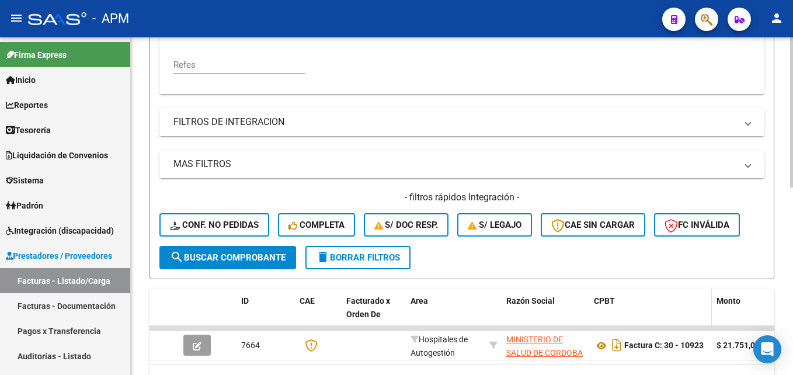
scroll to position [400, 0]
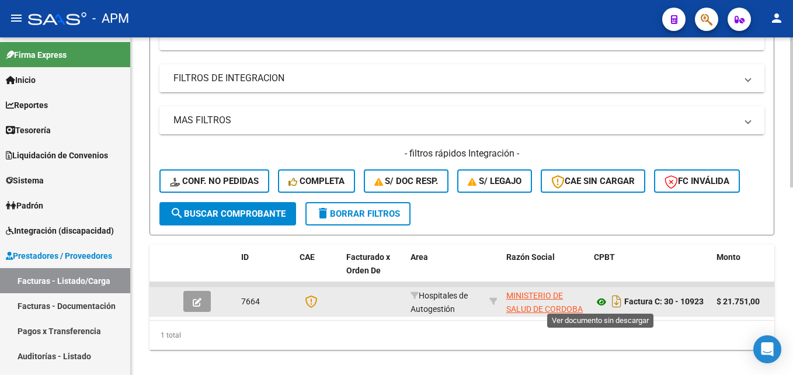
click at [601, 301] on icon at bounding box center [601, 302] width 15 height 14
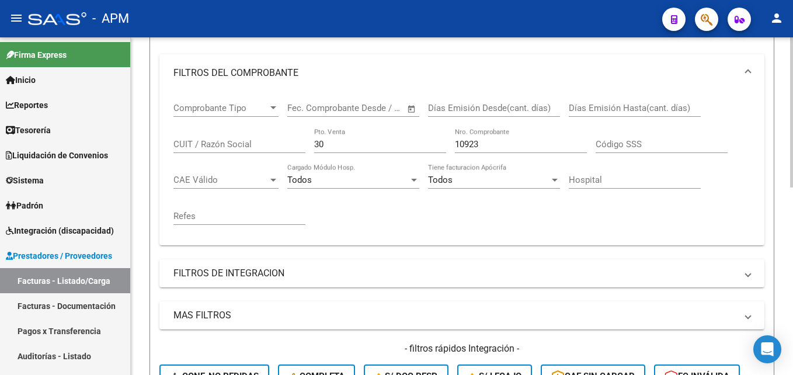
scroll to position [166, 0]
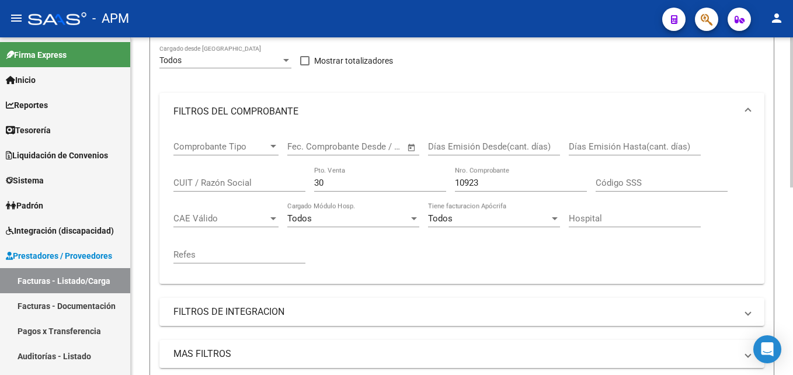
click at [337, 190] on div "30 Pto. Venta" at bounding box center [380, 178] width 132 height 25
type input "3"
type input "24"
click at [484, 184] on input "10923" at bounding box center [521, 182] width 132 height 11
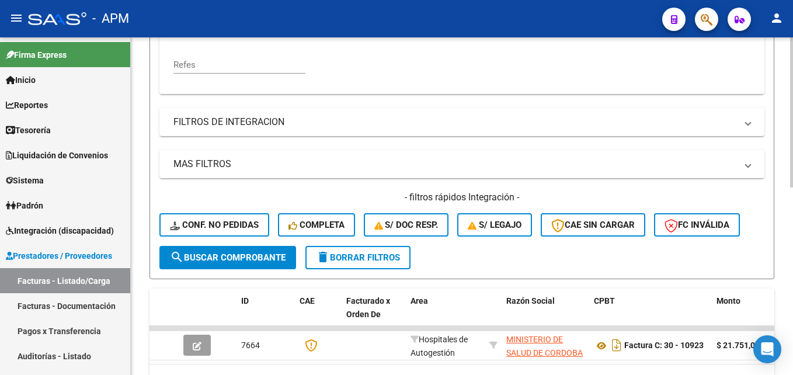
scroll to position [400, 0]
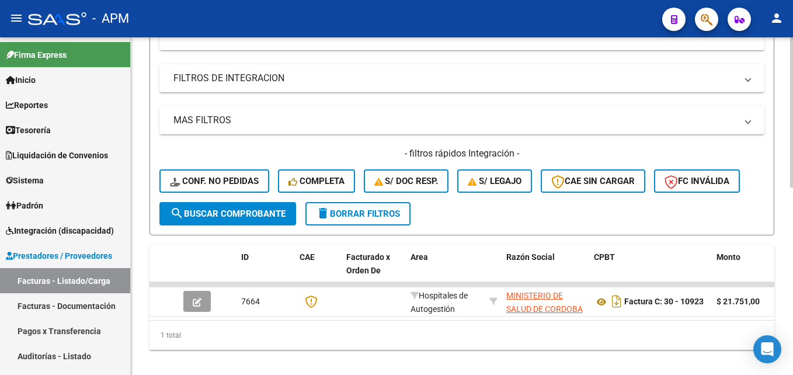
type input "13156"
click at [212, 204] on button "search Buscar Comprobante" at bounding box center [227, 213] width 137 height 23
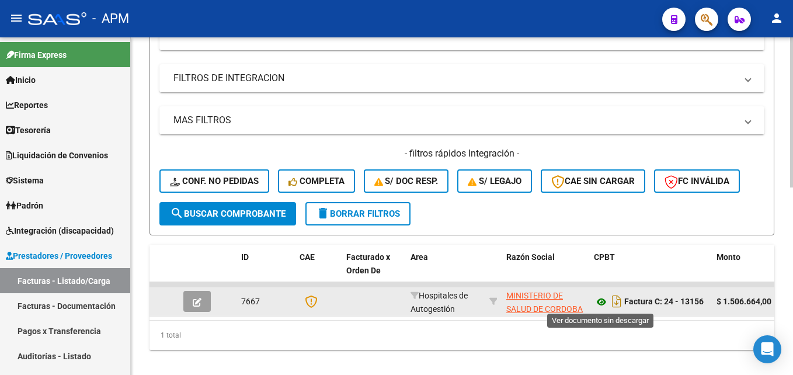
click at [602, 305] on icon at bounding box center [601, 302] width 15 height 14
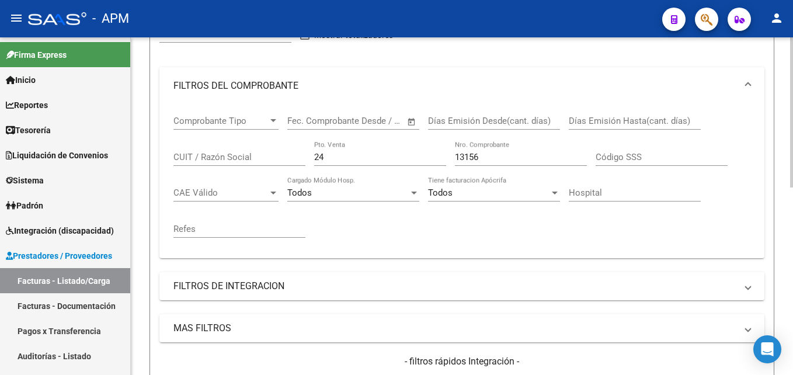
scroll to position [166, 0]
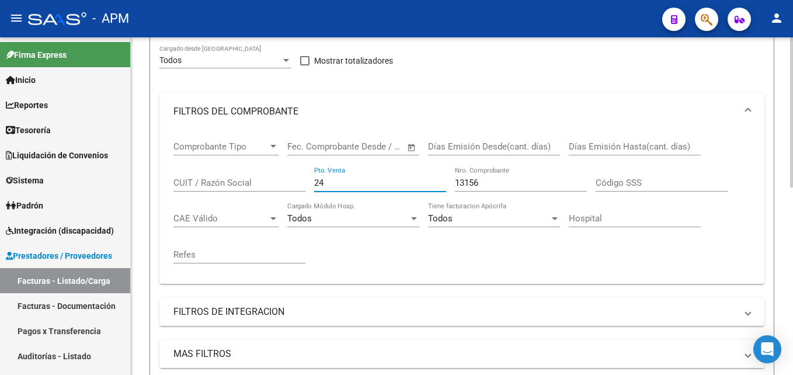
click at [360, 181] on input "24" at bounding box center [380, 182] width 132 height 11
type input "2"
type input "15"
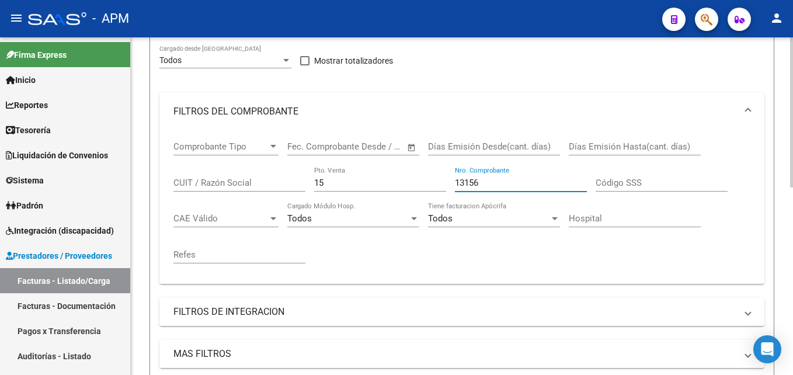
click at [493, 184] on input "13156" at bounding box center [521, 182] width 132 height 11
type input "1"
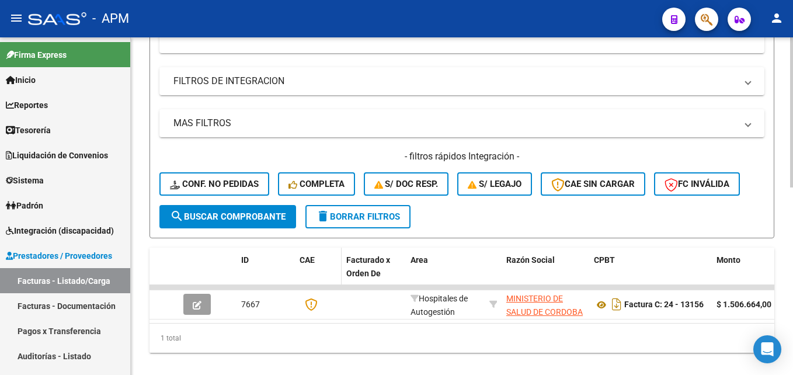
scroll to position [400, 0]
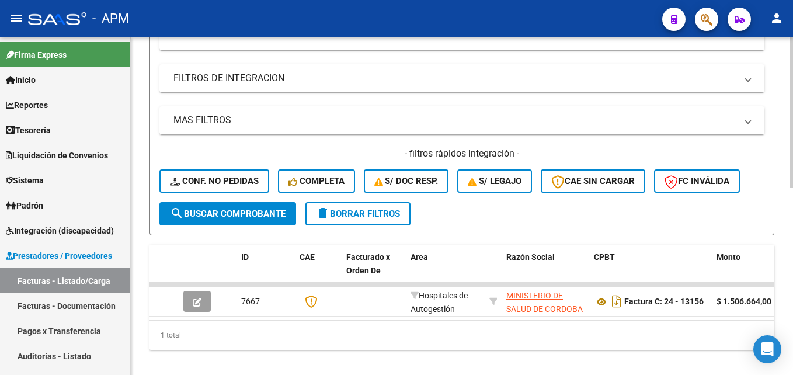
type input "1903"
click at [257, 216] on span "search Buscar Comprobante" at bounding box center [228, 213] width 116 height 11
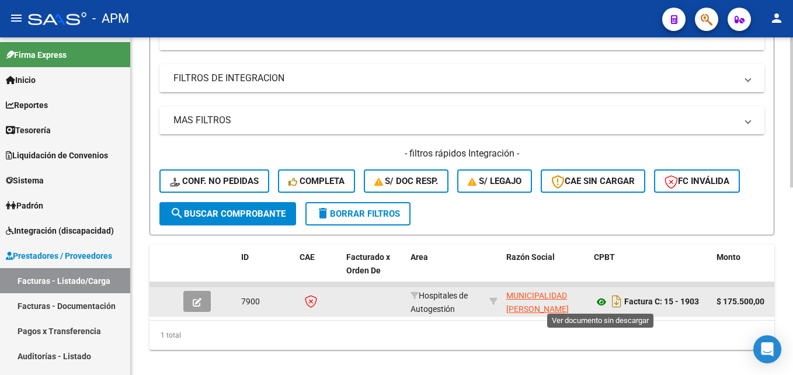
click at [601, 300] on icon at bounding box center [601, 302] width 15 height 14
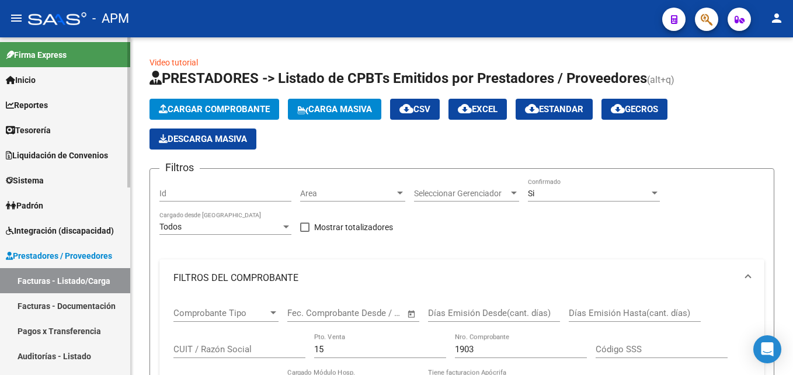
scroll to position [117, 0]
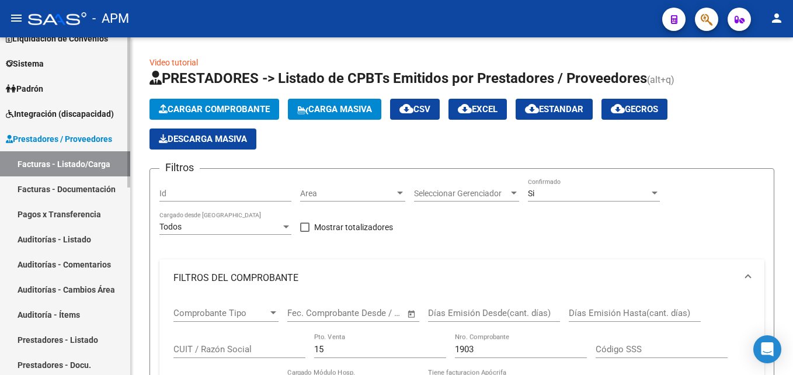
click at [74, 241] on link "Auditorías - Listado" at bounding box center [65, 238] width 130 height 25
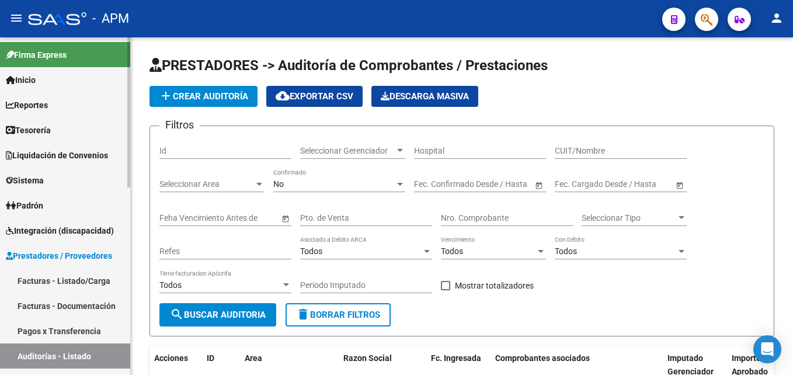
click at [87, 157] on span "Liquidación de Convenios" at bounding box center [57, 155] width 102 height 13
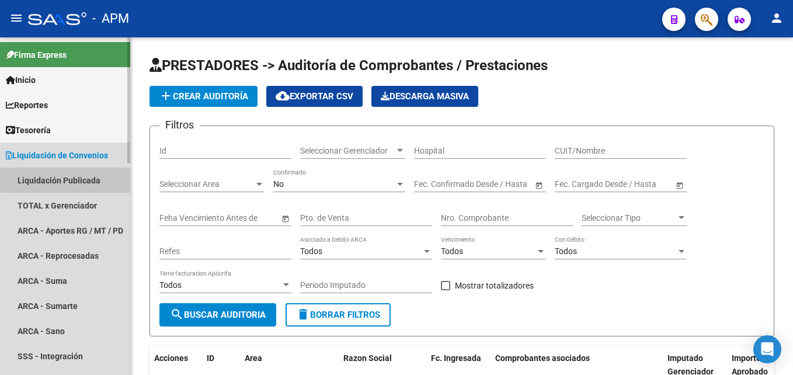
click at [87, 174] on link "Liquidación Publicada" at bounding box center [65, 180] width 130 height 25
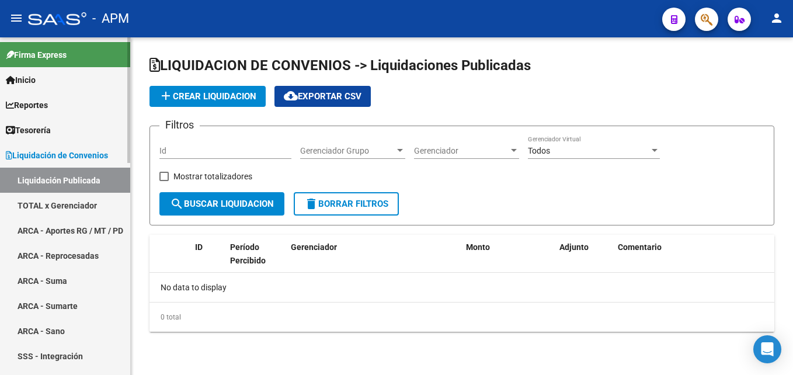
checkbox input "true"
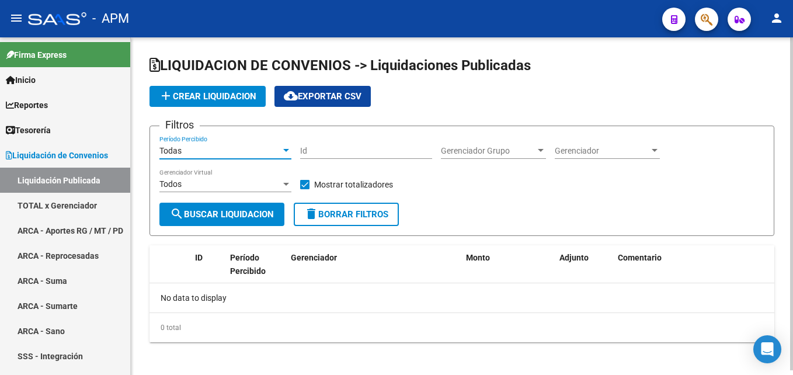
click at [273, 150] on div "Todas" at bounding box center [219, 151] width 121 height 10
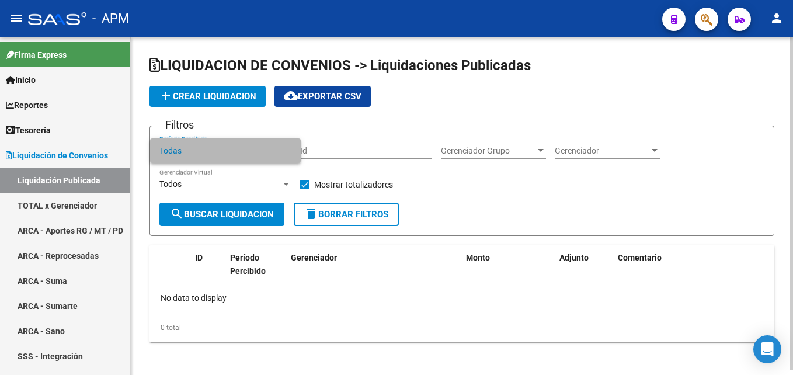
click at [273, 150] on span "Todas" at bounding box center [225, 150] width 132 height 25
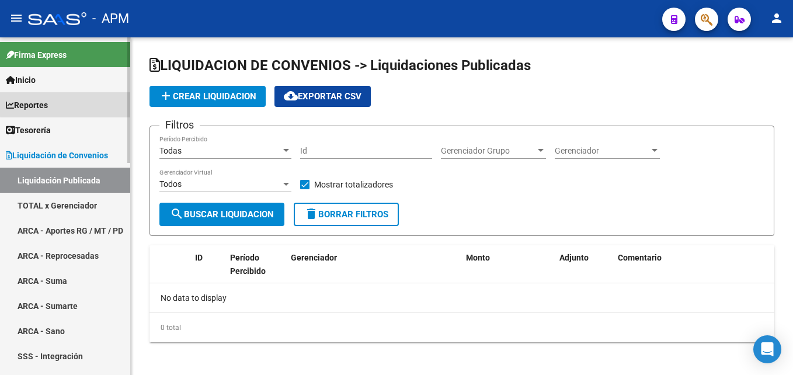
click at [66, 99] on link "Reportes" at bounding box center [65, 104] width 130 height 25
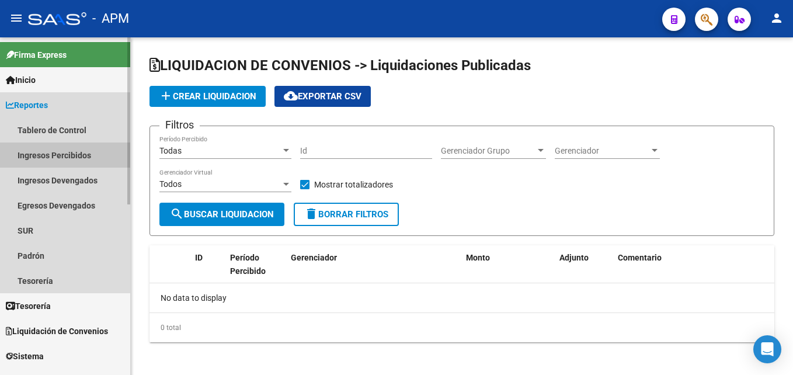
click at [64, 151] on link "Ingresos Percibidos" at bounding box center [65, 154] width 130 height 25
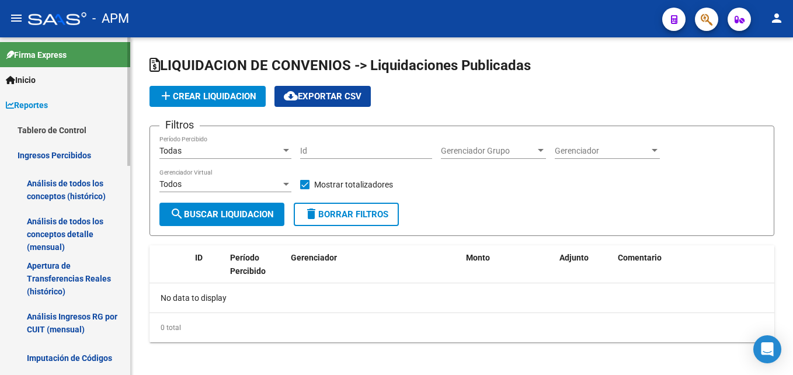
click at [78, 222] on link "Análisis de todos los conceptos detalle (mensual)" at bounding box center [65, 234] width 130 height 44
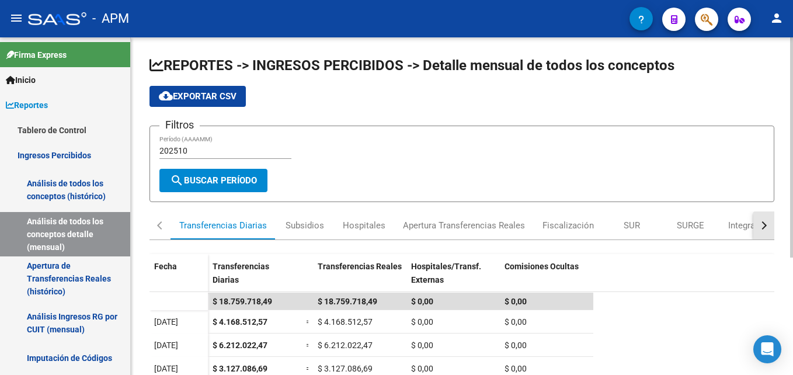
click at [765, 229] on button "button" at bounding box center [763, 225] width 21 height 28
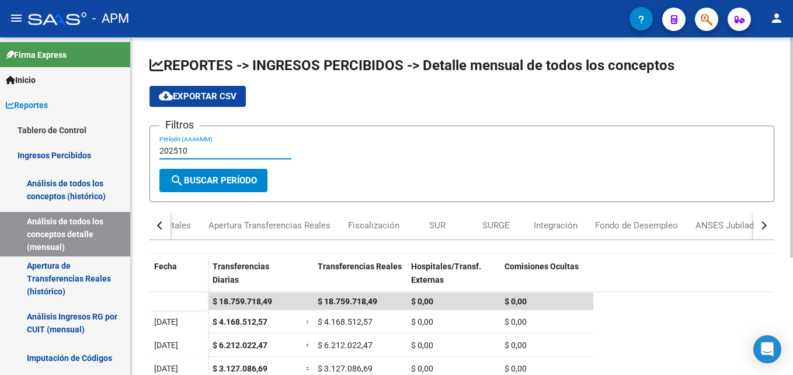
click at [202, 152] on input "202510" at bounding box center [225, 151] width 132 height 10
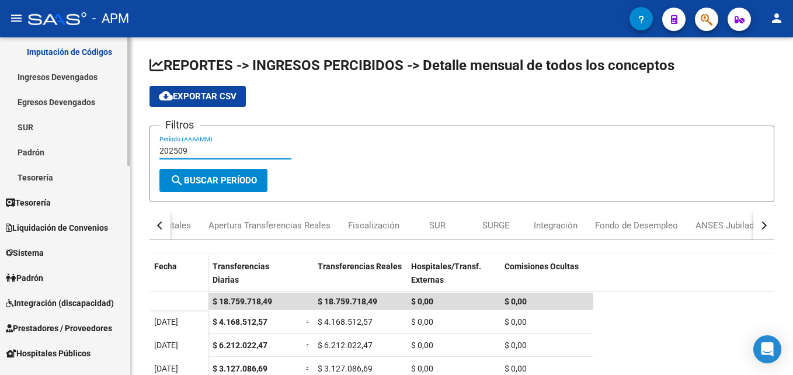
scroll to position [350, 0]
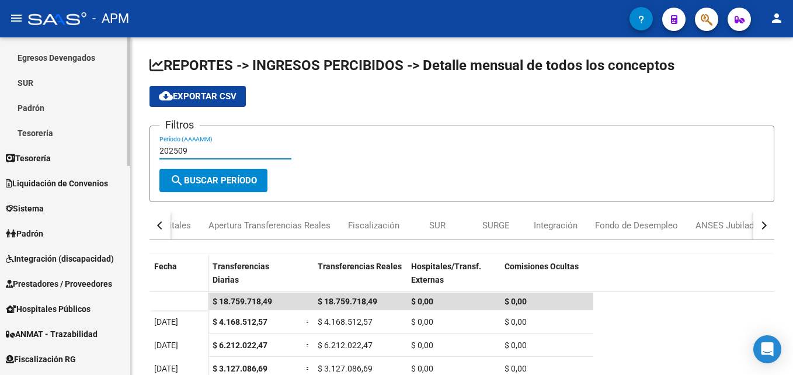
type input "202509"
click at [75, 177] on span "Liquidación de Convenios" at bounding box center [57, 183] width 102 height 13
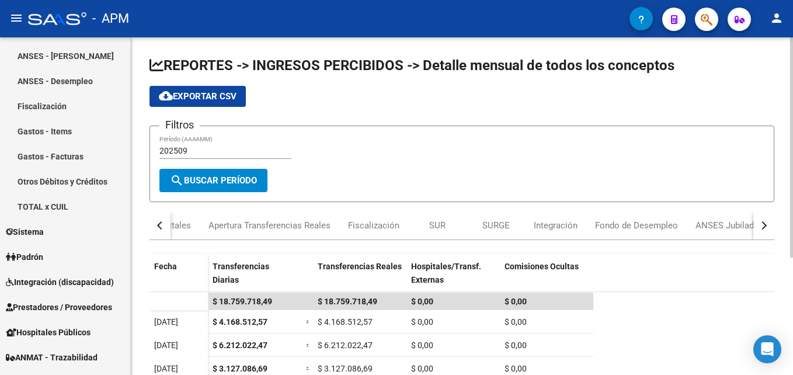
click at [256, 182] on span "search Buscar Período" at bounding box center [213, 180] width 87 height 11
click at [758, 222] on button "button" at bounding box center [763, 225] width 21 height 28
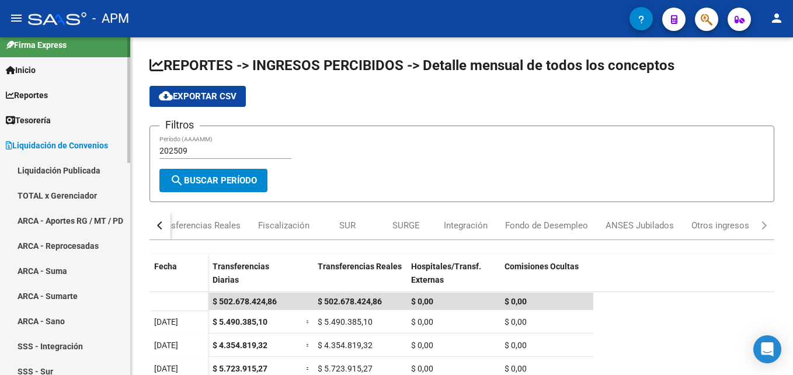
scroll to position [0, 0]
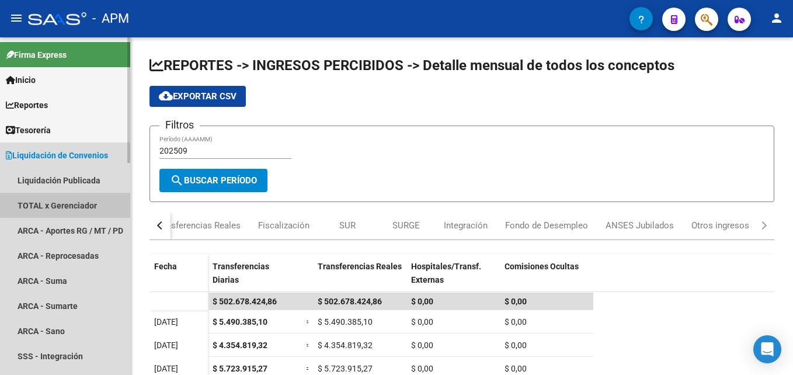
click at [75, 204] on link "TOTAL x Gerenciador" at bounding box center [65, 205] width 130 height 25
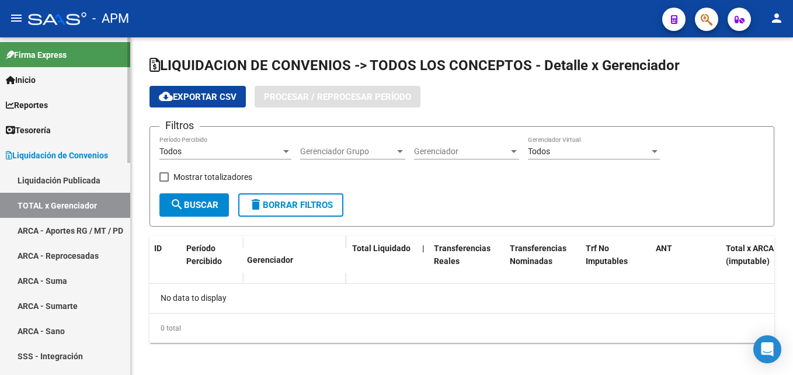
checkbox input "true"
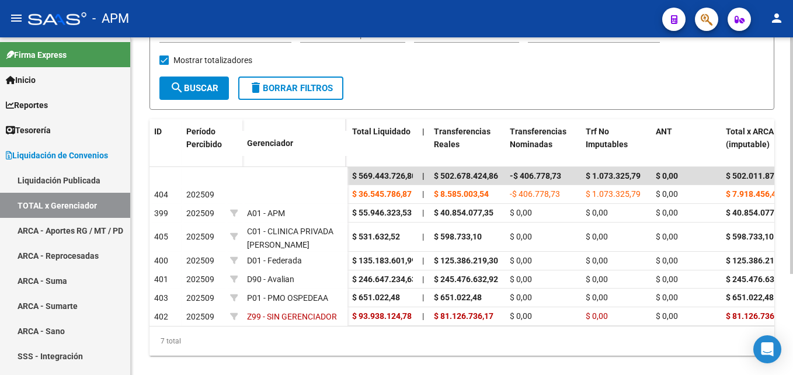
drag, startPoint x: 280, startPoint y: 334, endPoint x: 305, endPoint y: 344, distance: 26.8
click at [305, 344] on div "7 total" at bounding box center [461, 340] width 625 height 29
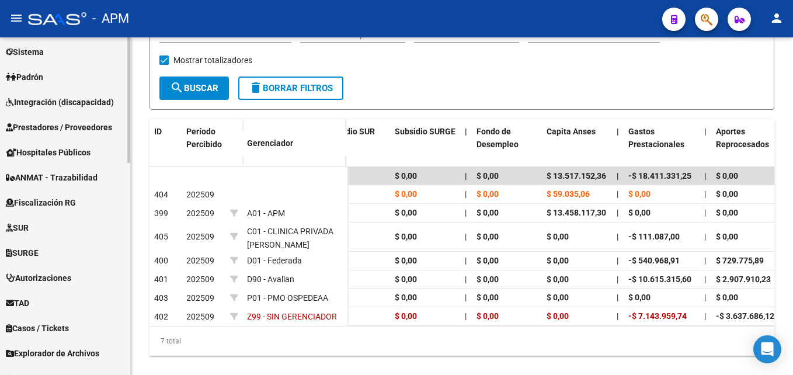
scroll to position [513, 0]
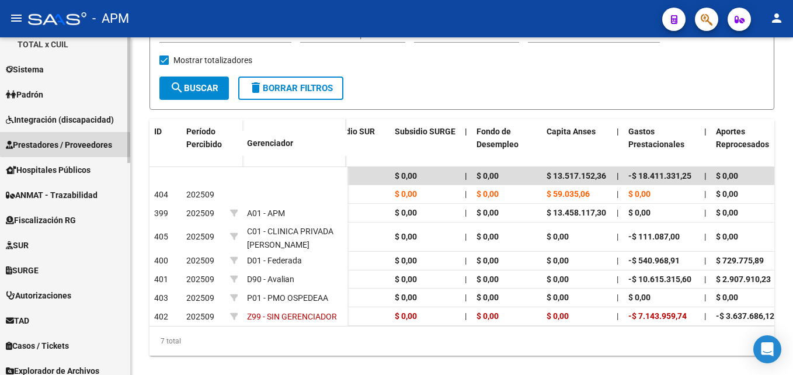
click at [93, 135] on link "Prestadores / Proveedores" at bounding box center [65, 144] width 130 height 25
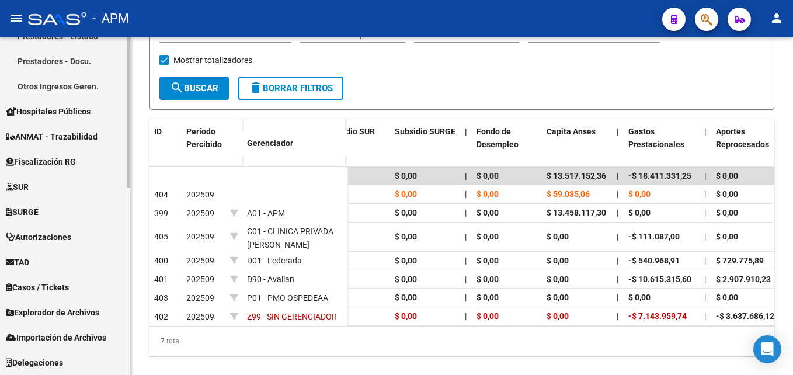
scroll to position [187, 0]
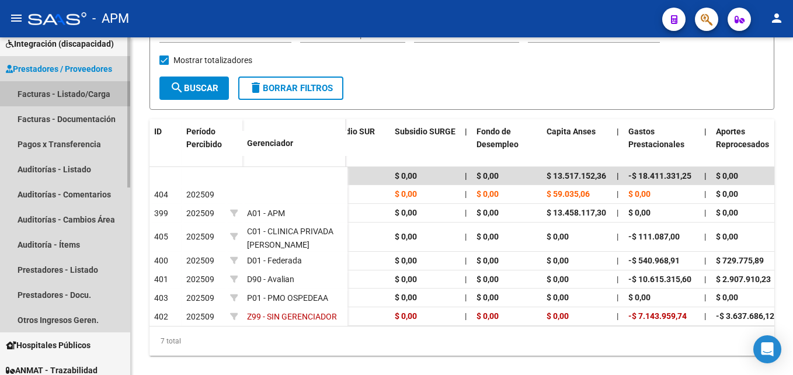
click at [80, 97] on link "Facturas - Listado/Carga" at bounding box center [65, 93] width 130 height 25
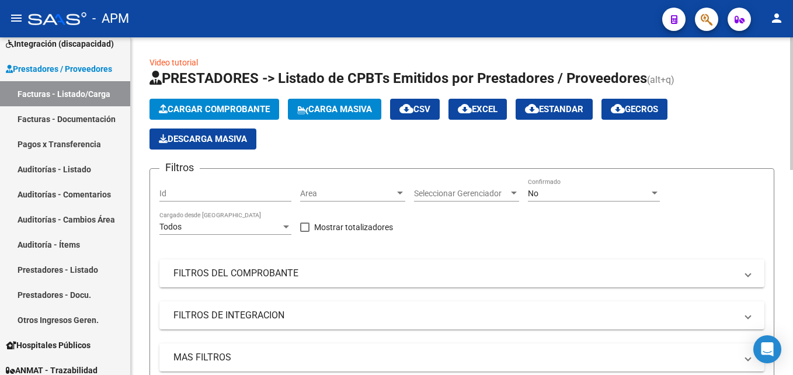
click at [231, 112] on span "Cargar Comprobante" at bounding box center [214, 109] width 111 height 11
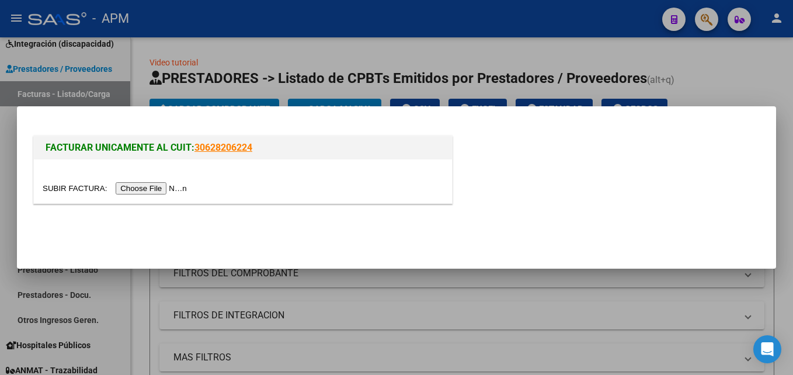
click at [143, 191] on input "file" at bounding box center [117, 188] width 148 height 12
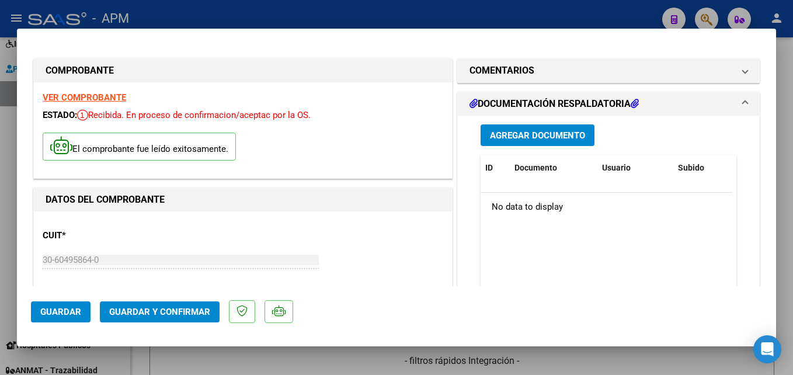
click at [99, 94] on strong "VER COMPROBANTE" at bounding box center [84, 97] width 83 height 11
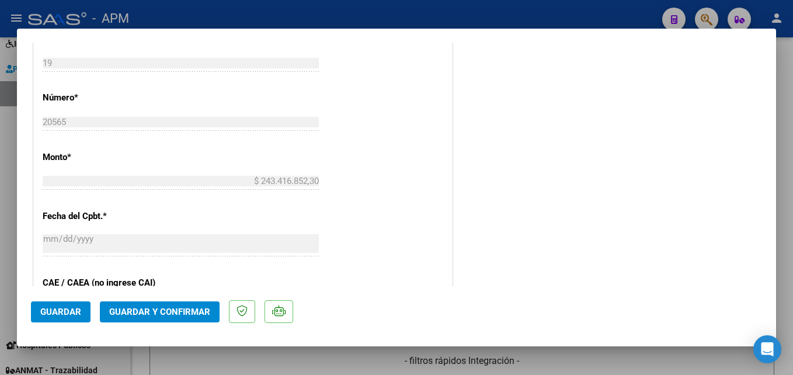
scroll to position [523, 0]
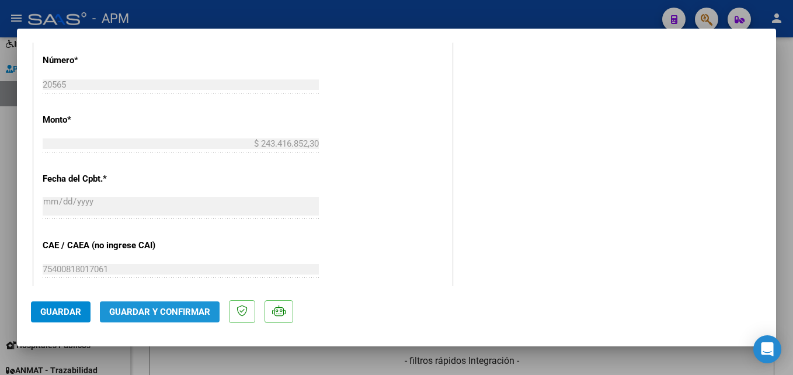
click at [158, 313] on span "Guardar y Confirmar" at bounding box center [159, 311] width 101 height 11
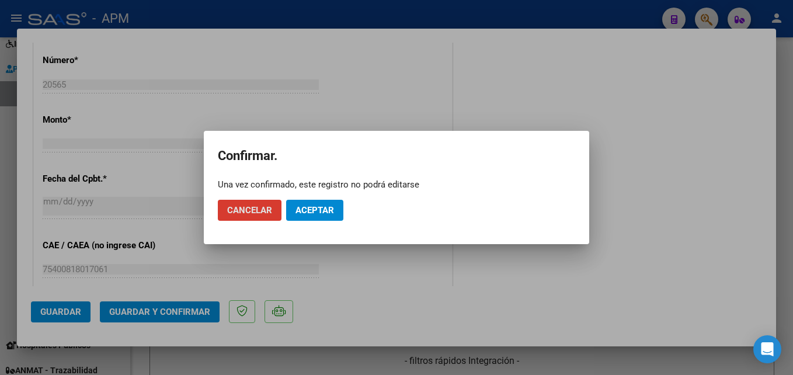
click at [312, 219] on button "Aceptar" at bounding box center [314, 210] width 57 height 21
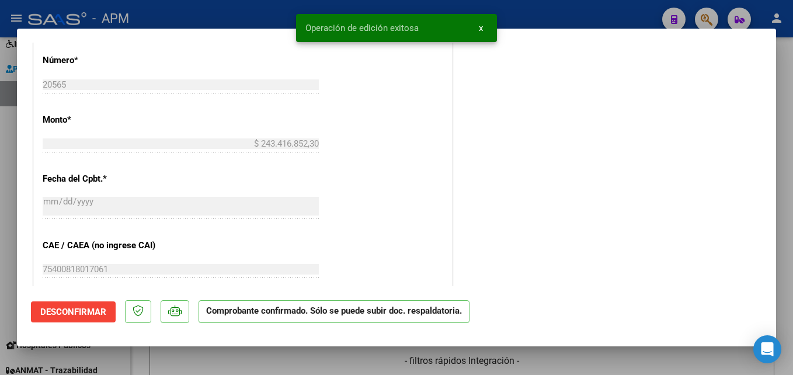
click at [360, 364] on div at bounding box center [396, 187] width 793 height 375
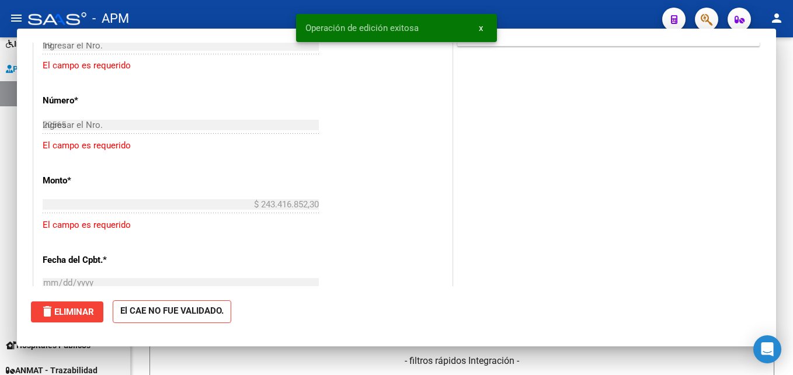
type input "$ 0,00"
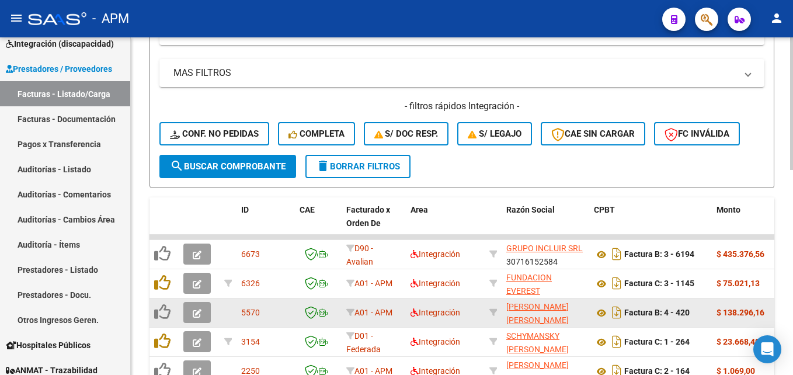
scroll to position [229, 0]
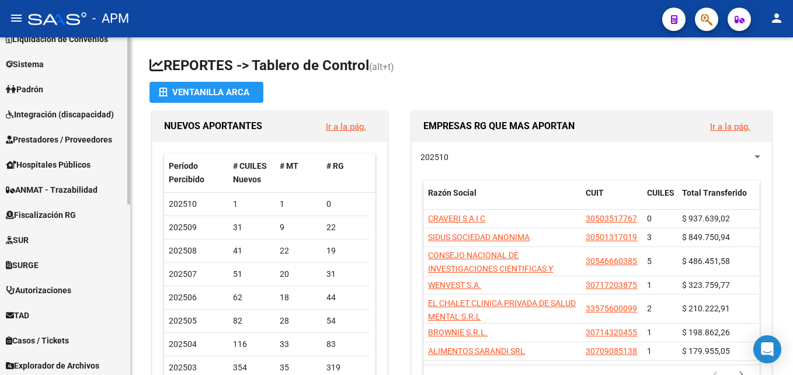
scroll to position [345, 0]
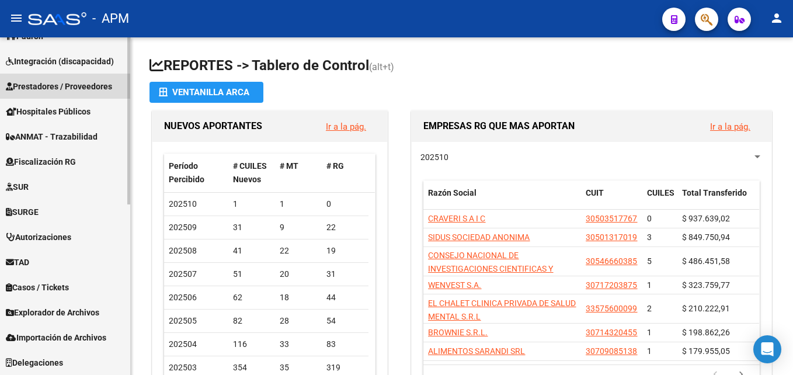
click at [70, 88] on span "Prestadores / Proveedores" at bounding box center [59, 86] width 106 height 13
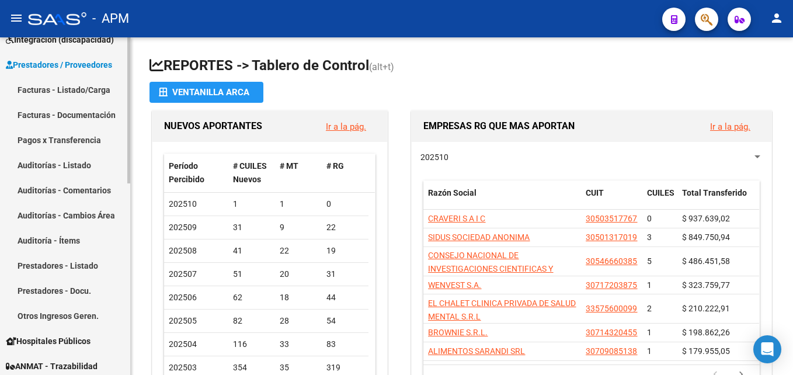
scroll to position [169, 0]
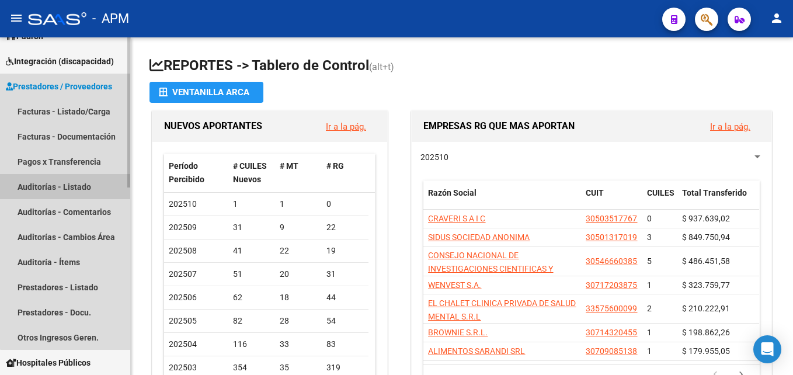
click at [81, 190] on link "Auditorías - Listado" at bounding box center [65, 186] width 130 height 25
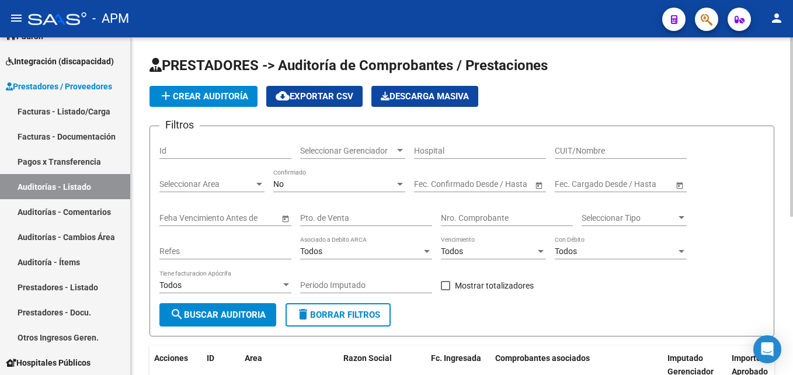
click at [397, 180] on div at bounding box center [400, 183] width 11 height 9
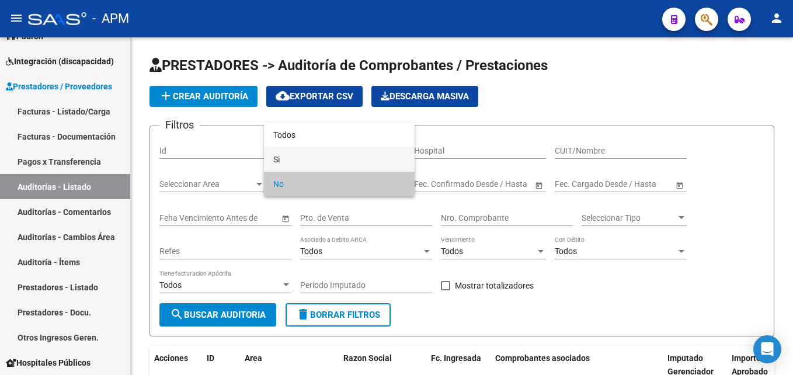
click at [376, 160] on span "Si" at bounding box center [339, 159] width 132 height 25
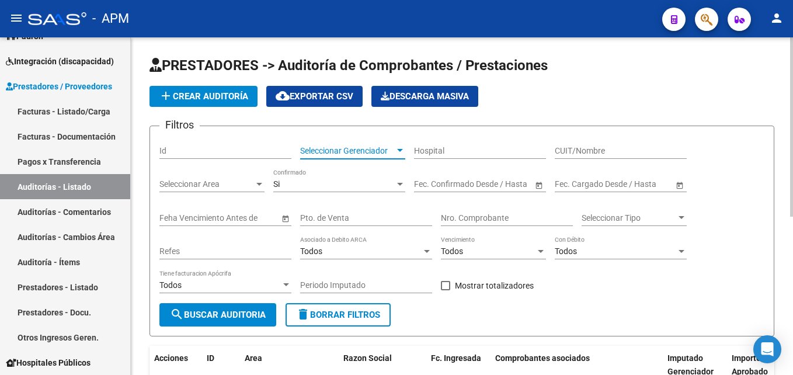
click at [397, 152] on div at bounding box center [400, 150] width 11 height 9
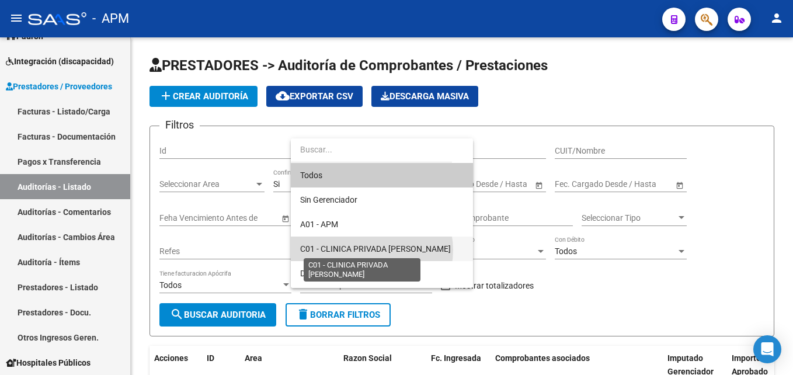
click at [371, 250] on span "C01 - CLINICA PRIVADA [PERSON_NAME]" at bounding box center [375, 248] width 151 height 9
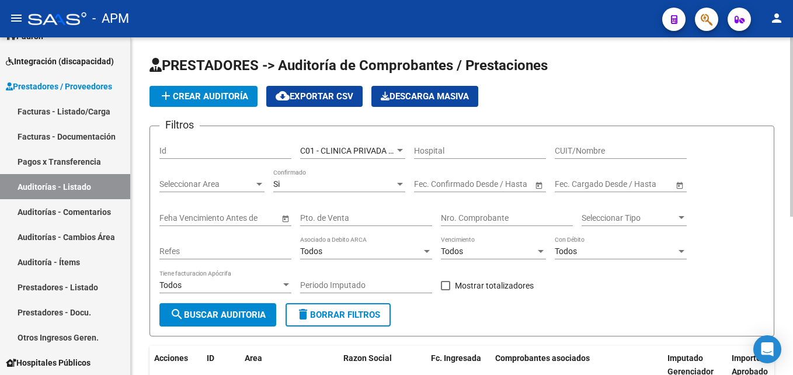
click at [538, 185] on span "Open calendar" at bounding box center [539, 184] width 28 height 28
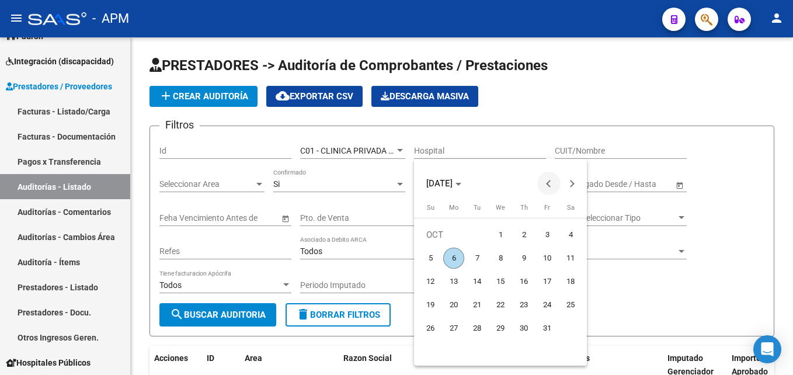
click at [540, 182] on span "Previous month" at bounding box center [548, 183] width 23 height 23
click at [448, 257] on span "1" at bounding box center [453, 258] width 21 height 21
type input "[DATE]"
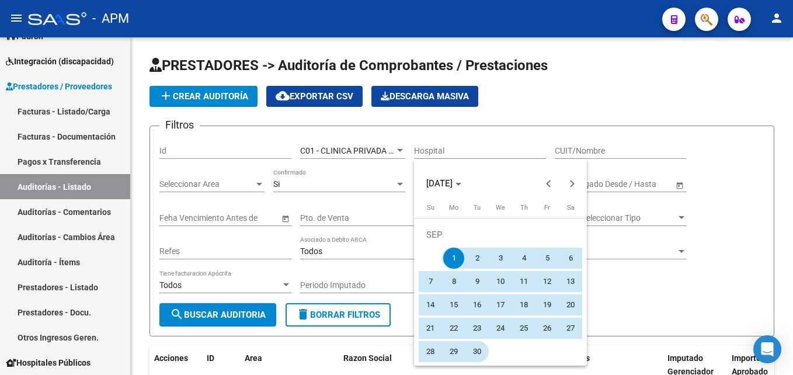
click at [473, 347] on span "30" at bounding box center [476, 351] width 21 height 21
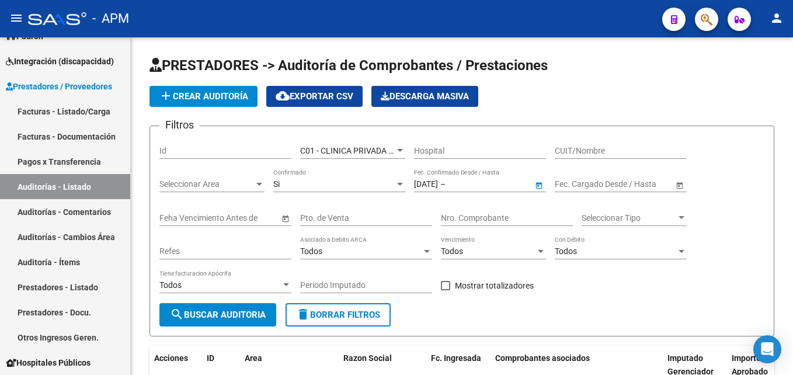
type input "[DATE]"
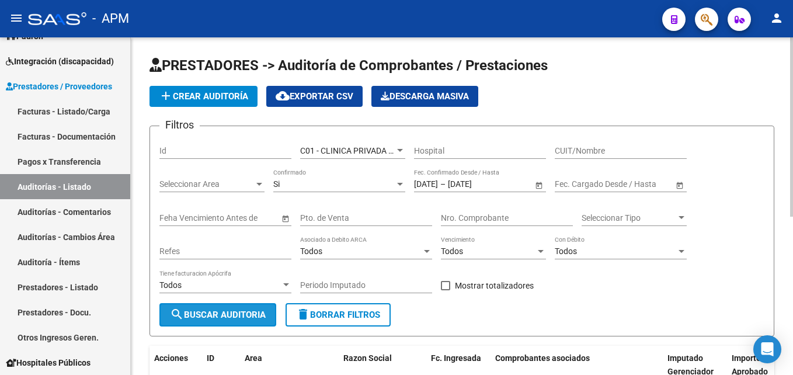
click at [246, 315] on span "search Buscar Auditoria" at bounding box center [218, 314] width 96 height 11
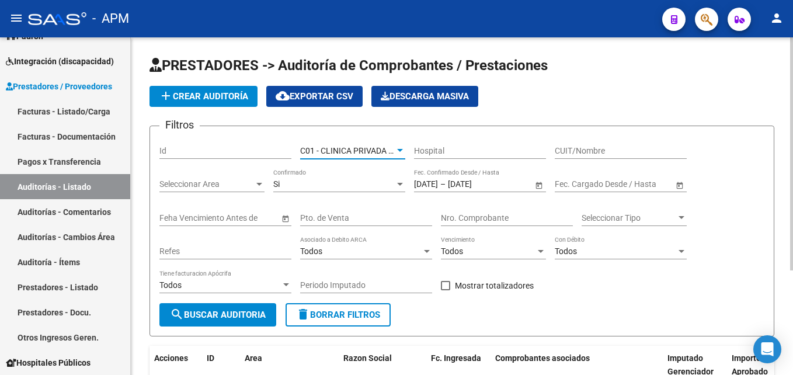
click at [395, 153] on div at bounding box center [400, 150] width 11 height 9
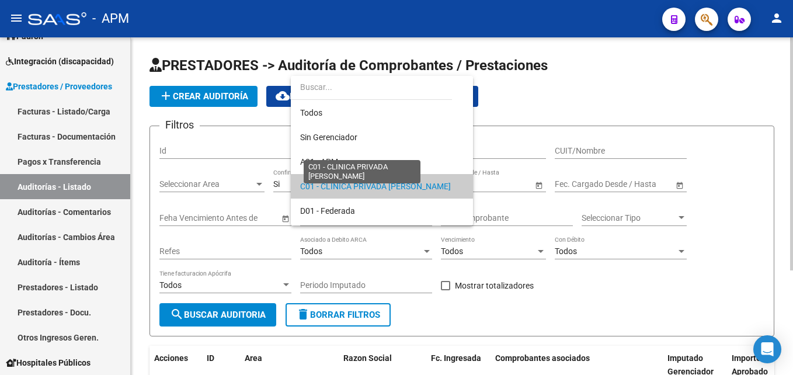
scroll to position [36, 0]
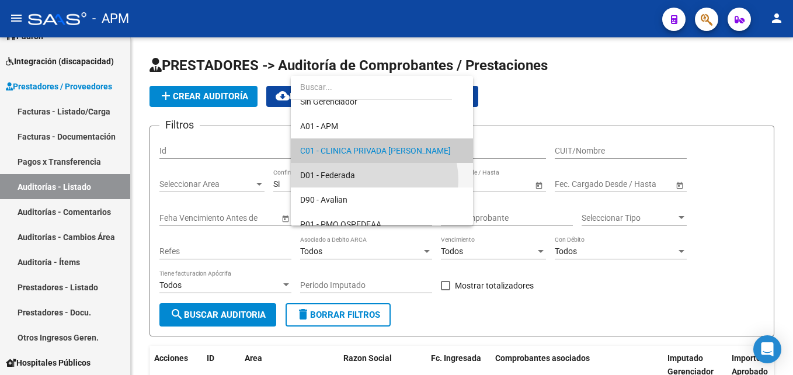
click at [374, 180] on span "D01 - Federada" at bounding box center [381, 175] width 163 height 25
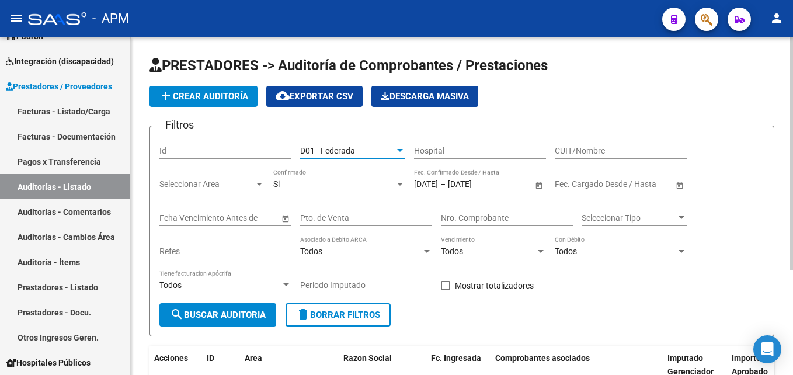
click at [245, 316] on span "search Buscar Auditoria" at bounding box center [218, 314] width 96 height 11
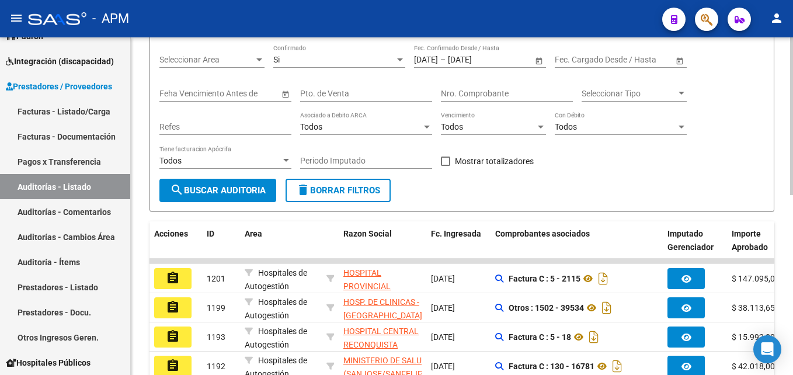
scroll to position [0, 0]
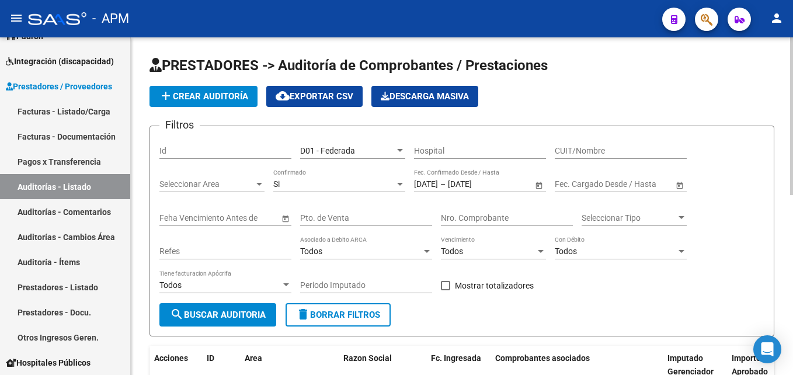
click at [398, 150] on div at bounding box center [400, 150] width 6 height 3
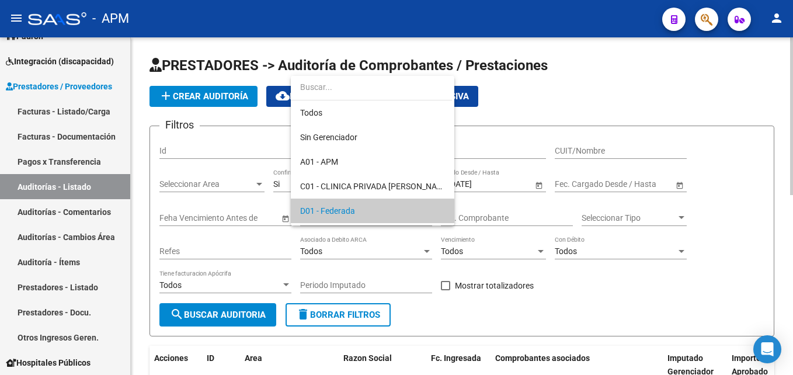
scroll to position [60, 0]
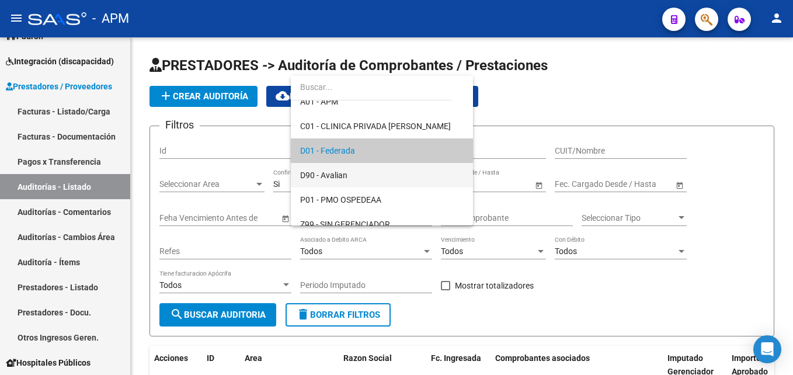
click at [392, 174] on span "D90 - Avalian" at bounding box center [381, 175] width 163 height 25
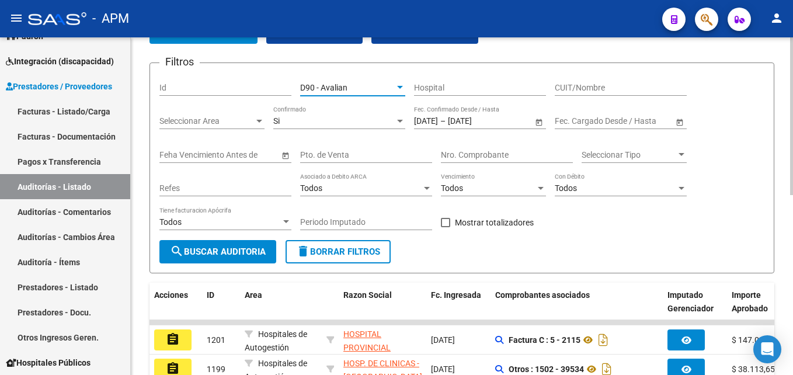
scroll to position [117, 0]
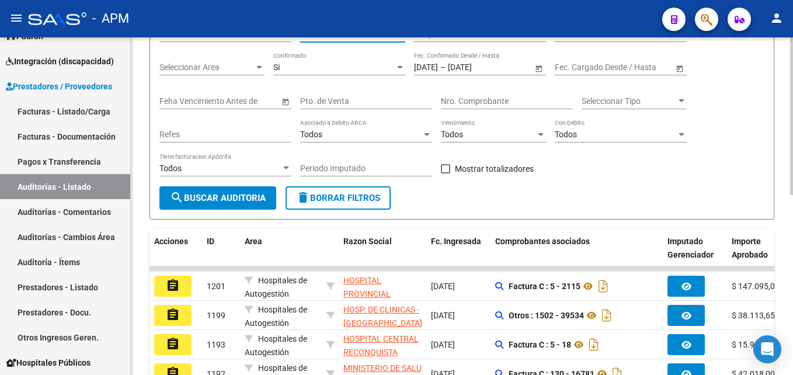
click at [255, 204] on button "search Buscar Auditoria" at bounding box center [217, 197] width 117 height 23
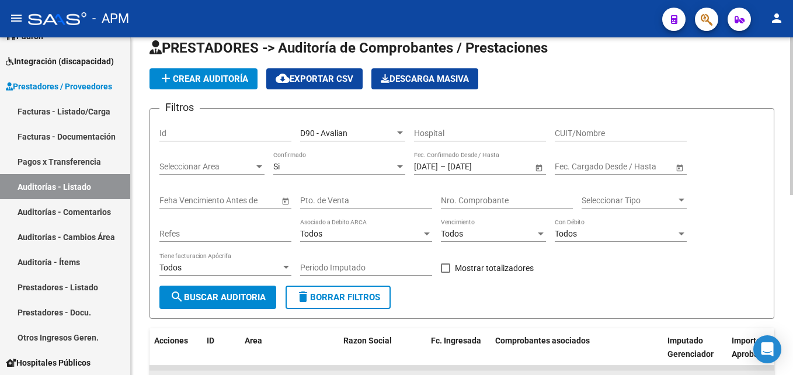
scroll to position [0, 0]
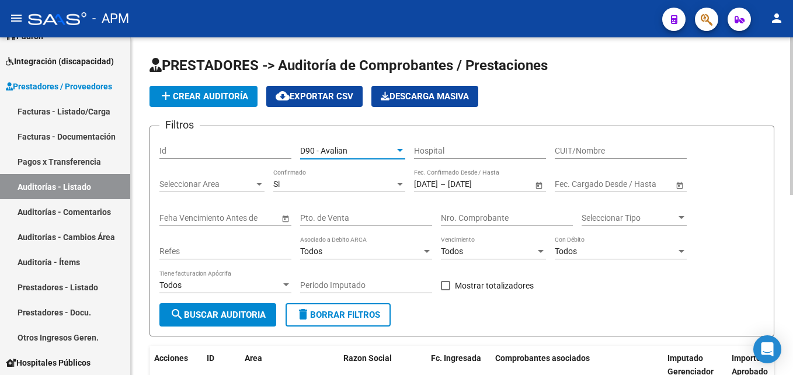
click at [395, 151] on div at bounding box center [400, 150] width 11 height 9
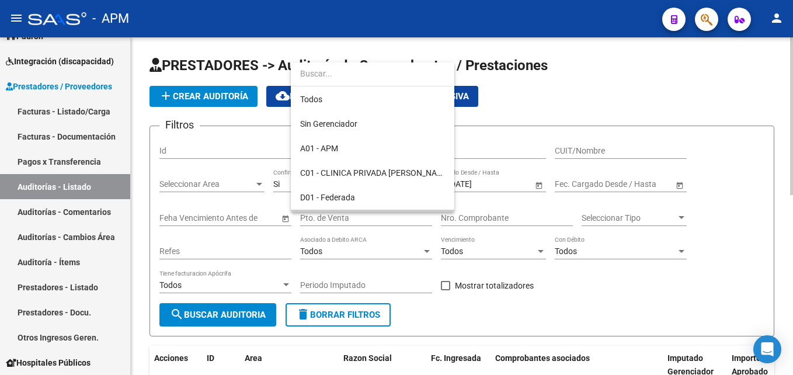
scroll to position [71, 0]
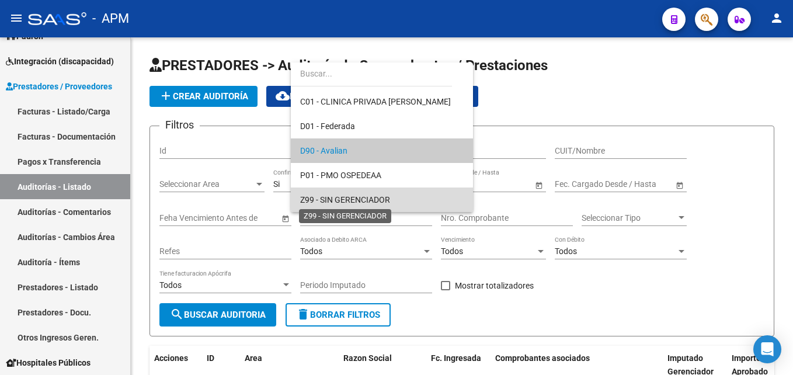
click at [382, 196] on span "Z99 - SIN GERENCIADOR" at bounding box center [345, 199] width 90 height 9
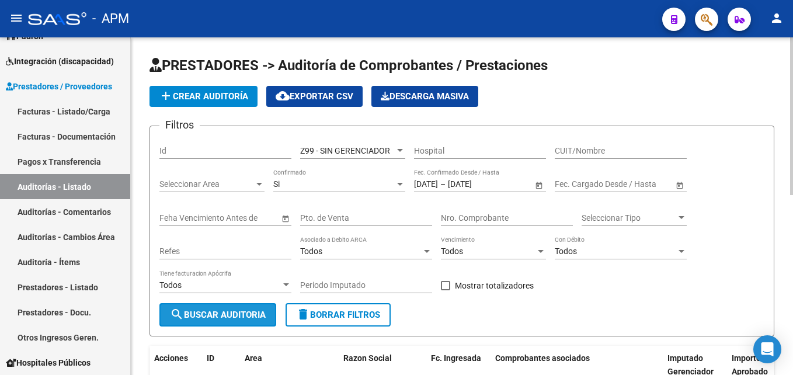
click at [251, 313] on span "search Buscar Auditoria" at bounding box center [218, 314] width 96 height 11
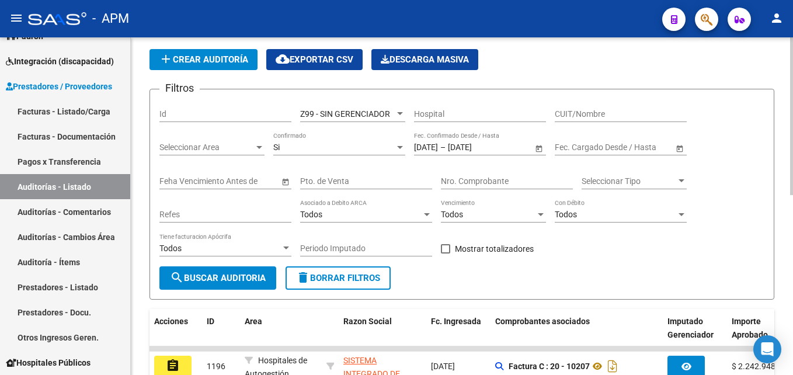
scroll to position [35, 0]
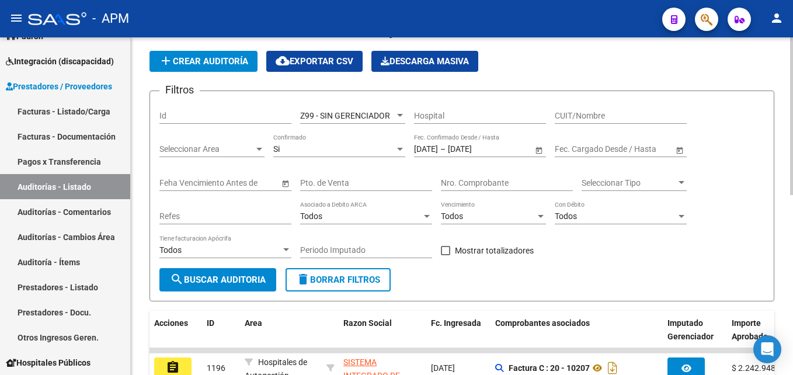
click at [394, 116] on div "Z99 - SIN GERENCIADOR" at bounding box center [347, 116] width 95 height 10
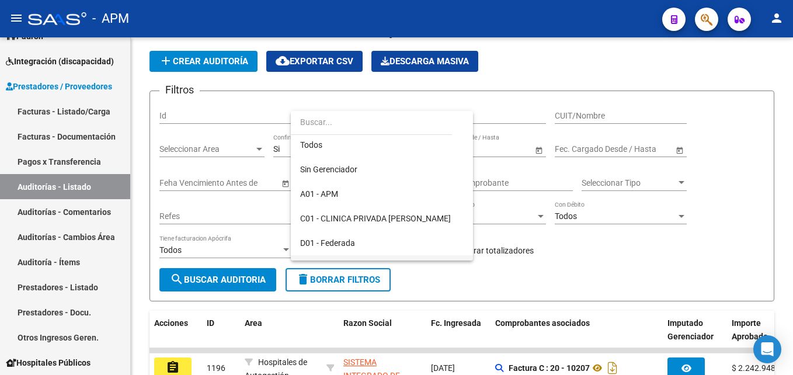
scroll to position [0, 0]
click at [345, 142] on span "Todos" at bounding box center [381, 147] width 163 height 25
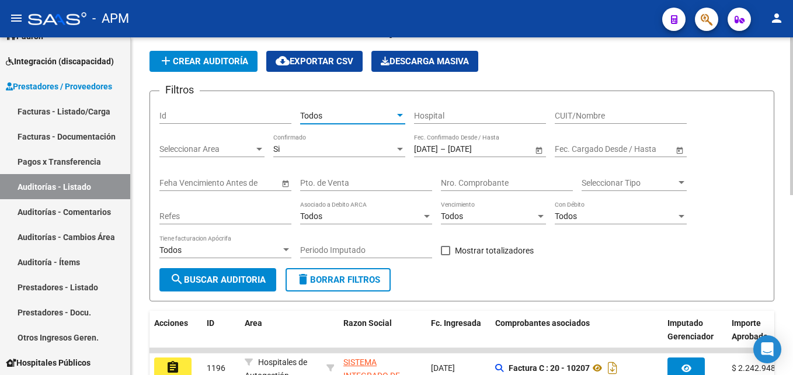
click at [244, 283] on span "search Buscar Auditoria" at bounding box center [218, 279] width 96 height 11
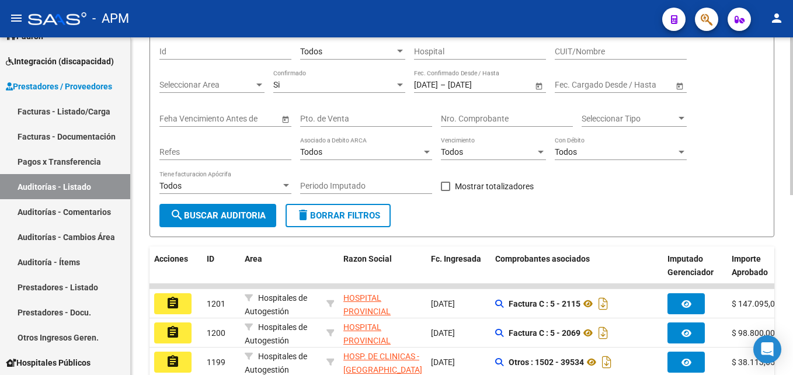
scroll to position [93, 0]
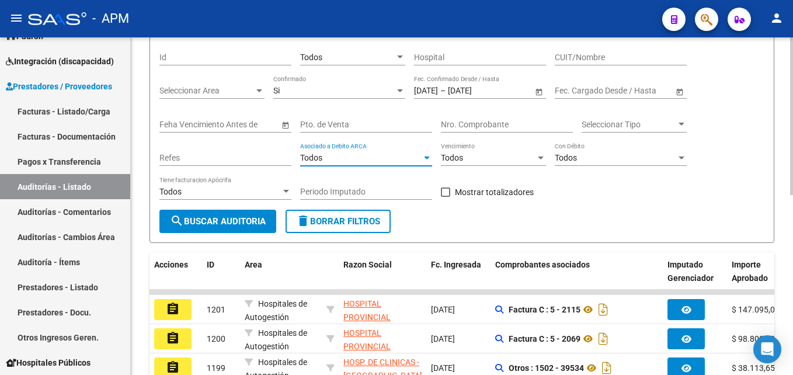
click at [422, 155] on div at bounding box center [426, 157] width 11 height 9
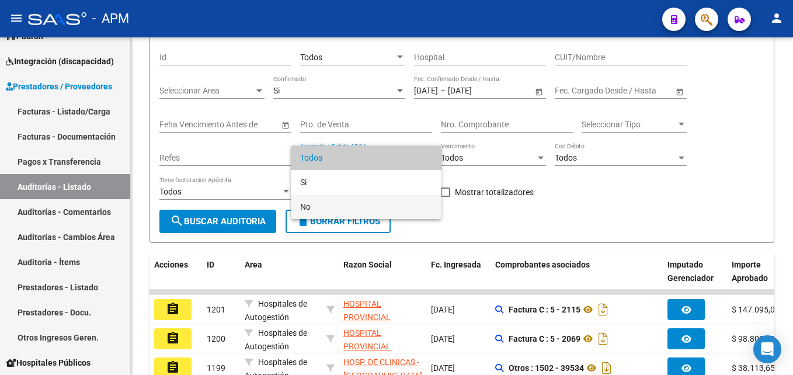
click at [400, 208] on span "No" at bounding box center [366, 206] width 132 height 25
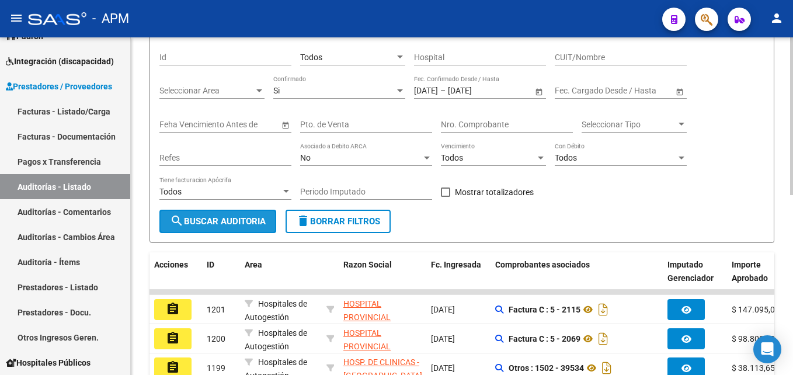
click at [257, 229] on button "search Buscar Auditoria" at bounding box center [217, 221] width 117 height 23
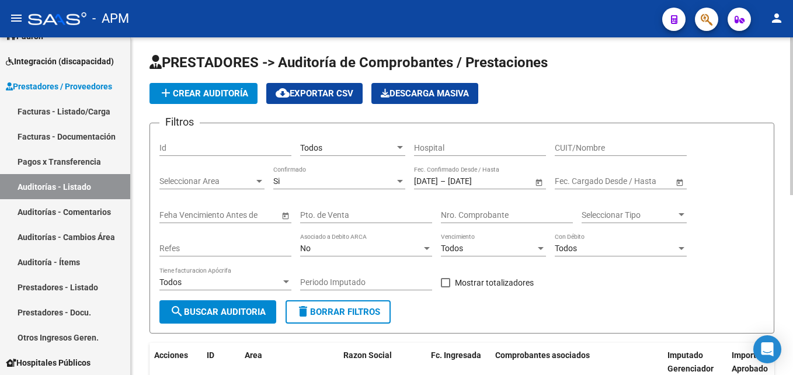
scroll to position [0, 0]
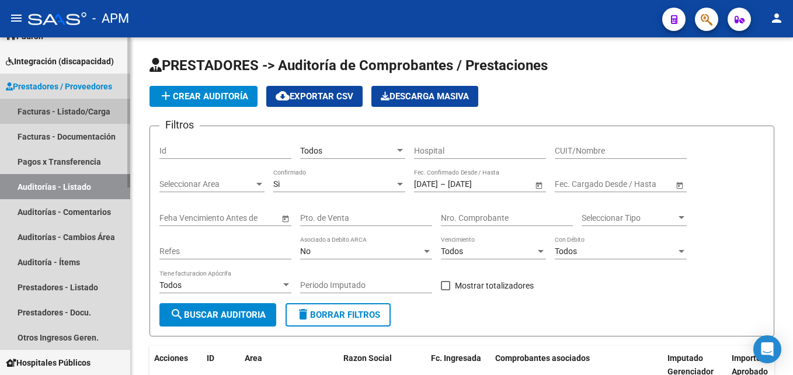
click at [63, 114] on link "Facturas - Listado/Carga" at bounding box center [65, 111] width 130 height 25
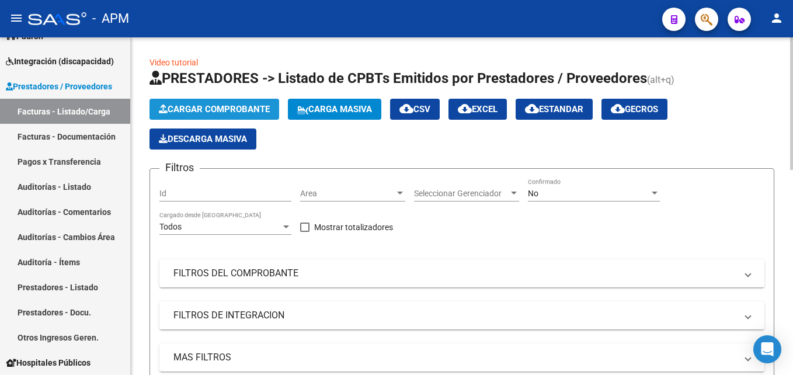
click at [224, 109] on span "Cargar Comprobante" at bounding box center [214, 109] width 111 height 11
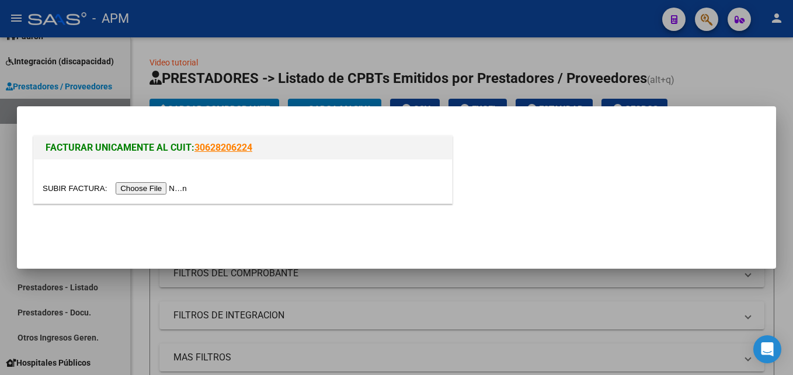
click at [134, 189] on input "file" at bounding box center [117, 188] width 148 height 12
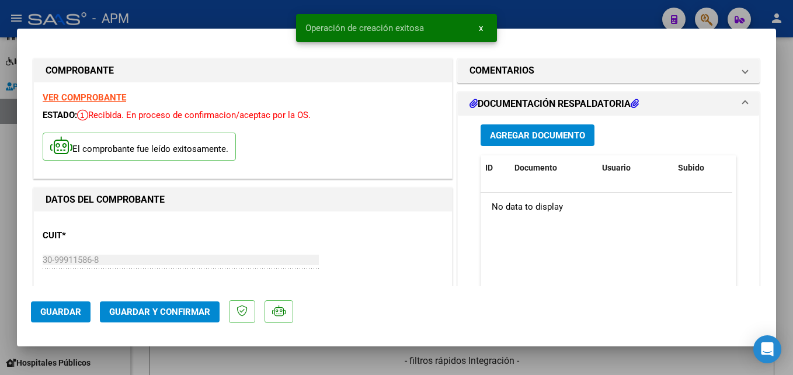
click at [87, 95] on strong "VER COMPROBANTE" at bounding box center [84, 97] width 83 height 11
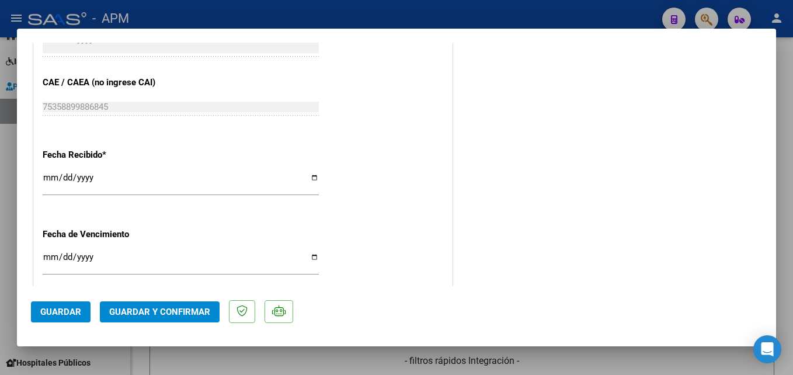
scroll to position [756, 0]
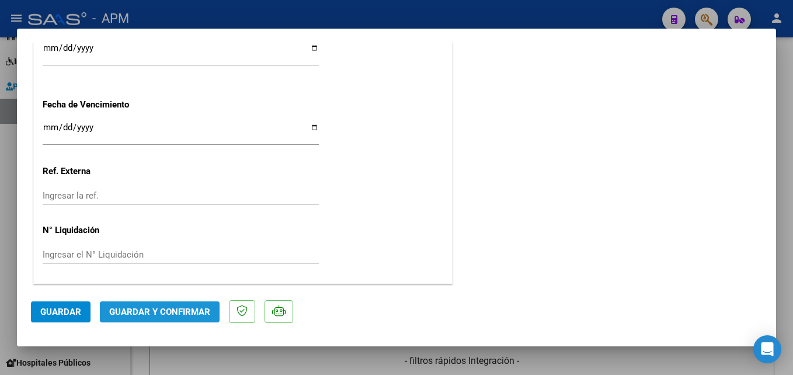
click at [169, 311] on span "Guardar y Confirmar" at bounding box center [159, 311] width 101 height 11
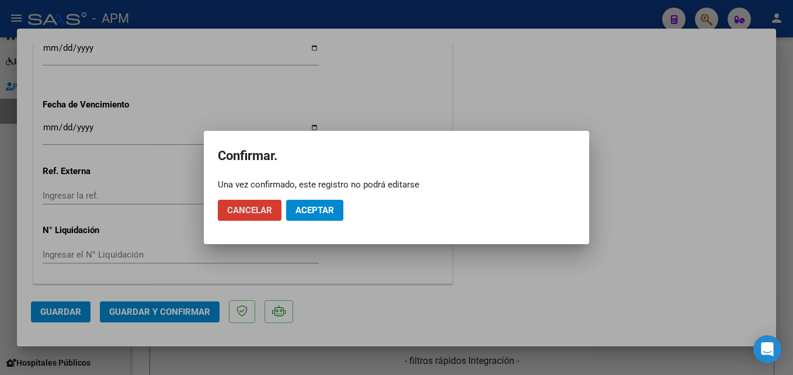
click at [312, 213] on span "Aceptar" at bounding box center [314, 210] width 39 height 11
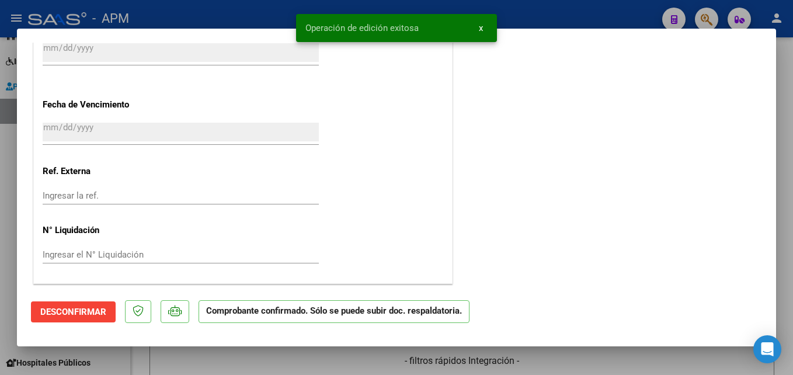
click at [363, 355] on div at bounding box center [396, 187] width 793 height 375
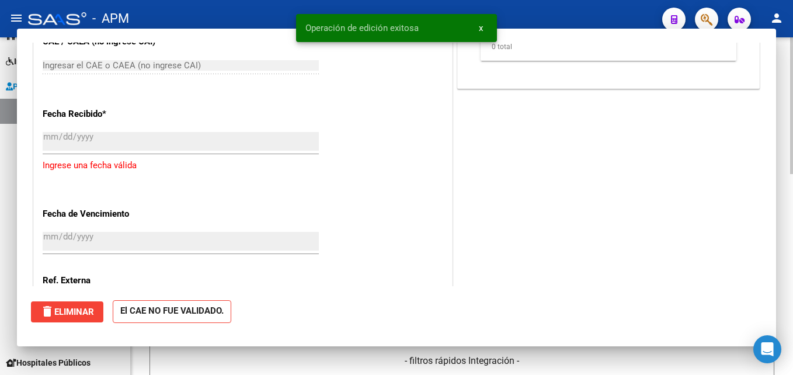
scroll to position [0, 0]
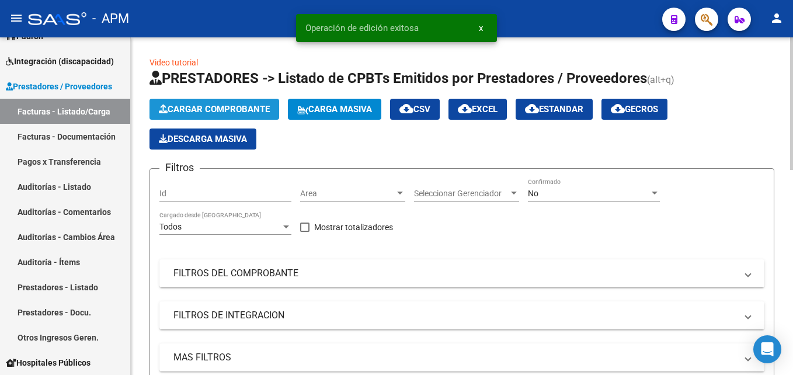
click at [232, 111] on span "Cargar Comprobante" at bounding box center [214, 109] width 111 height 11
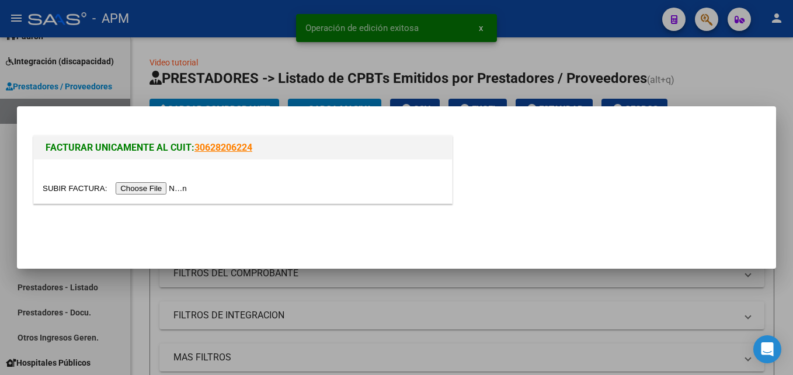
click at [150, 187] on input "file" at bounding box center [117, 188] width 148 height 12
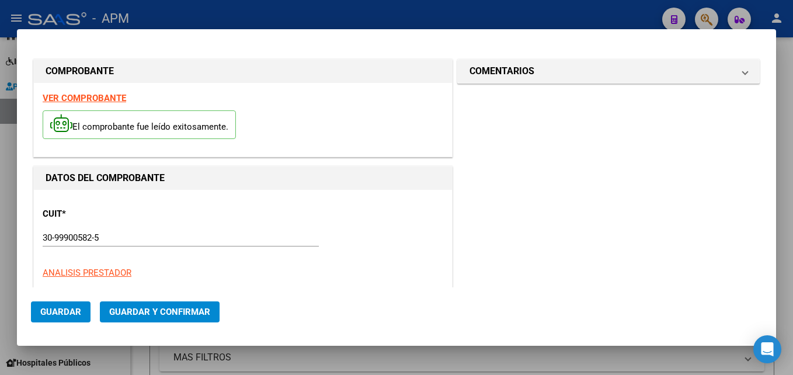
click at [101, 96] on strong "VER COMPROBANTE" at bounding box center [84, 98] width 83 height 11
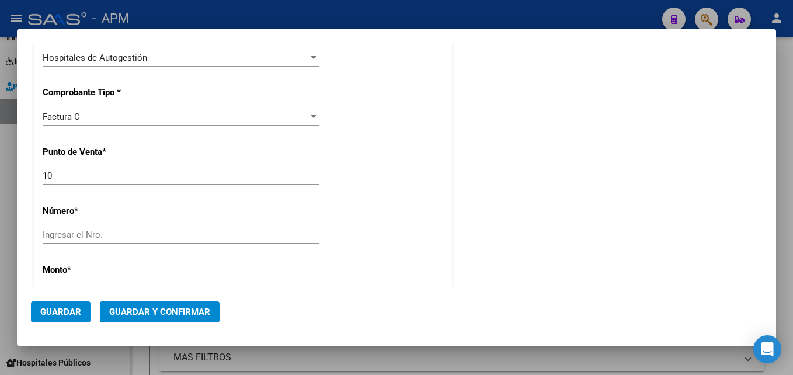
click at [163, 229] on div "Ingresar el Nro." at bounding box center [181, 235] width 276 height 18
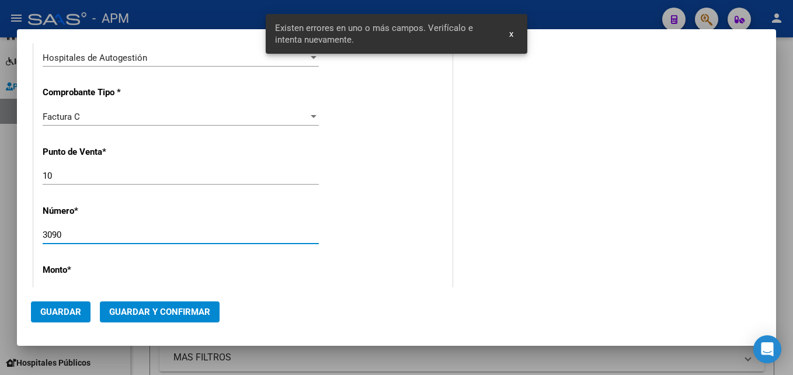
scroll to position [415, 0]
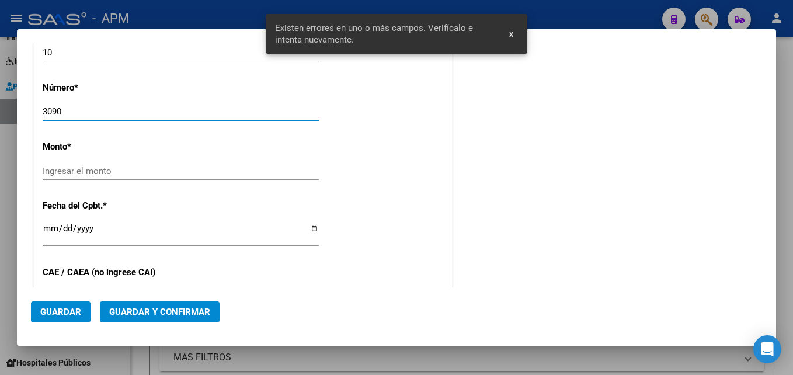
click at [44, 110] on input "3090" at bounding box center [181, 111] width 276 height 11
type input "00003090"
click at [313, 165] on div "Ingresar el monto" at bounding box center [181, 171] width 276 height 18
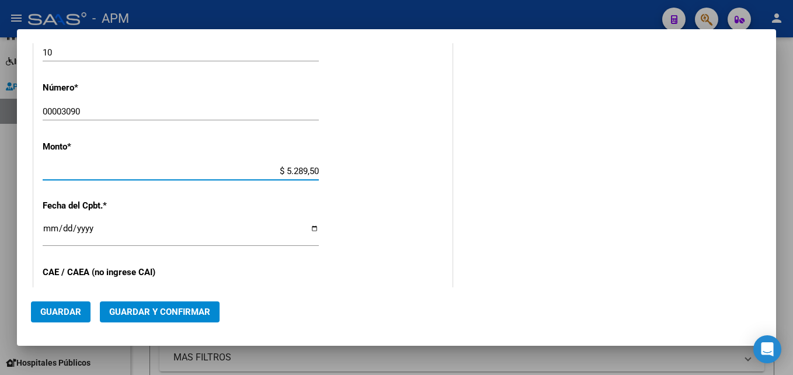
type input "$ 52.895,00"
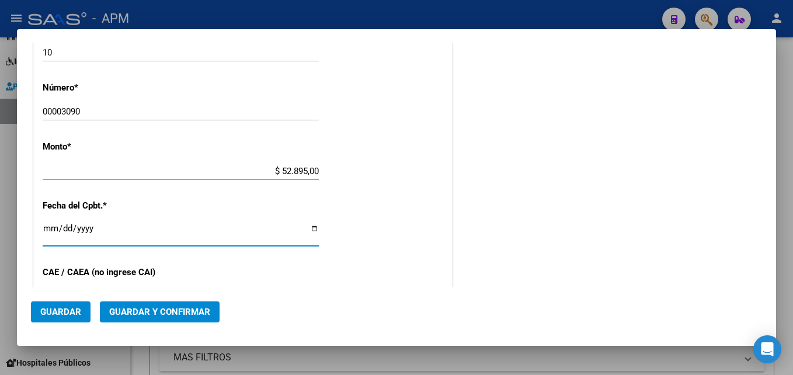
click at [51, 228] on input "Ingresar la fecha" at bounding box center [181, 233] width 276 height 19
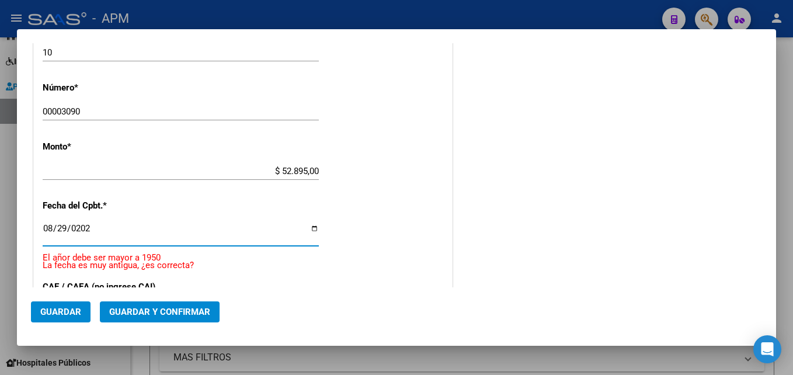
type input "2025-08-29"
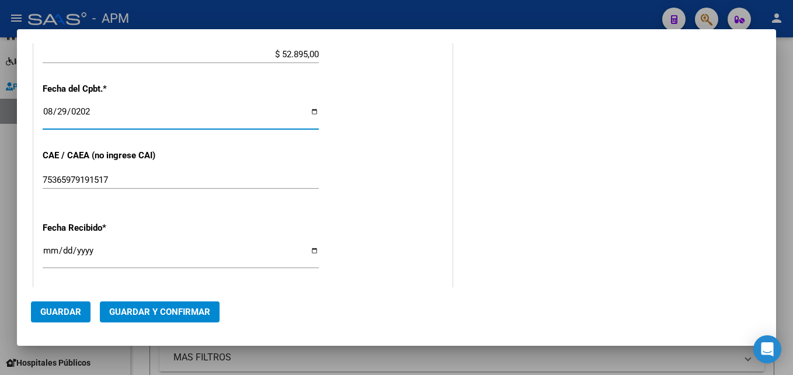
scroll to position [649, 0]
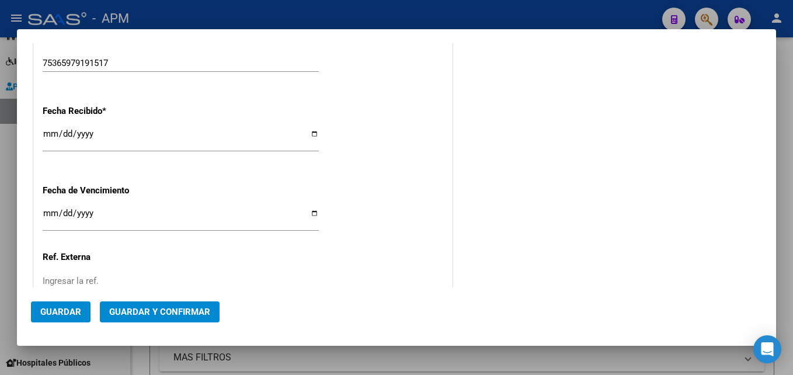
click at [149, 308] on span "Guardar y Confirmar" at bounding box center [159, 311] width 101 height 11
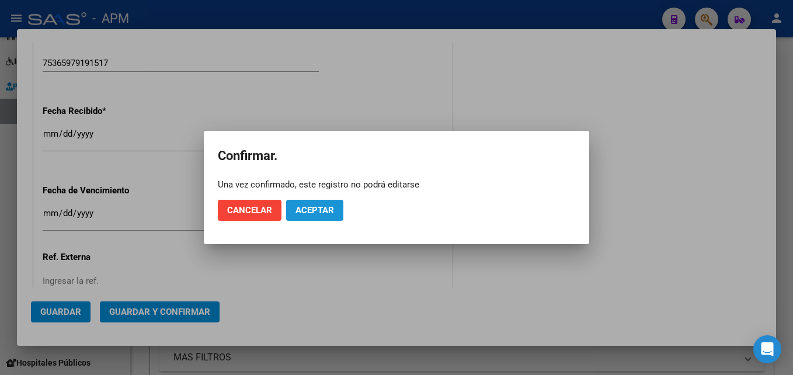
click at [319, 212] on span "Aceptar" at bounding box center [314, 210] width 39 height 11
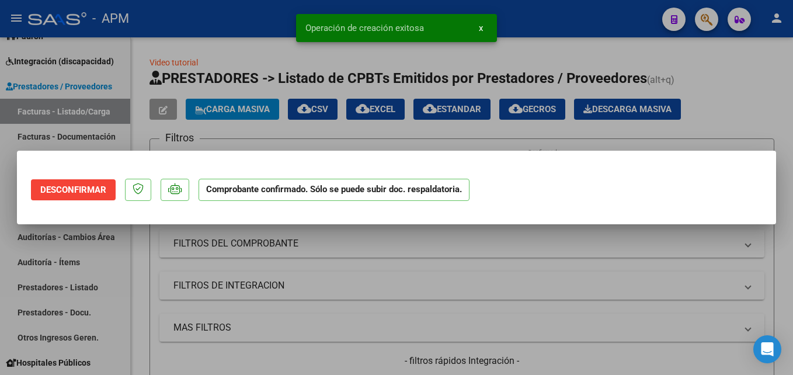
scroll to position [0, 0]
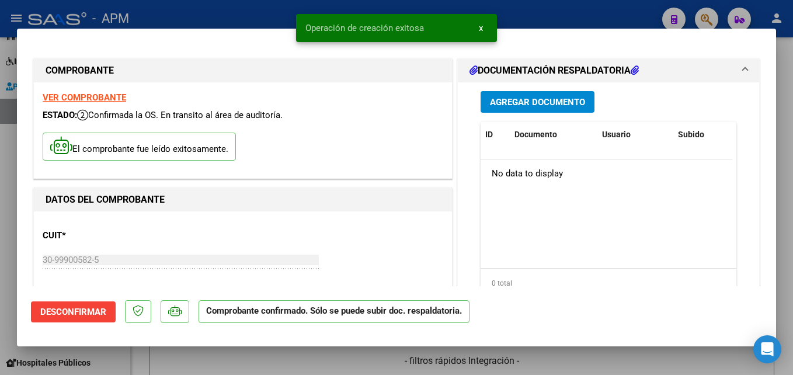
click at [448, 363] on div at bounding box center [396, 187] width 793 height 375
type input "$ 0,00"
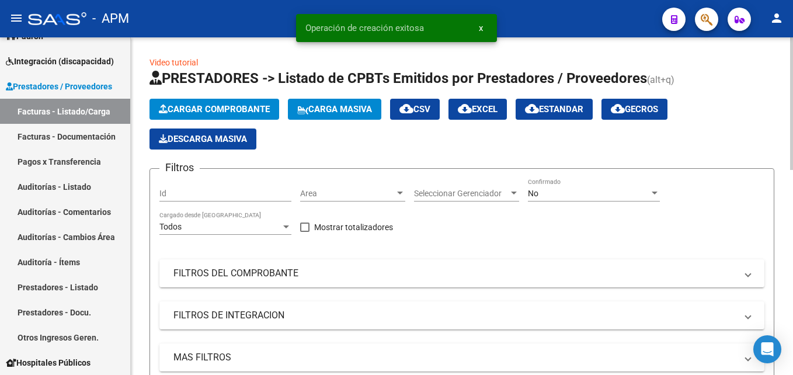
click at [191, 110] on span "Cargar Comprobante" at bounding box center [214, 109] width 111 height 11
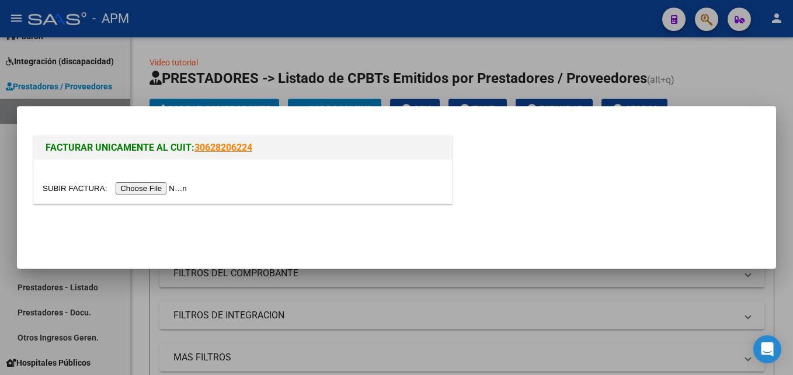
click at [165, 186] on input "file" at bounding box center [117, 188] width 148 height 12
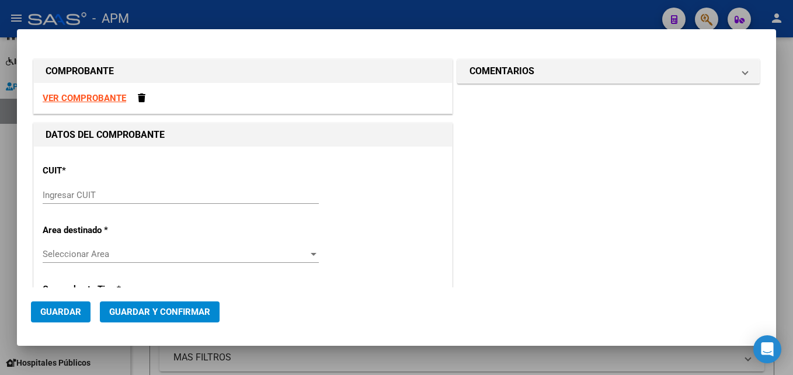
click at [89, 95] on strong "VER COMPROBANTE" at bounding box center [84, 98] width 83 height 11
click at [101, 199] on input "Ingresar CUIT" at bounding box center [181, 195] width 276 height 11
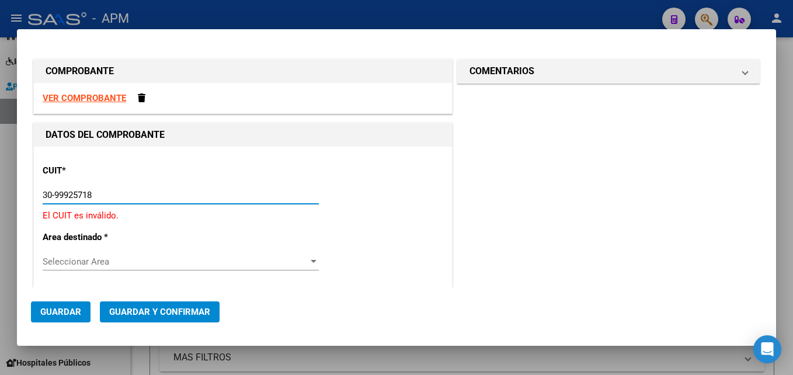
type input "30-99925718-2"
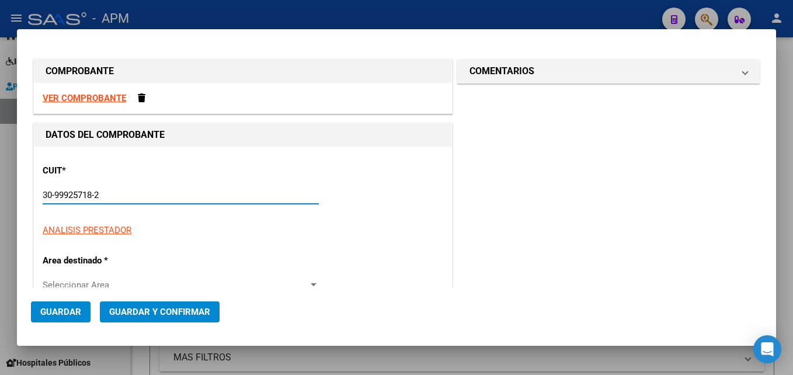
type input "22"
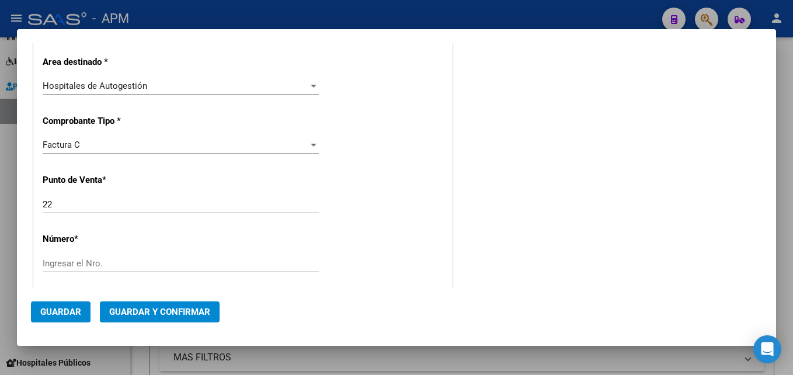
scroll to position [233, 0]
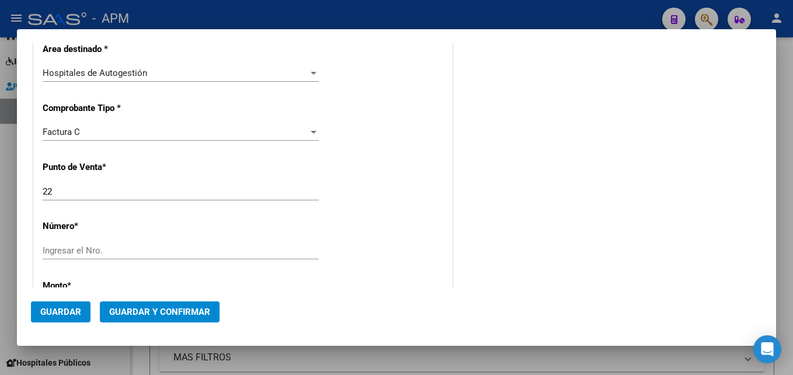
type input "30-99925718-2"
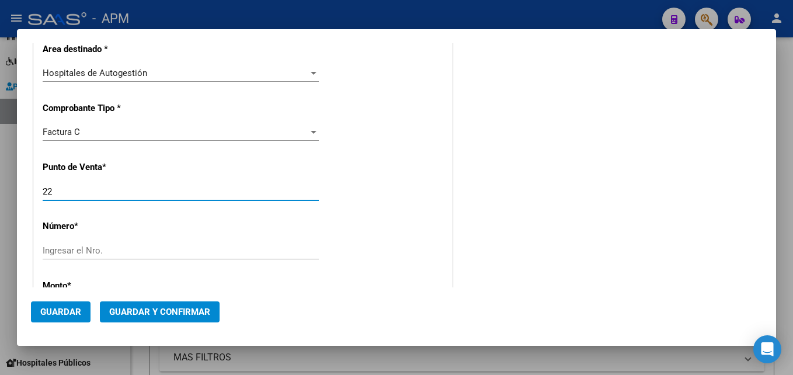
click at [94, 193] on input "22" at bounding box center [181, 191] width 276 height 11
type input "2"
type input "18"
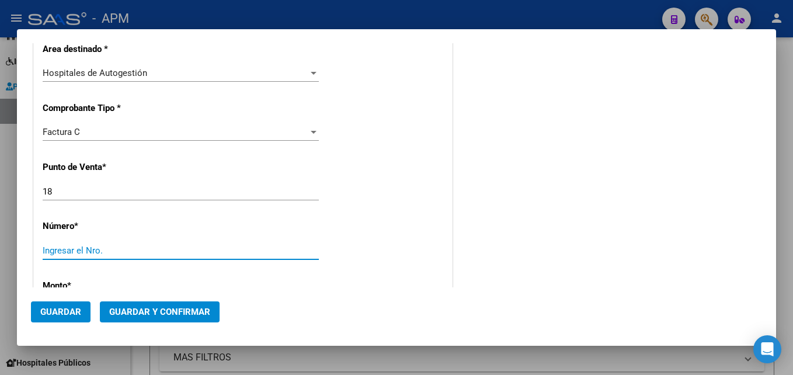
click at [109, 246] on input "Ingresar el Nro." at bounding box center [181, 250] width 276 height 11
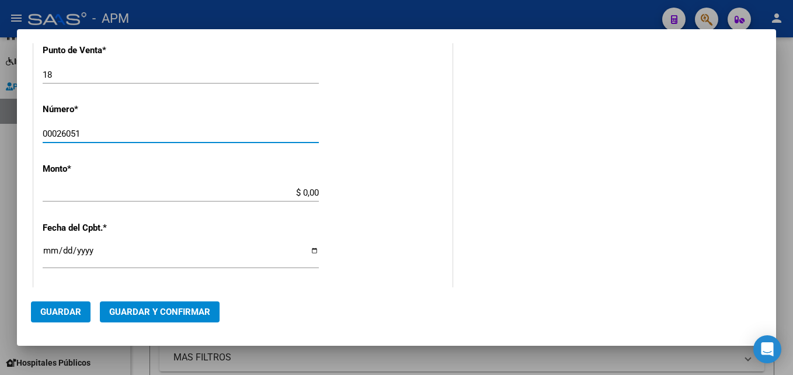
type input "00026051"
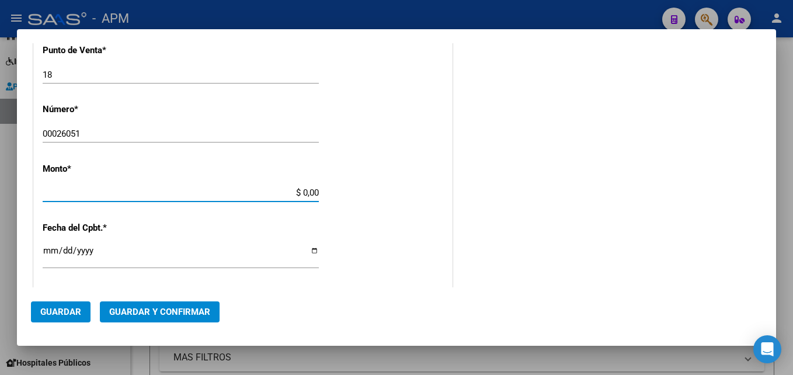
click at [315, 192] on input "$ 0,00" at bounding box center [181, 192] width 276 height 11
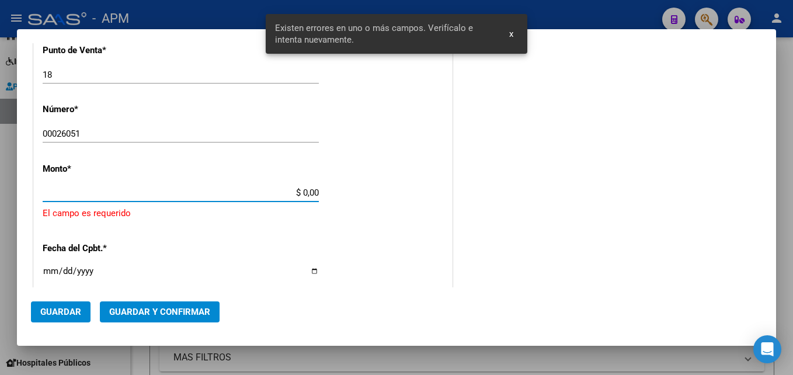
scroll to position [372, 0]
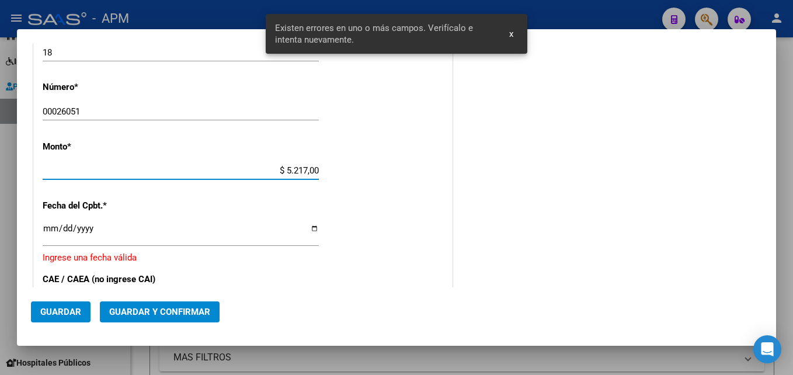
type input "$ 52.170,00"
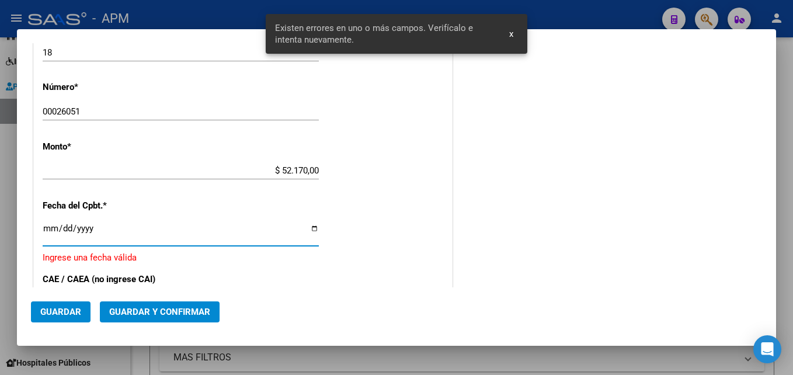
click at [48, 232] on input "Ingresar la fecha" at bounding box center [181, 233] width 276 height 19
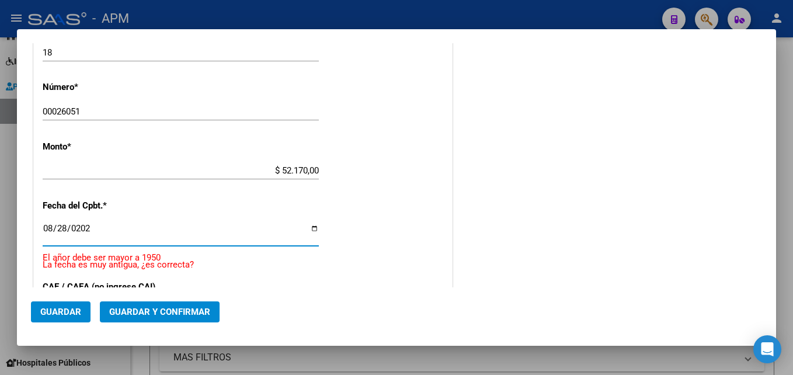
type input "2025-08-28"
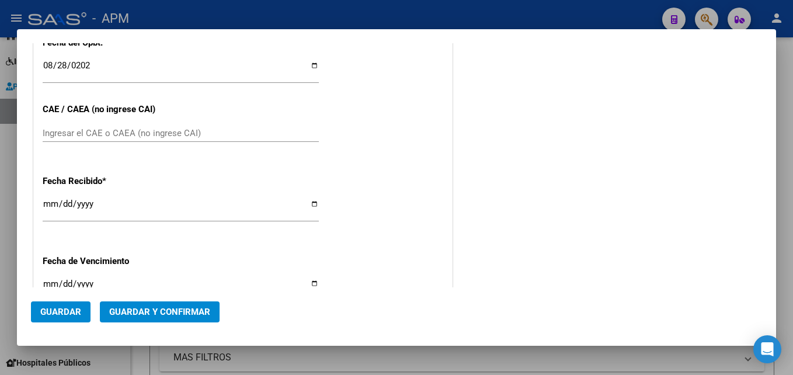
scroll to position [548, 0]
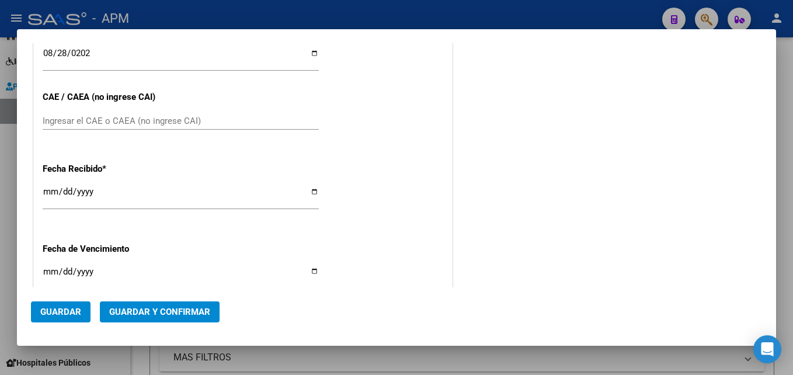
click at [102, 123] on input "Ingresar el CAE o CAEA (no ingrese CAI)" at bounding box center [181, 121] width 276 height 11
click at [193, 309] on span "Guardar y Confirmar" at bounding box center [159, 311] width 101 height 11
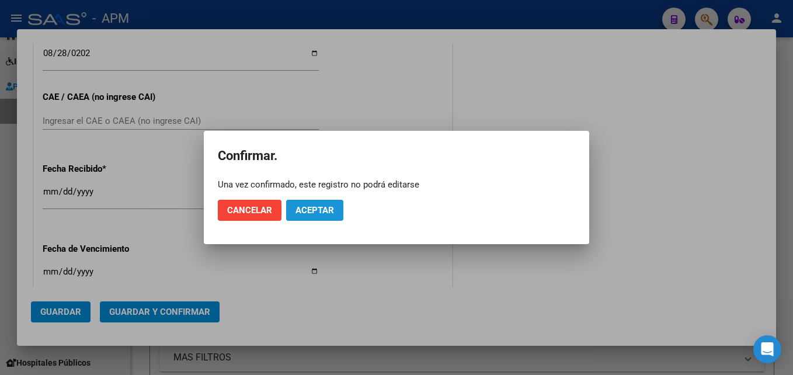
click at [338, 210] on button "Aceptar" at bounding box center [314, 210] width 57 height 21
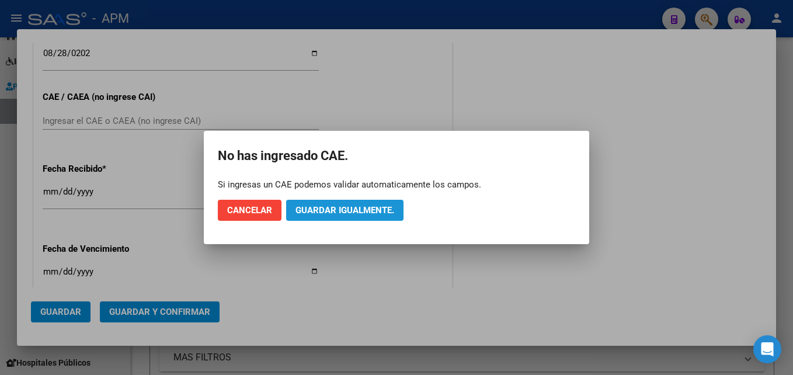
click at [338, 210] on span "Guardar igualmente." at bounding box center [344, 210] width 99 height 11
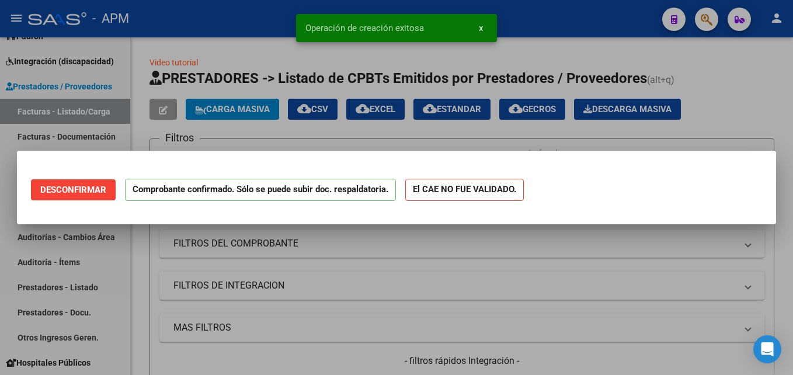
scroll to position [0, 0]
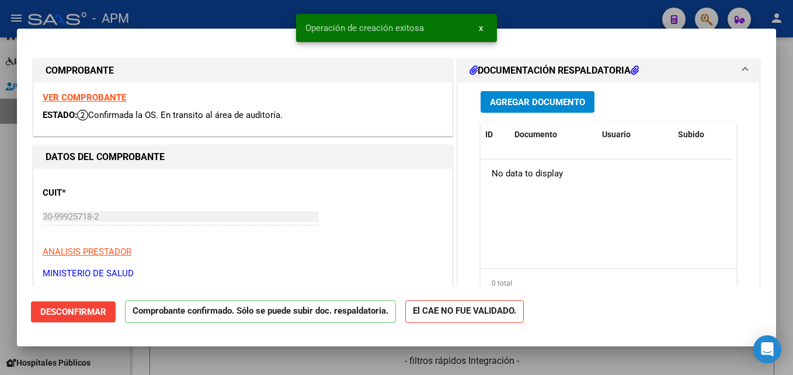
click at [283, 365] on div at bounding box center [396, 187] width 793 height 375
type input "$ 0,00"
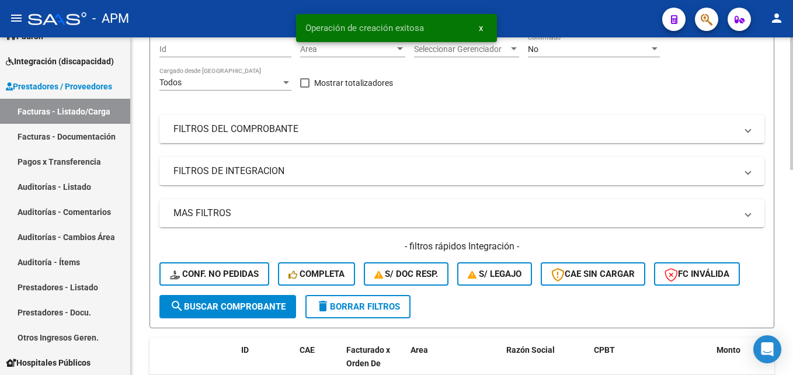
scroll to position [54, 0]
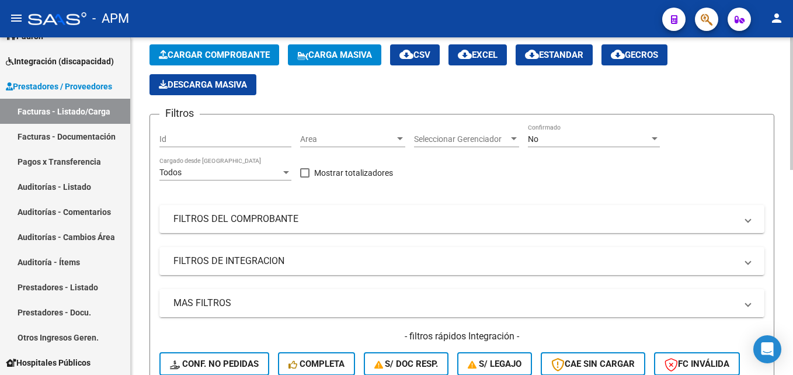
click at [525, 309] on mat-panel-title "MAS FILTROS" at bounding box center [454, 303] width 563 height 13
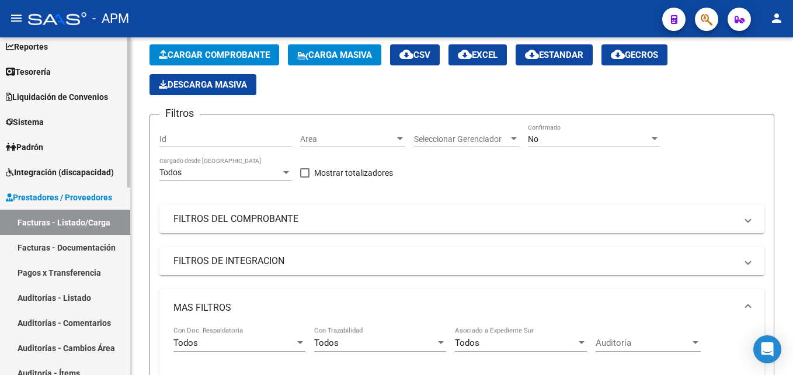
scroll to position [53, 0]
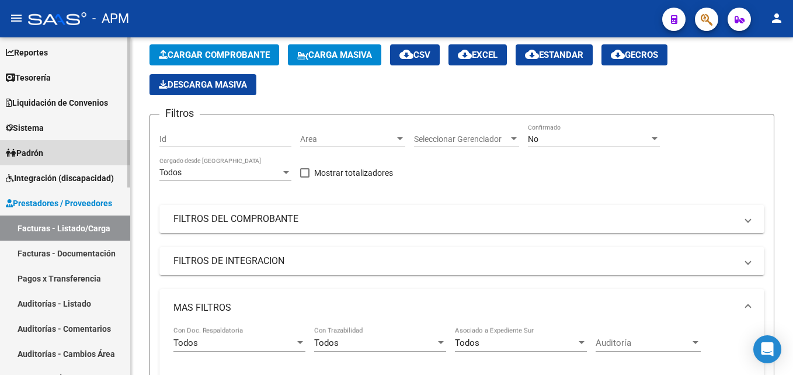
click at [52, 150] on link "Padrón" at bounding box center [65, 152] width 130 height 25
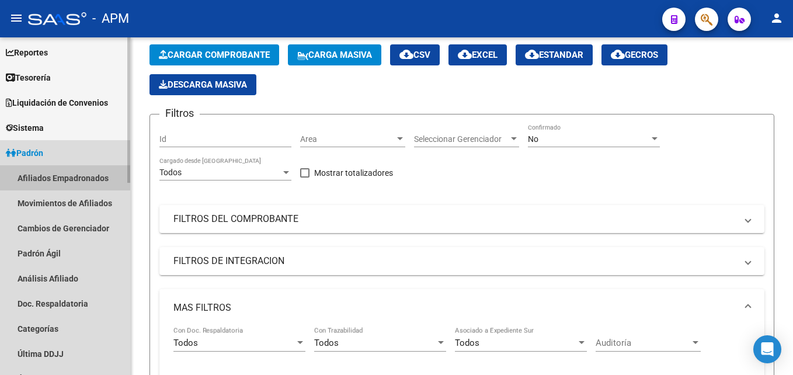
click at [72, 177] on link "Afiliados Empadronados" at bounding box center [65, 177] width 130 height 25
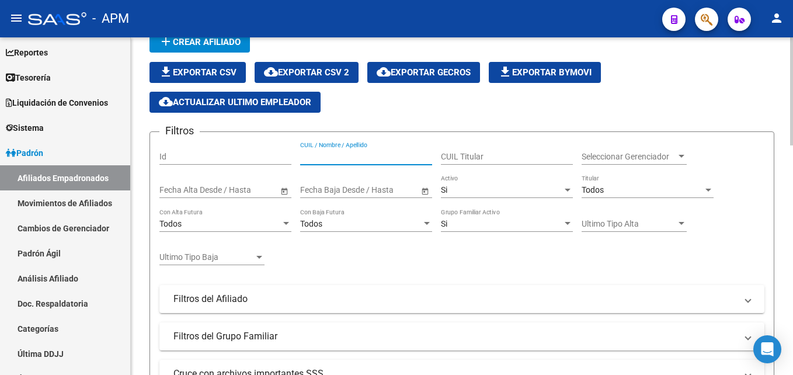
click at [381, 154] on input "CUIL / Nombre / Apellido" at bounding box center [366, 157] width 132 height 10
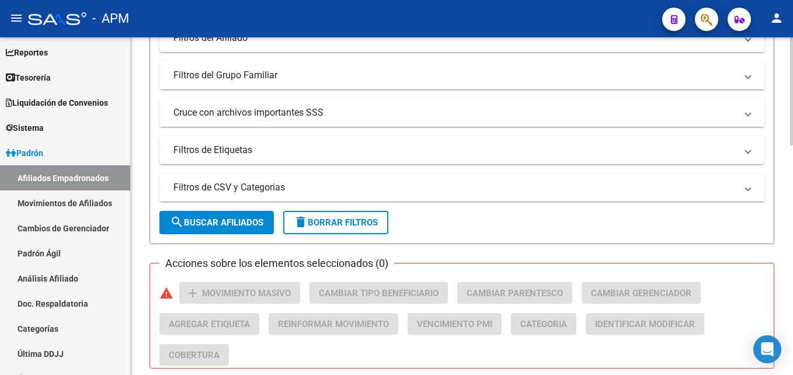
scroll to position [346, 0]
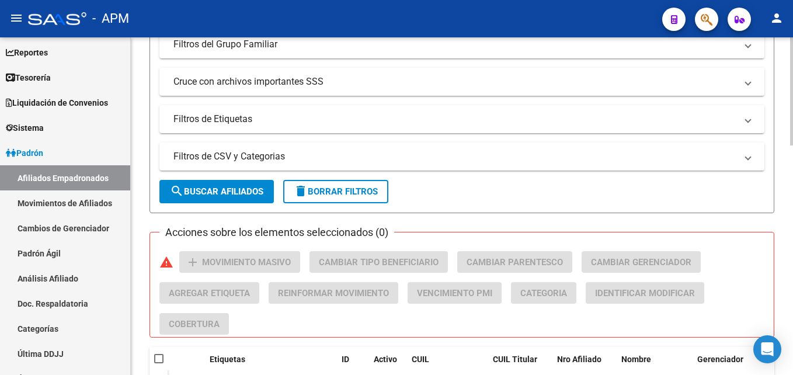
type input "27387022932"
click at [250, 186] on span "search Buscar Afiliados" at bounding box center [216, 191] width 93 height 11
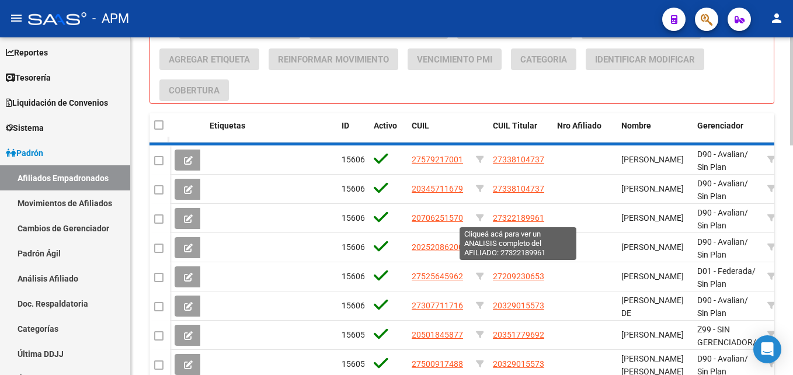
scroll to position [452, 0]
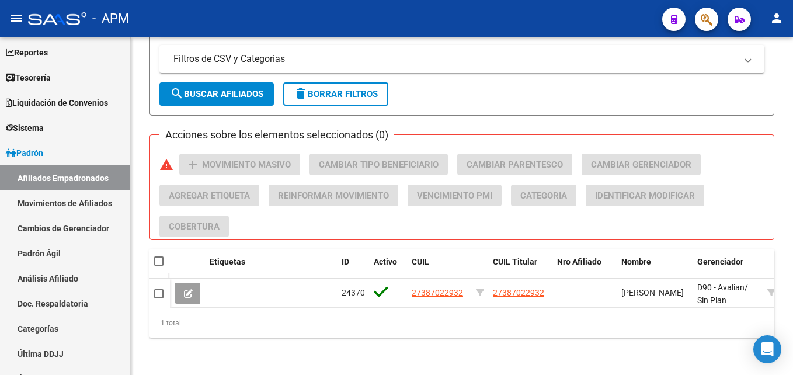
drag, startPoint x: 191, startPoint y: 288, endPoint x: 195, endPoint y: 281, distance: 8.1
click at [191, 289] on icon at bounding box center [188, 293] width 9 height 9
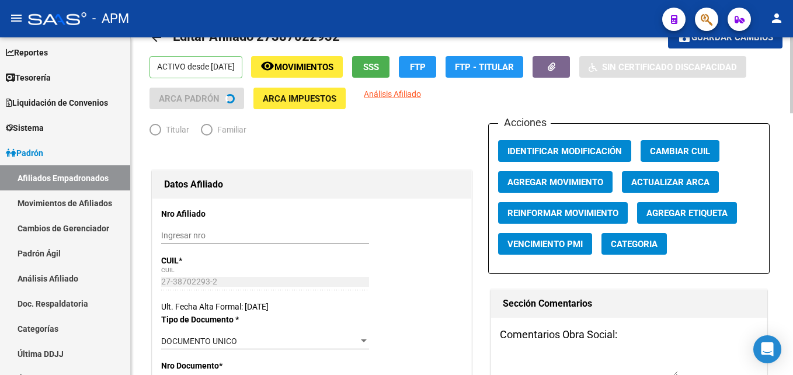
radio input "true"
type input "30-50423240-5"
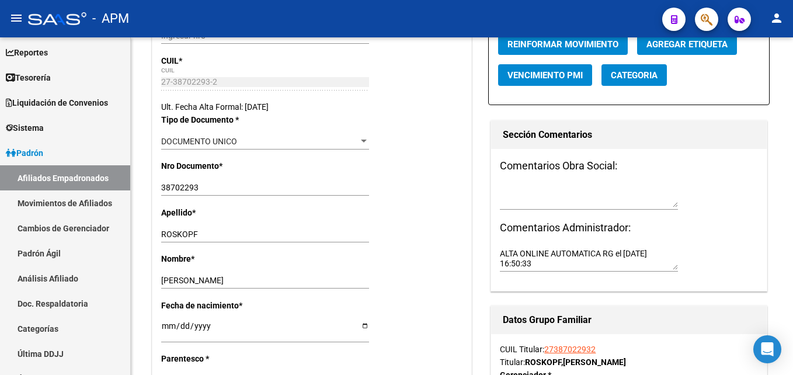
scroll to position [233, 0]
